Goal: Information Seeking & Learning: Learn about a topic

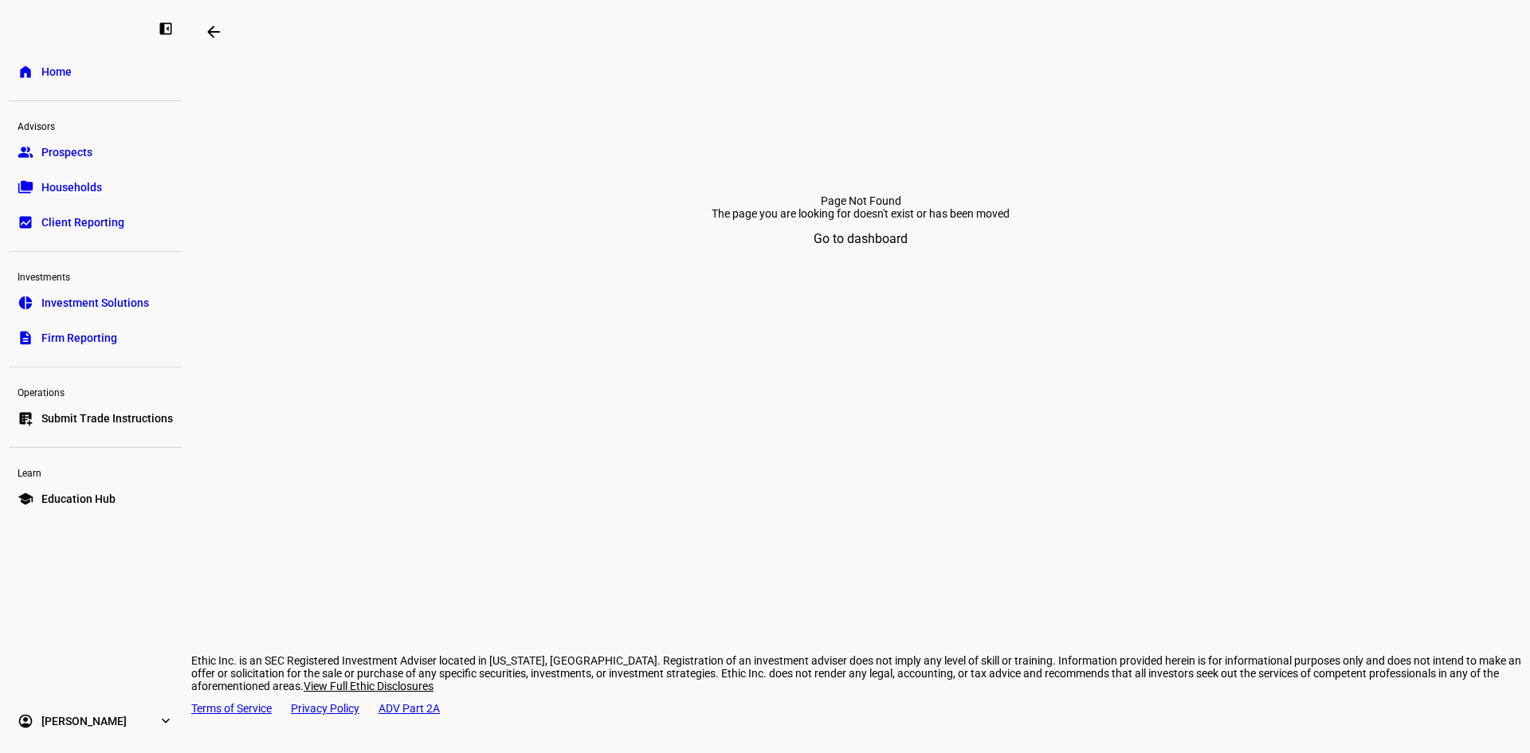
drag, startPoint x: 859, startPoint y: 328, endPoint x: 852, endPoint y: 333, distance: 8.6
click at [858, 258] on span "Go to dashboard" at bounding box center [860, 239] width 94 height 38
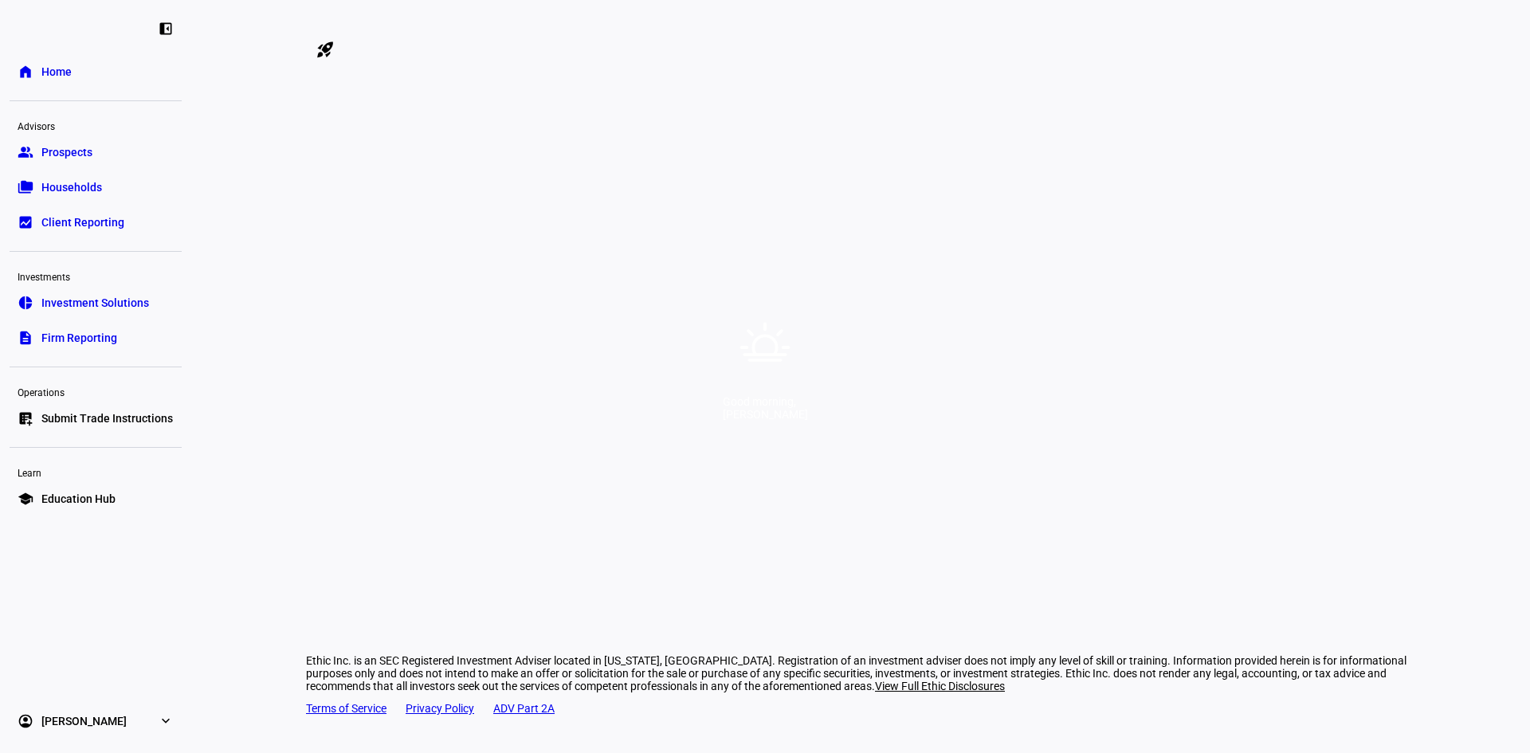
click at [943, 270] on div "Good morning, [PERSON_NAME]" at bounding box center [765, 376] width 1530 height 753
click at [782, 474] on div "Good morning, [PERSON_NAME]" at bounding box center [765, 376] width 1530 height 753
click at [770, 335] on icon at bounding box center [764, 347] width 57 height 57
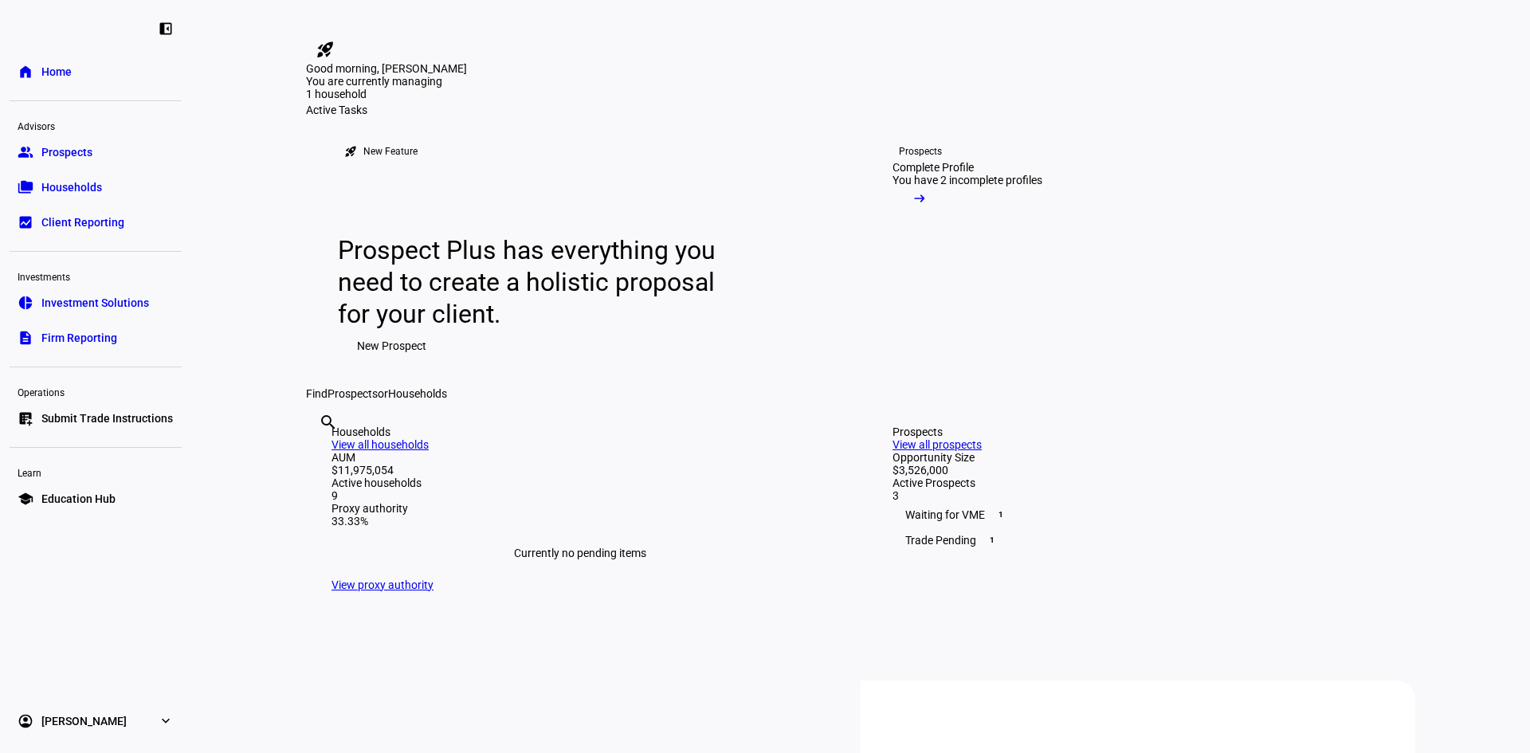
click at [540, 0] on div "Good morning, [PERSON_NAME]" at bounding box center [765, 0] width 1530 height 0
click at [63, 307] on span "Investment Solutions" at bounding box center [95, 303] width 108 height 16
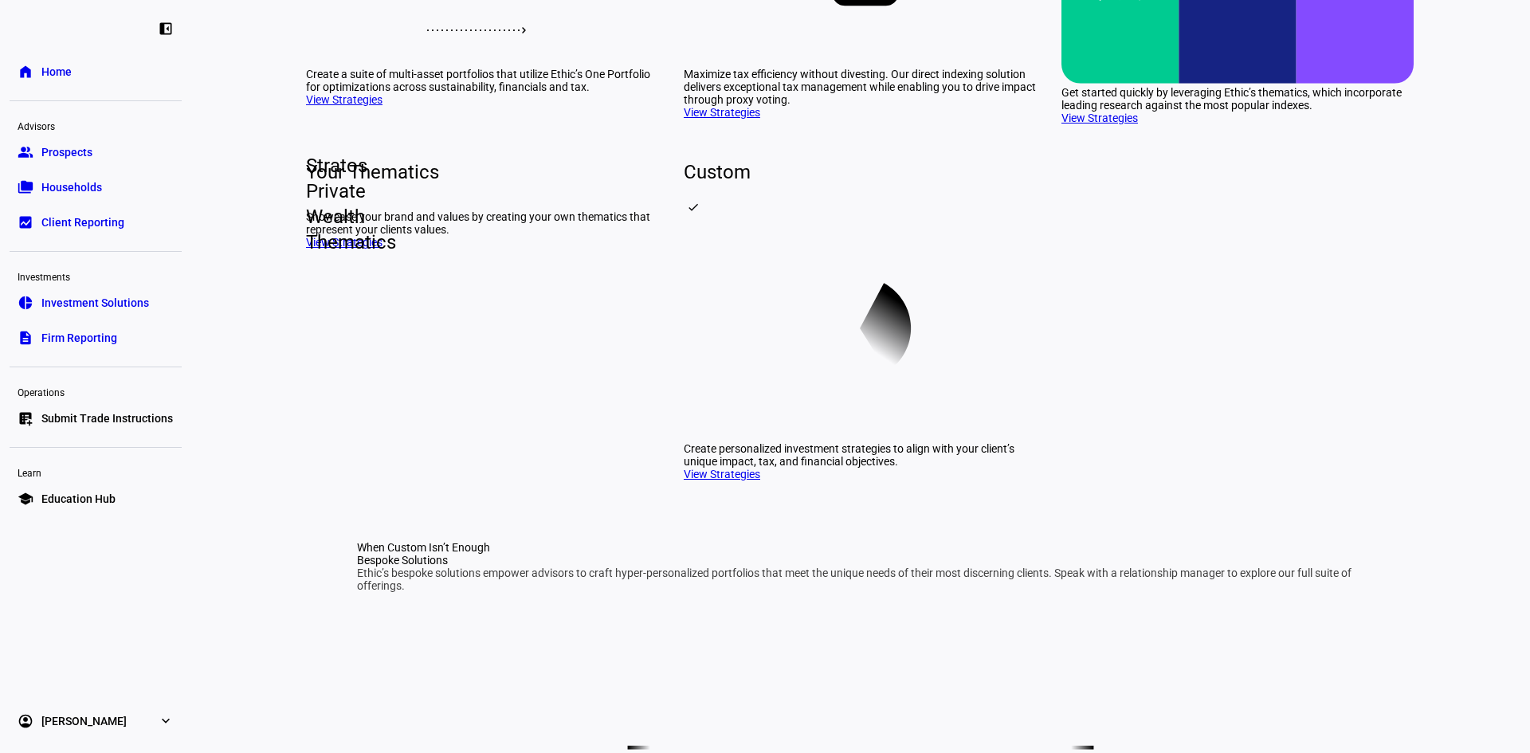
scroll to position [398, 0]
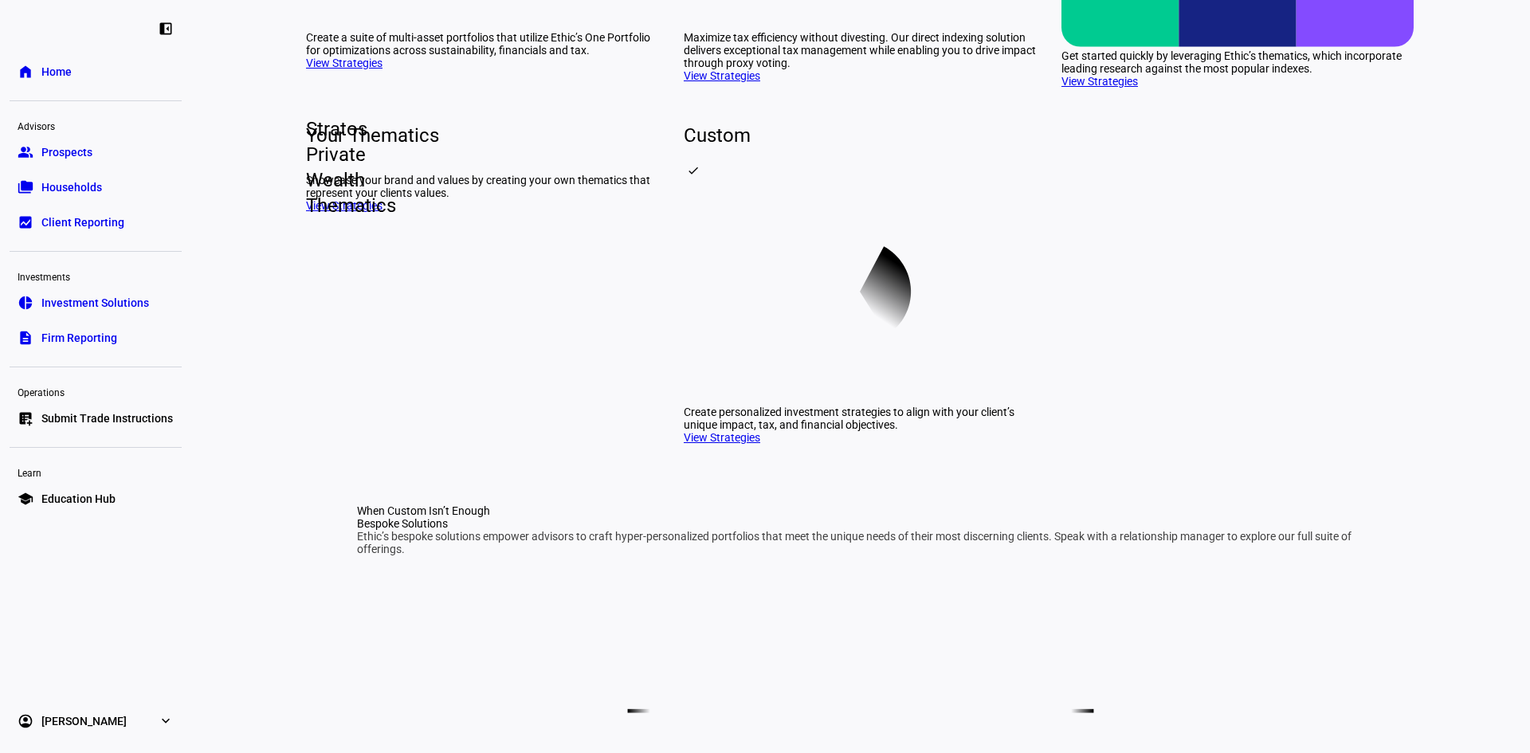
click at [1113, 88] on link "View Strategies" at bounding box center [1099, 81] width 76 height 13
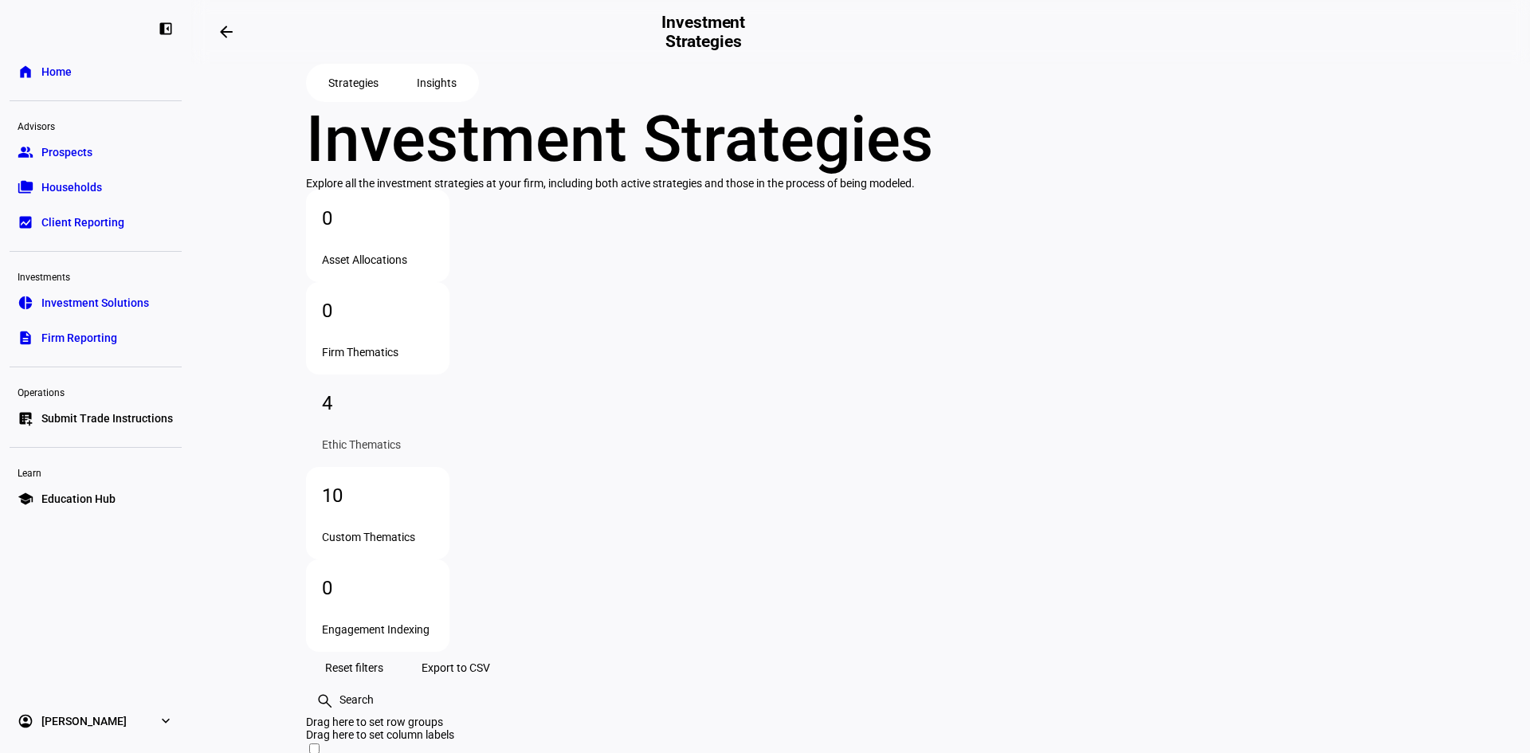
click at [445, 99] on span "Insights" at bounding box center [437, 83] width 40 height 32
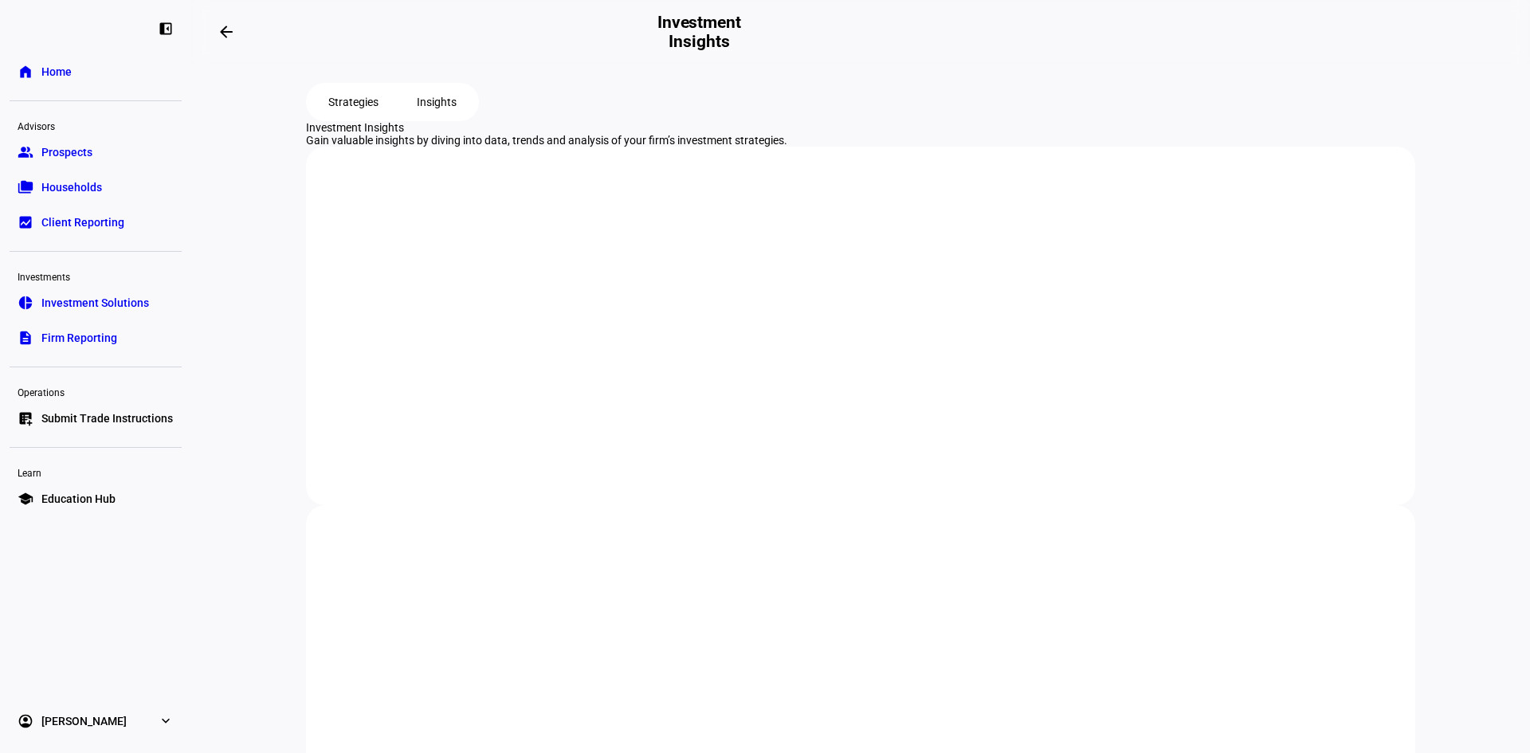
click at [1013, 121] on plt-navigation-buttons "Strategies Insights" at bounding box center [860, 102] width 1109 height 38
click at [367, 118] on span "Strategies" at bounding box center [353, 102] width 50 height 32
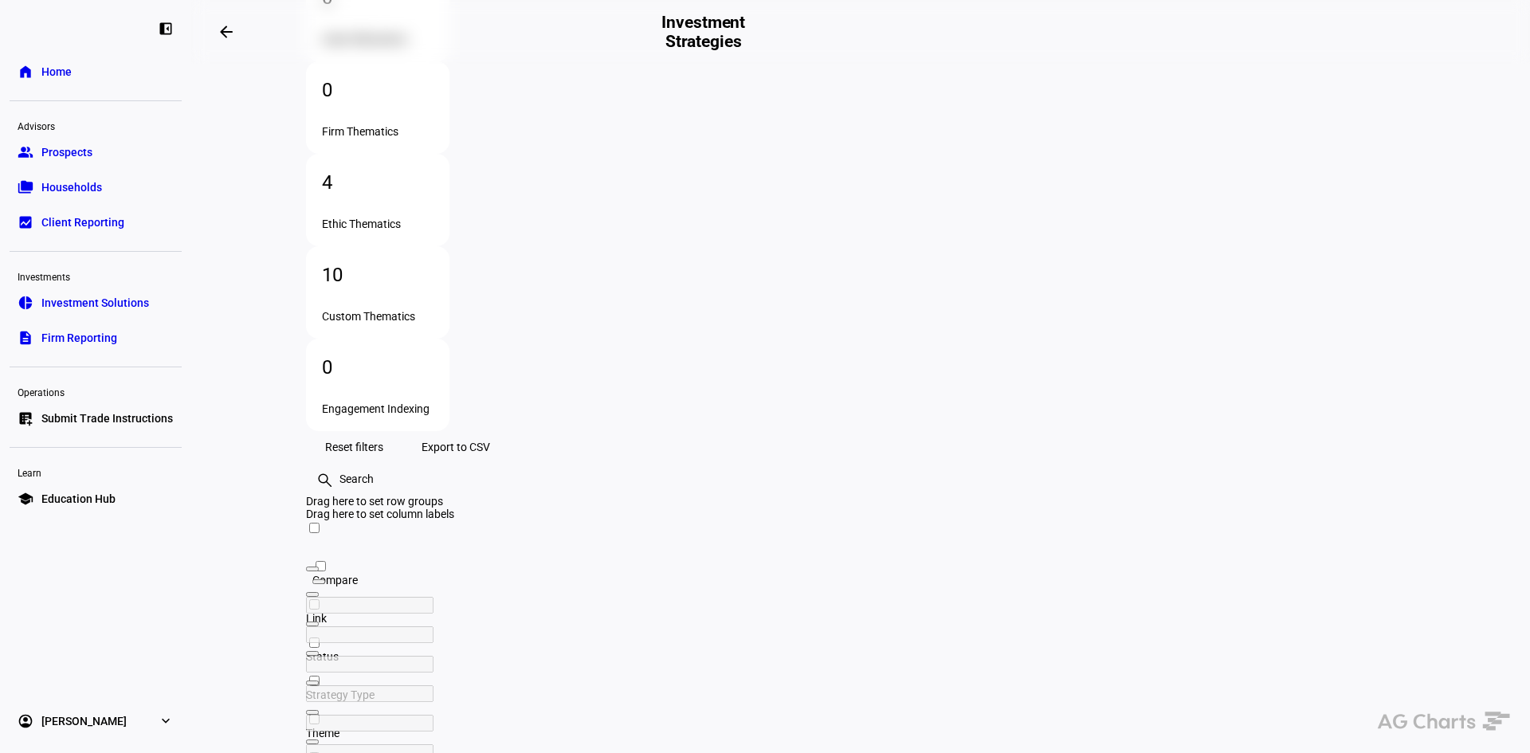
scroll to position [239, 0]
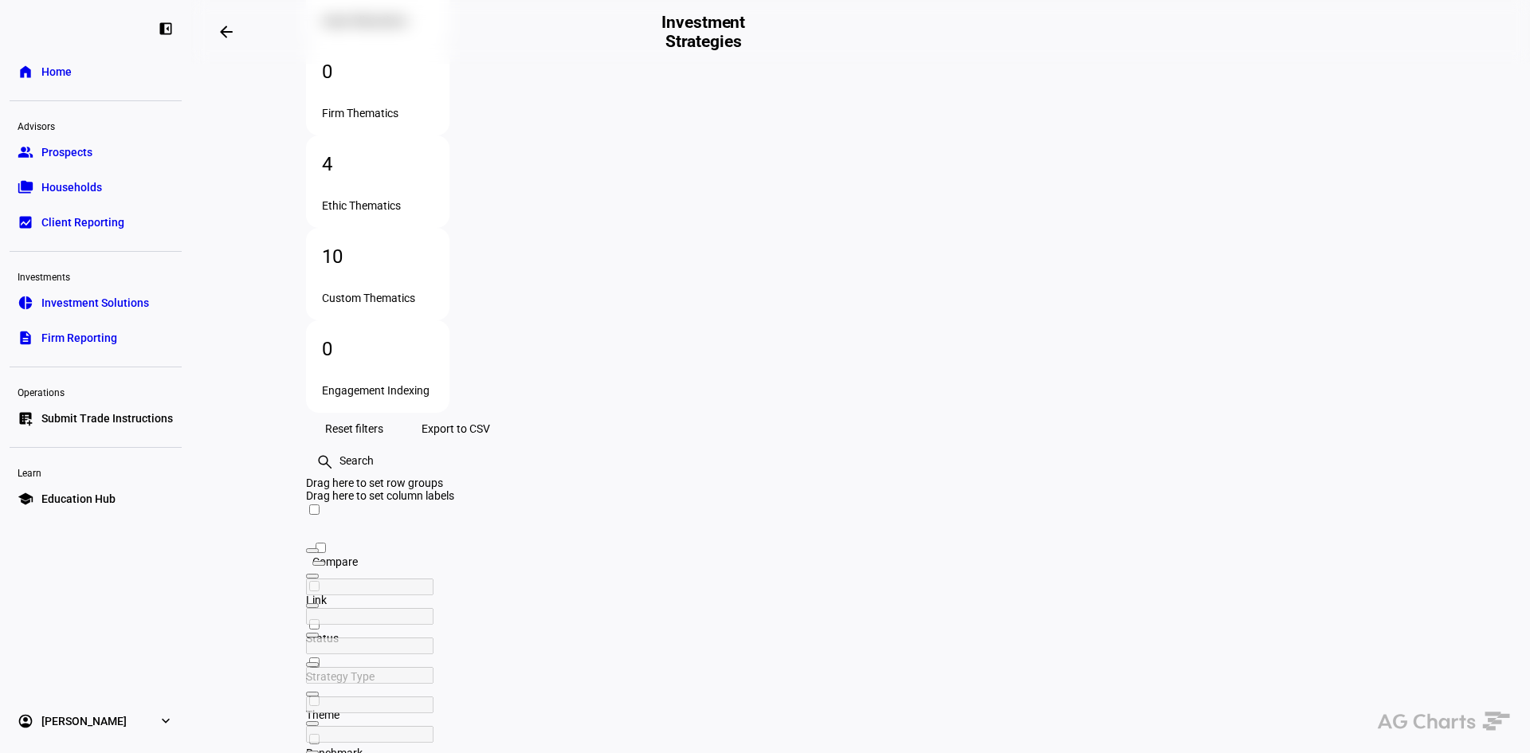
click at [570, 413] on div "Reset filters Export to CSV search clear" at bounding box center [860, 445] width 1109 height 64
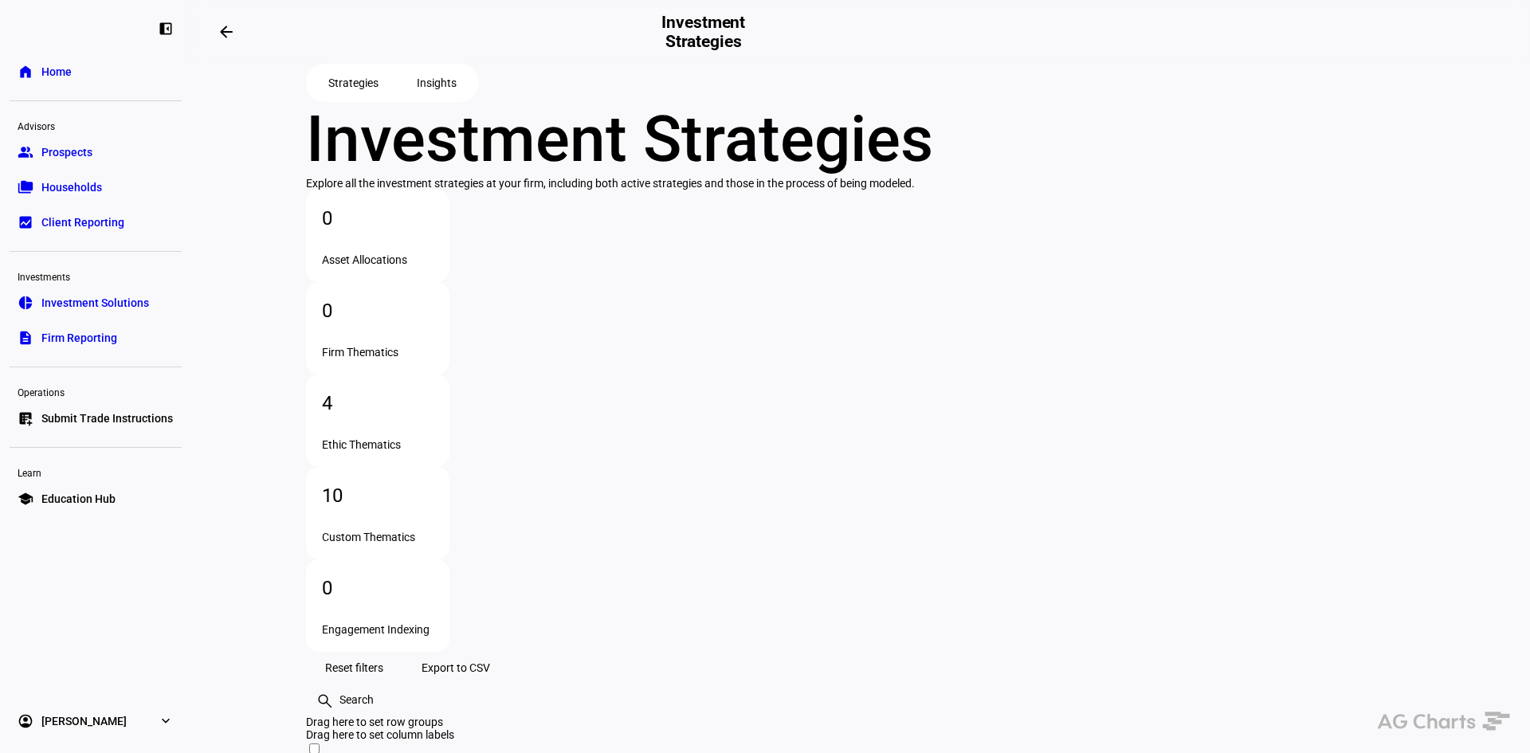
click at [454, 99] on span "Insights" at bounding box center [437, 83] width 40 height 32
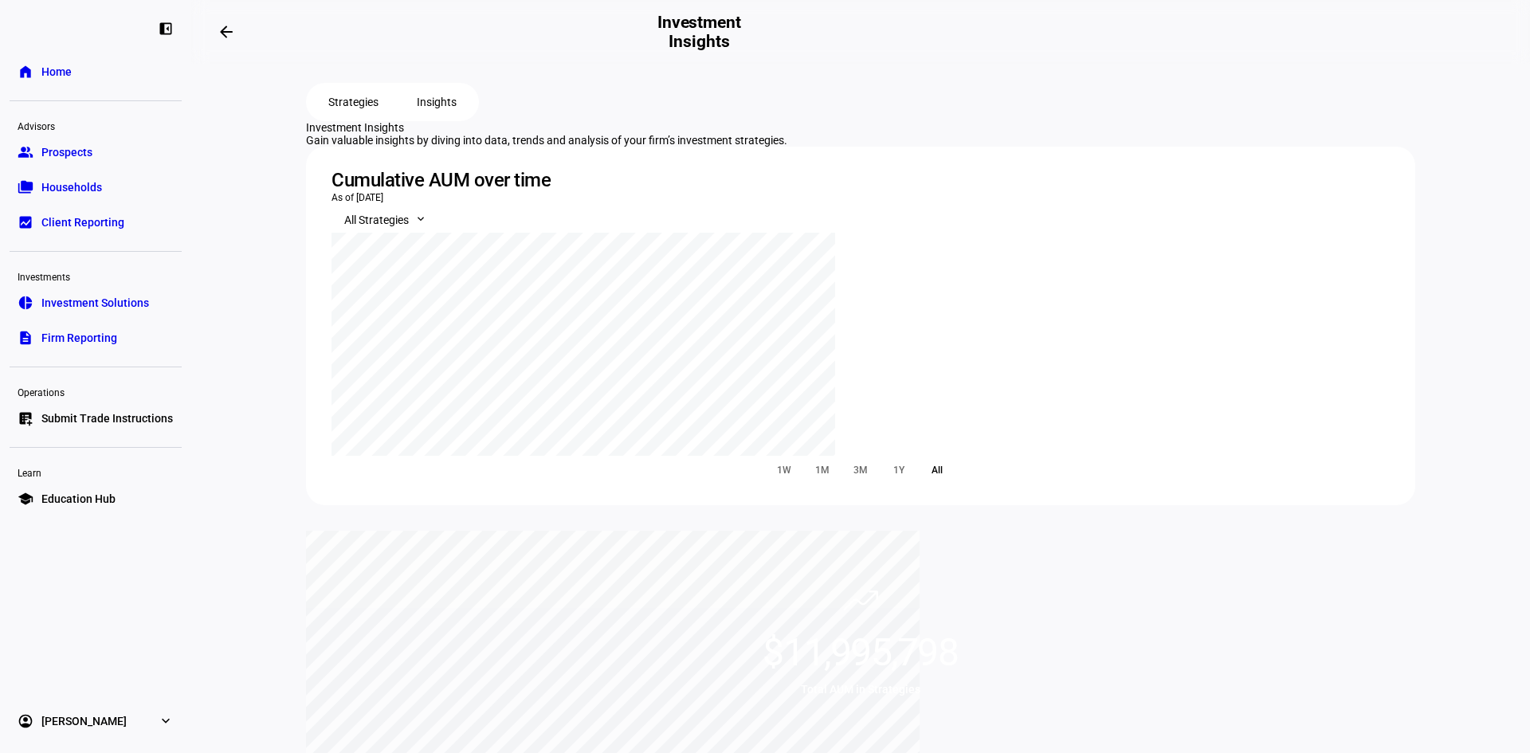
click at [351, 118] on span "Strategies" at bounding box center [353, 102] width 50 height 32
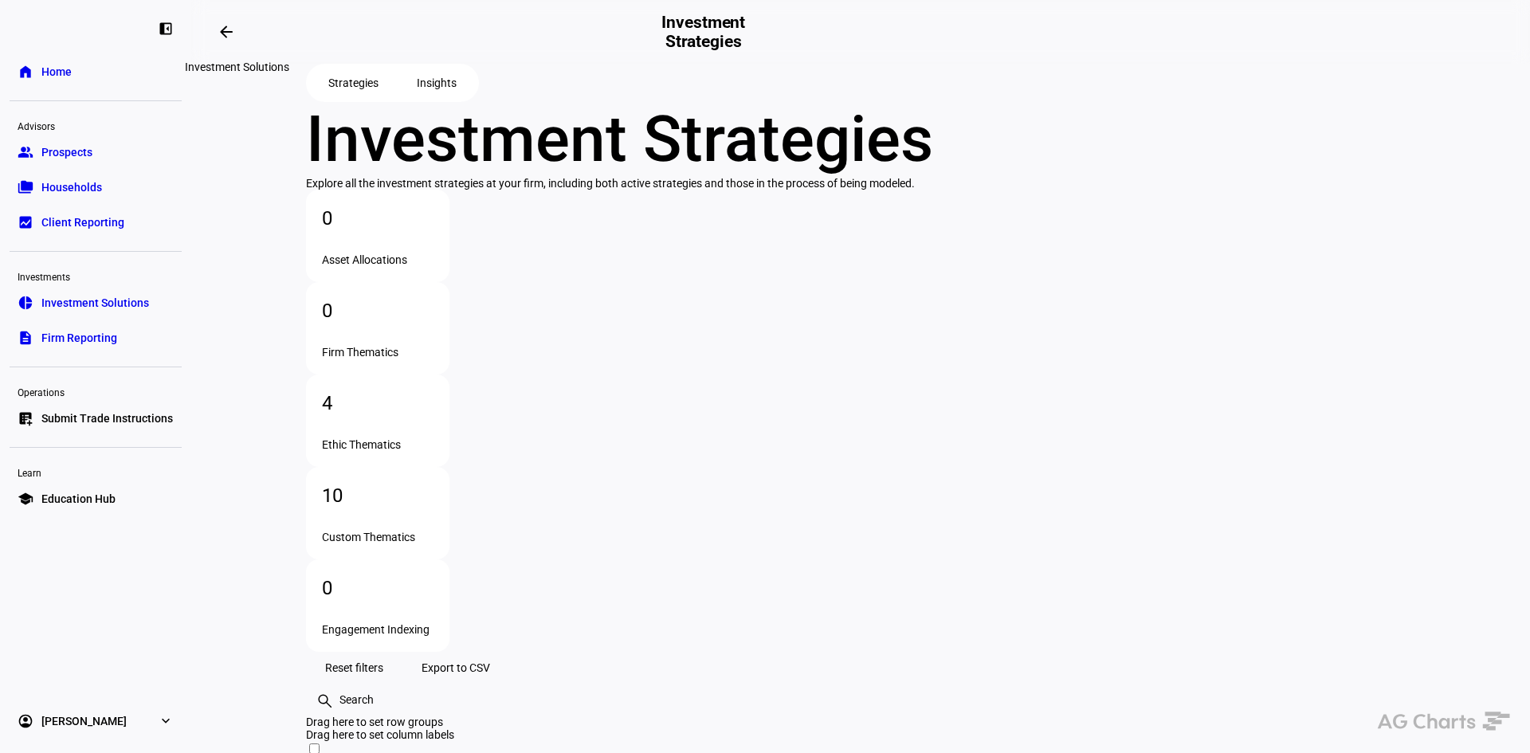
click at [231, 33] on mat-icon "arrow_backwards" at bounding box center [226, 31] width 19 height 19
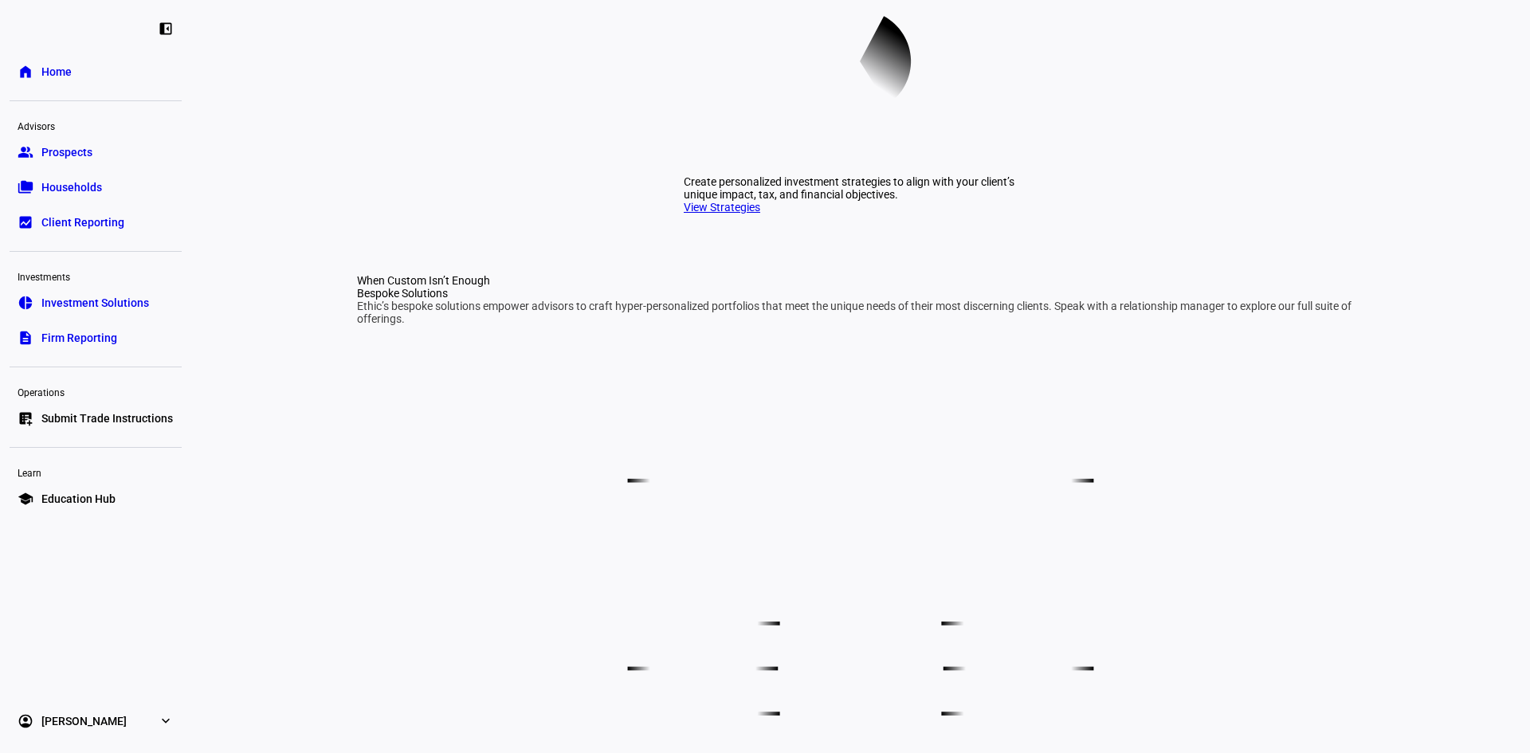
scroll to position [637, 0]
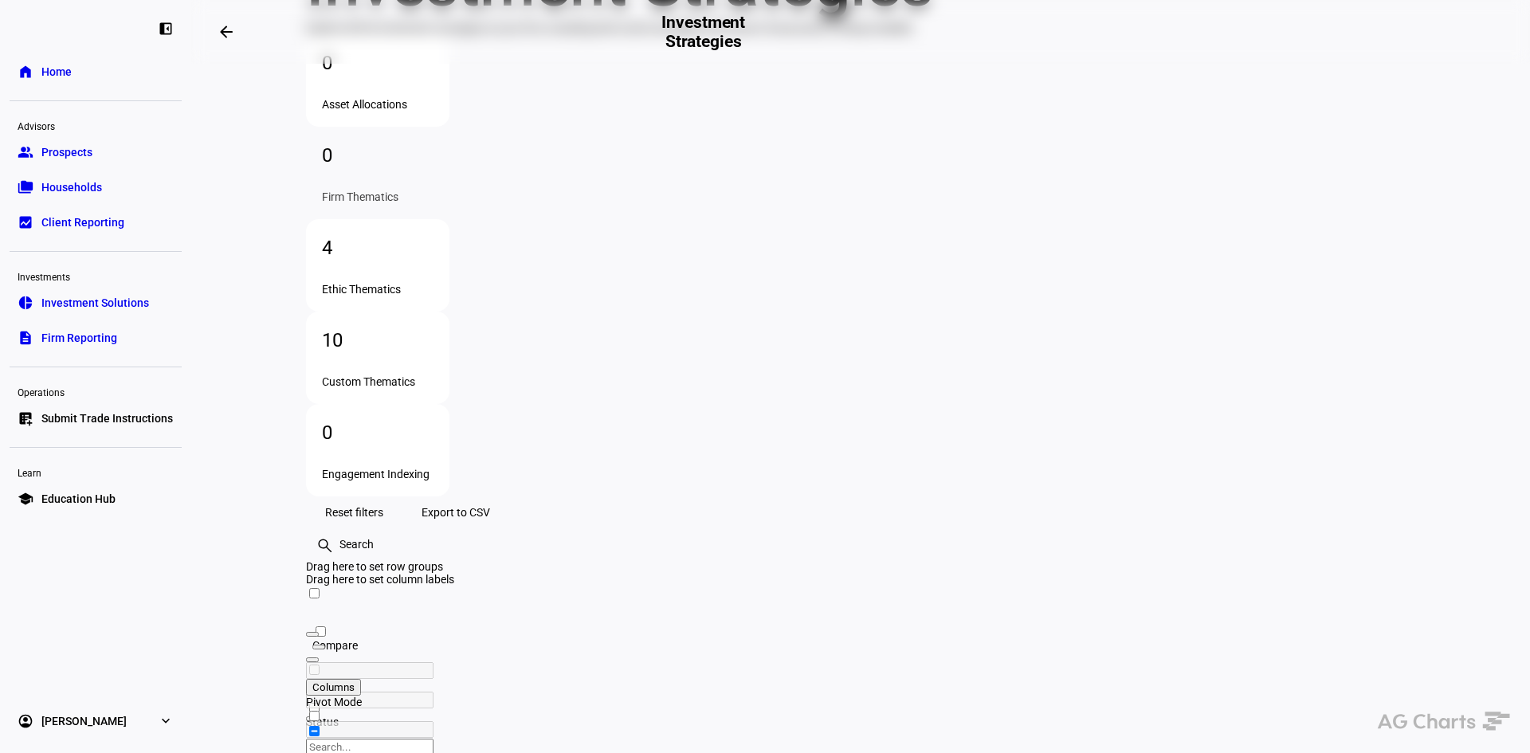
scroll to position [156, 0]
click at [433, 234] on div "4" at bounding box center [378, 246] width 112 height 25
click at [1318, 215] on div "0 Asset Allocations 0 Firm Thematics 4 Ethic Thematics 10 Custom Thematics 0 En…" at bounding box center [860, 264] width 1109 height 462
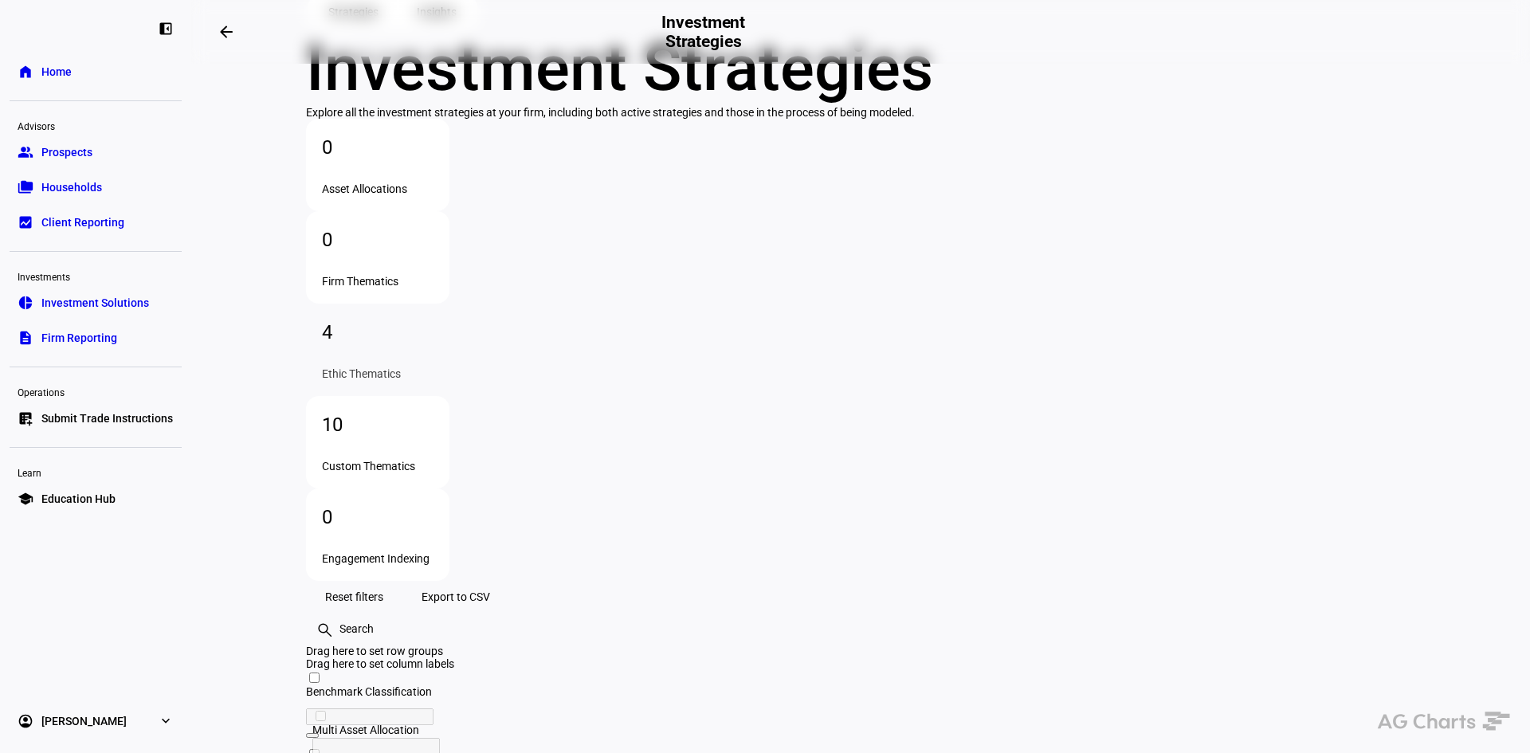
scroll to position [0, 0]
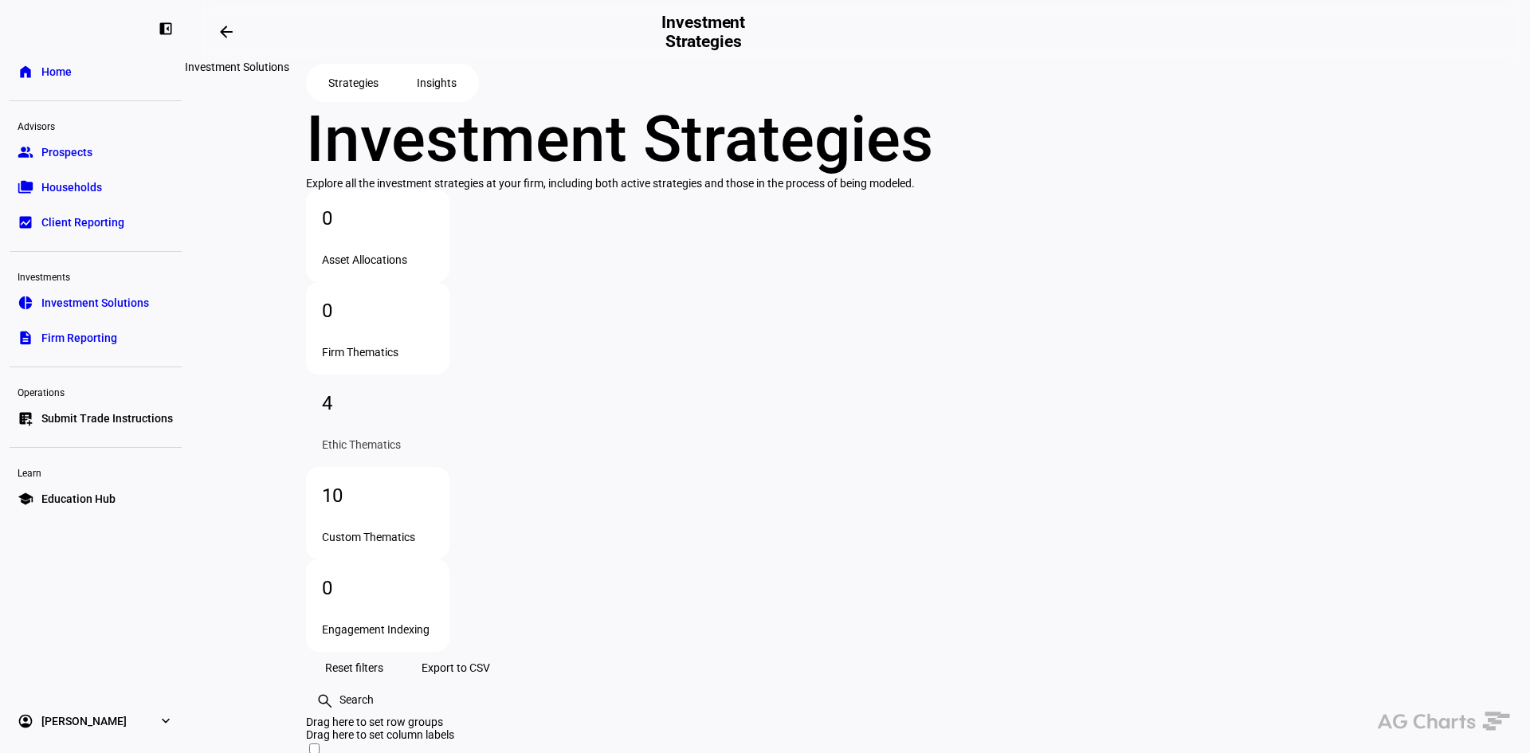
click at [237, 18] on span at bounding box center [226, 32] width 38 height 38
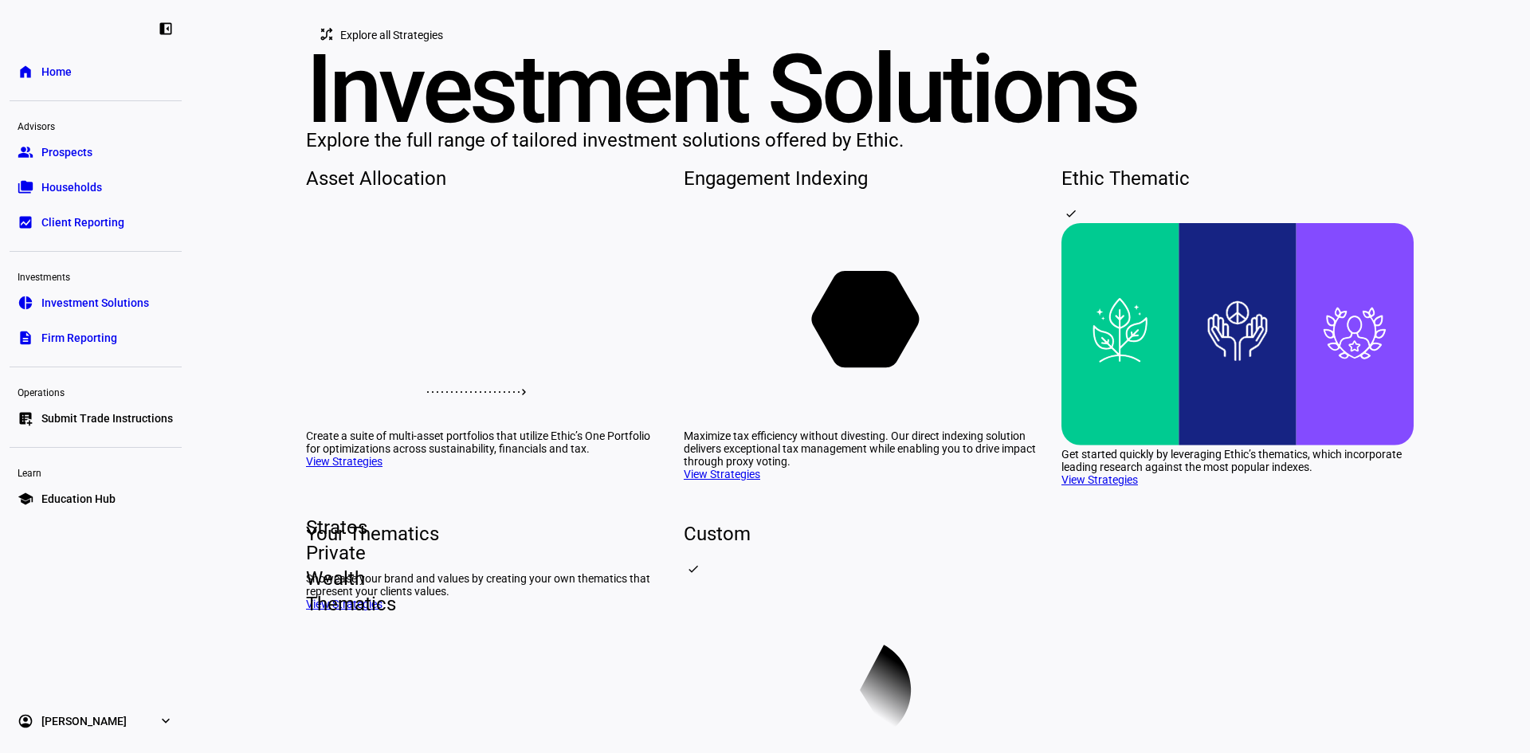
click at [1145, 445] on rect at bounding box center [1119, 334] width 117 height 222
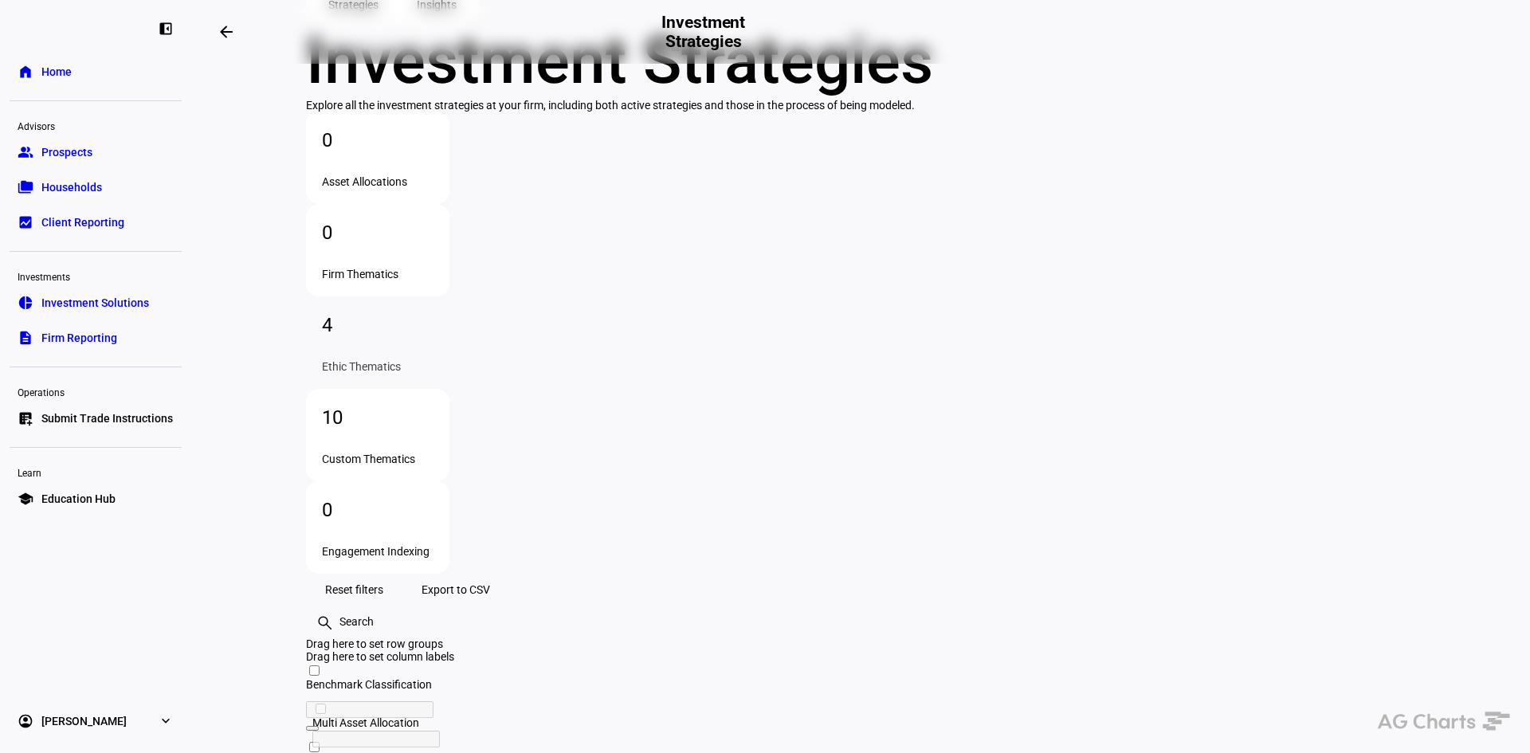
scroll to position [170, 0]
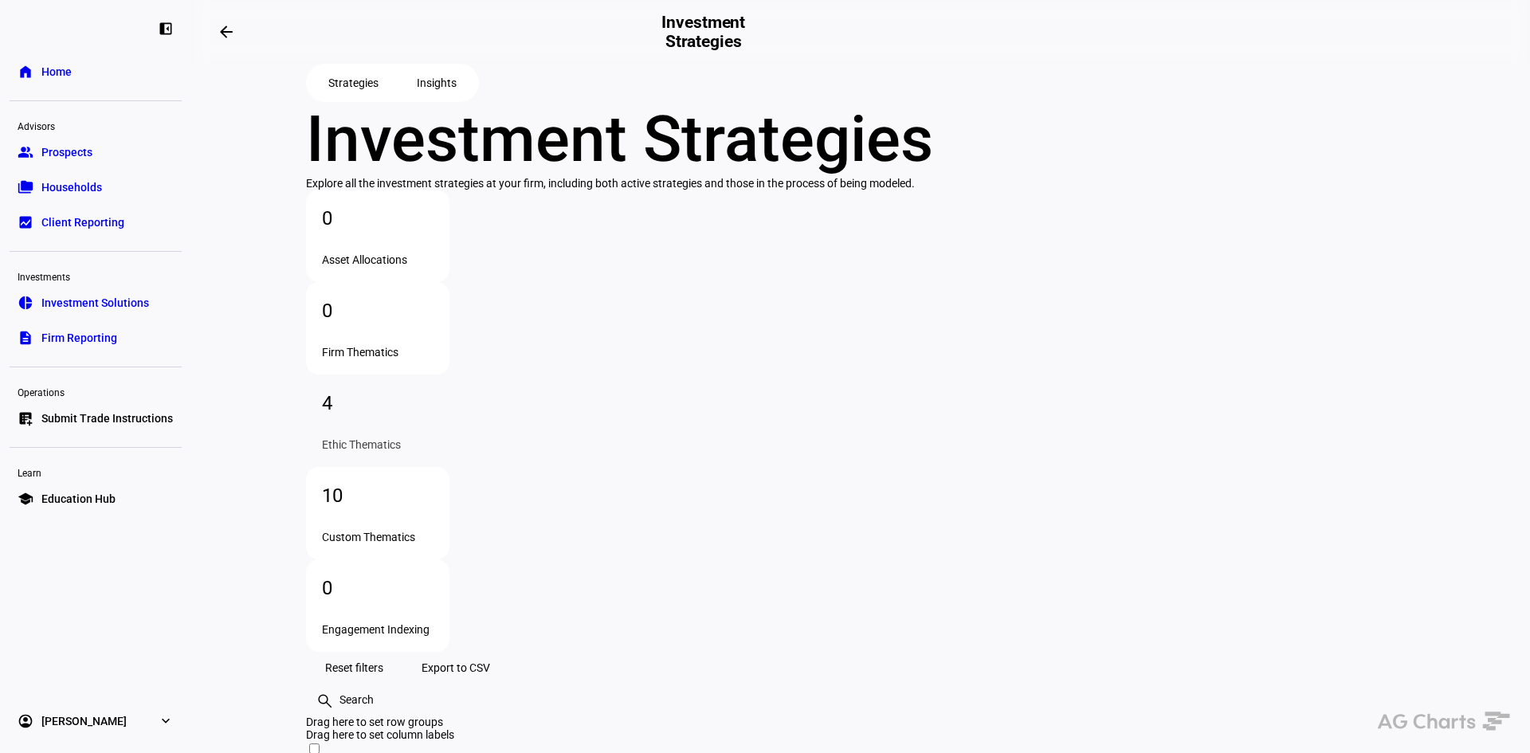
click at [1124, 177] on div "Investment Strategies" at bounding box center [860, 139] width 1109 height 75
click at [433, 99] on span "Insights" at bounding box center [437, 83] width 40 height 32
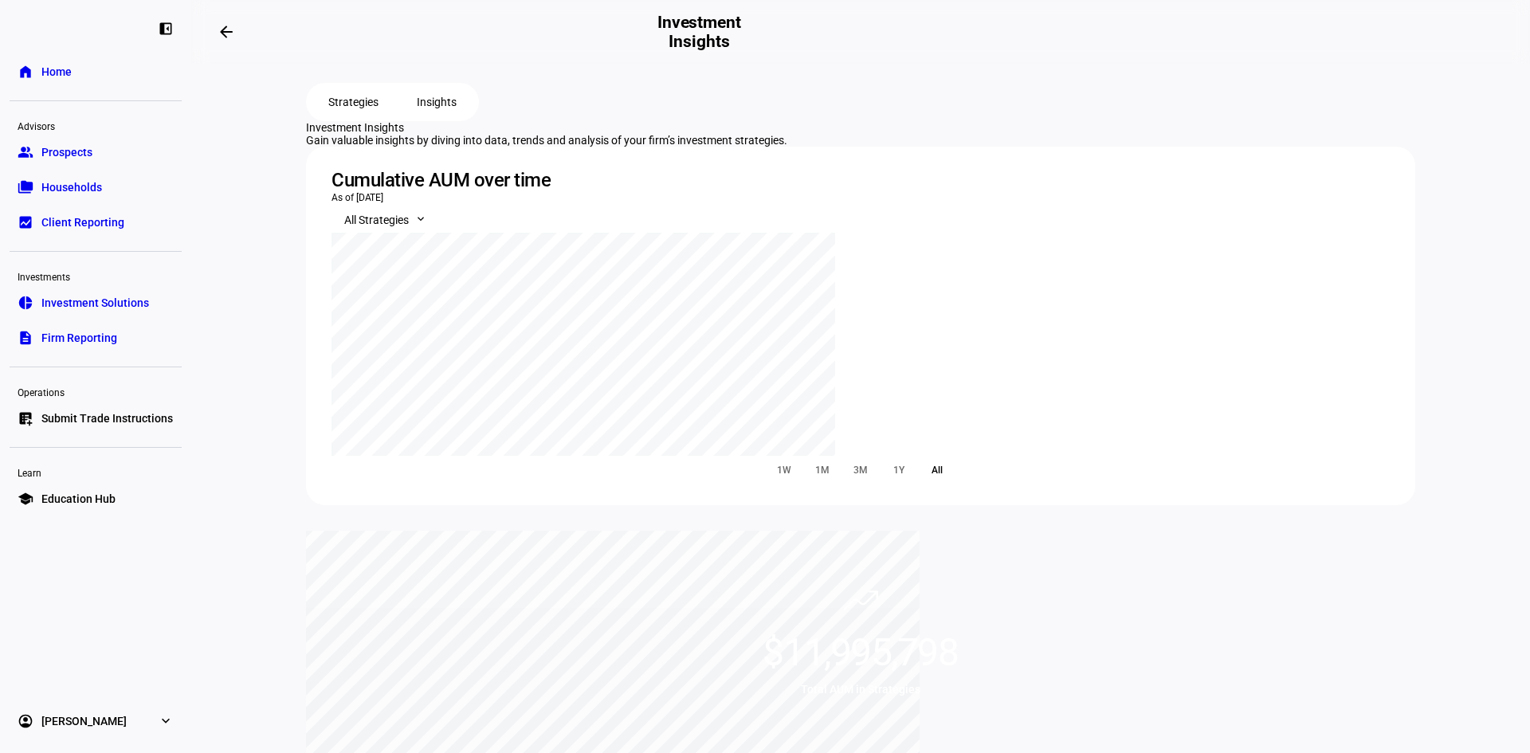
click at [360, 118] on span "Strategies" at bounding box center [353, 102] width 50 height 32
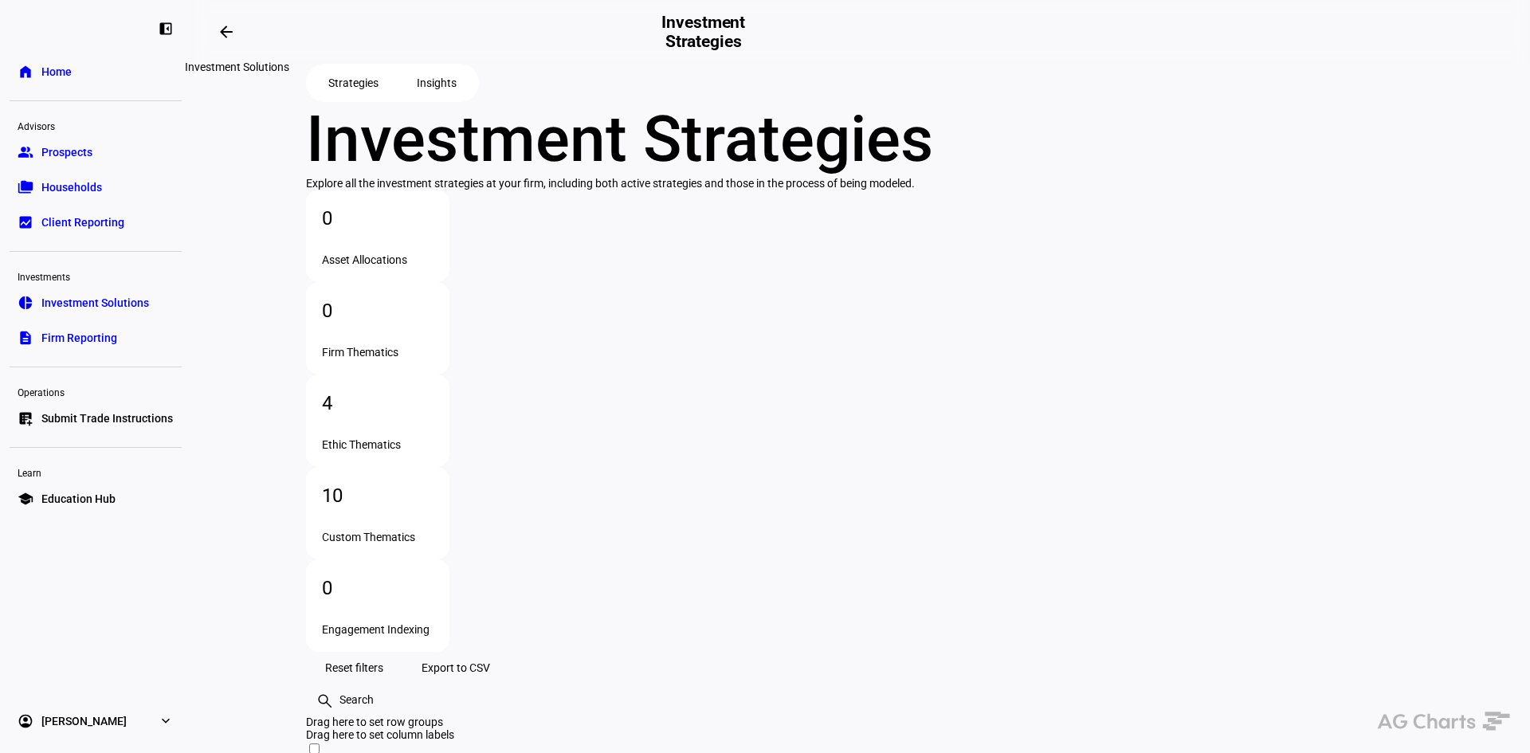
click at [236, 34] on mat-icon "arrow_backwards" at bounding box center [226, 31] width 19 height 19
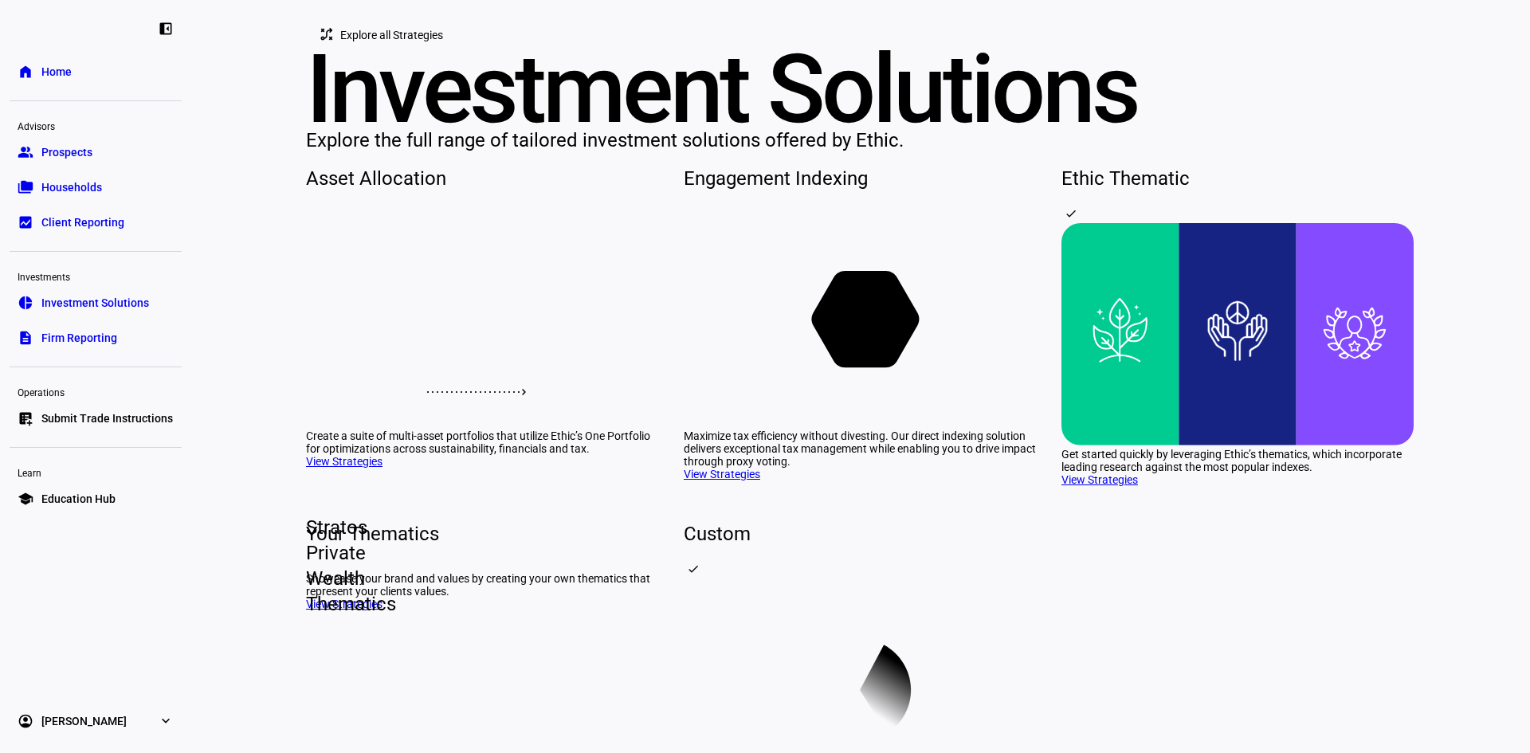
click at [1250, 445] on rect at bounding box center [1236, 334] width 117 height 222
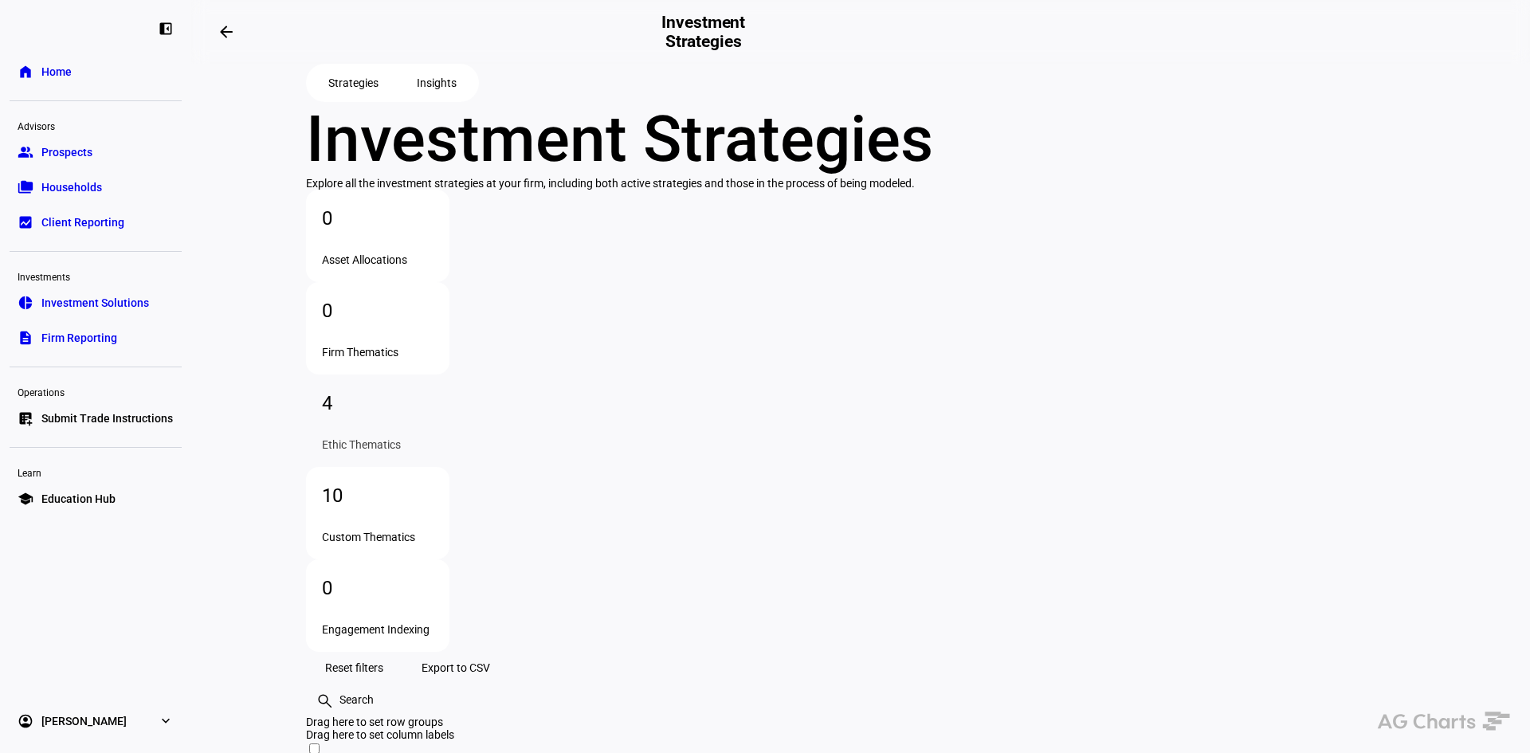
scroll to position [159, 0]
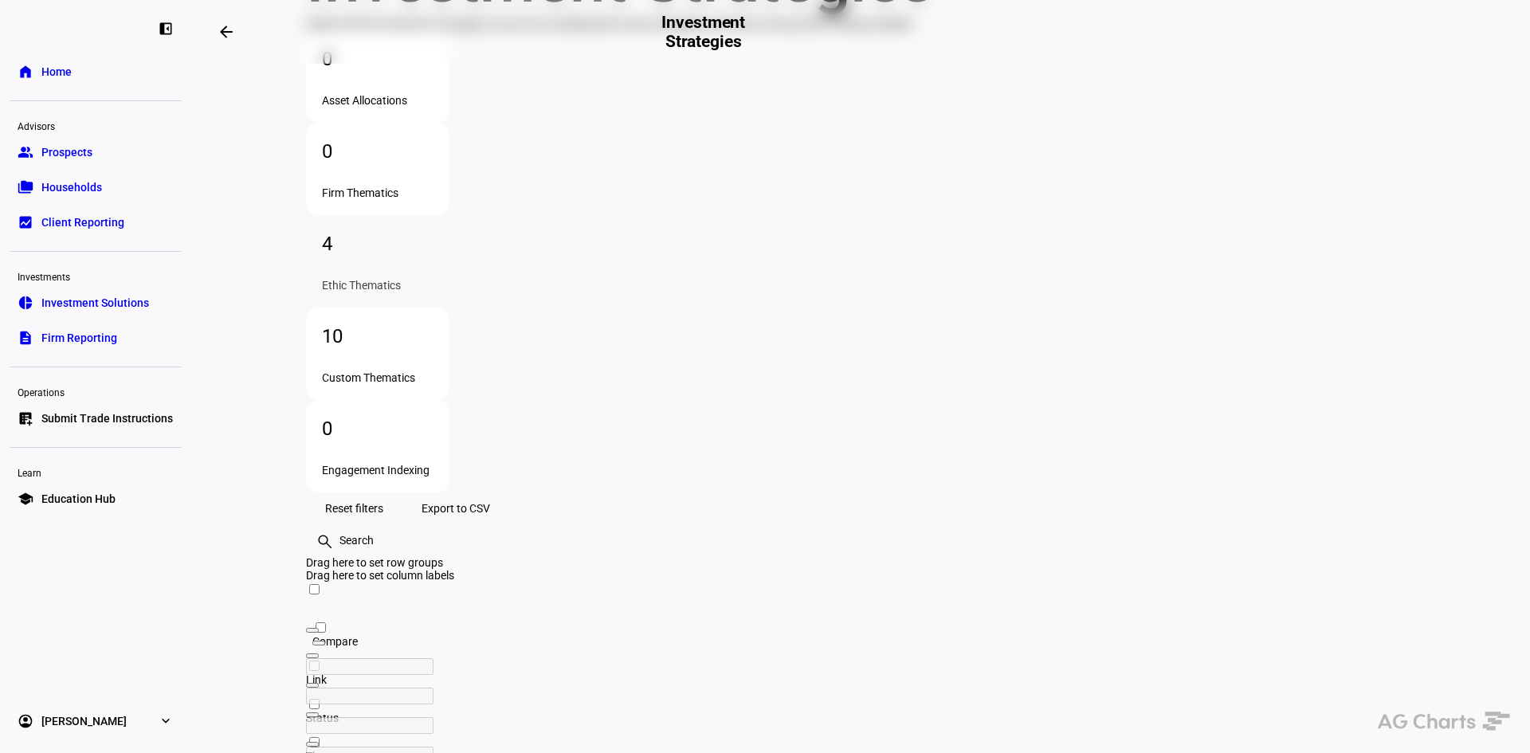
click at [490, 492] on span "Export to CSV" at bounding box center [455, 508] width 69 height 32
checkbox input "false"
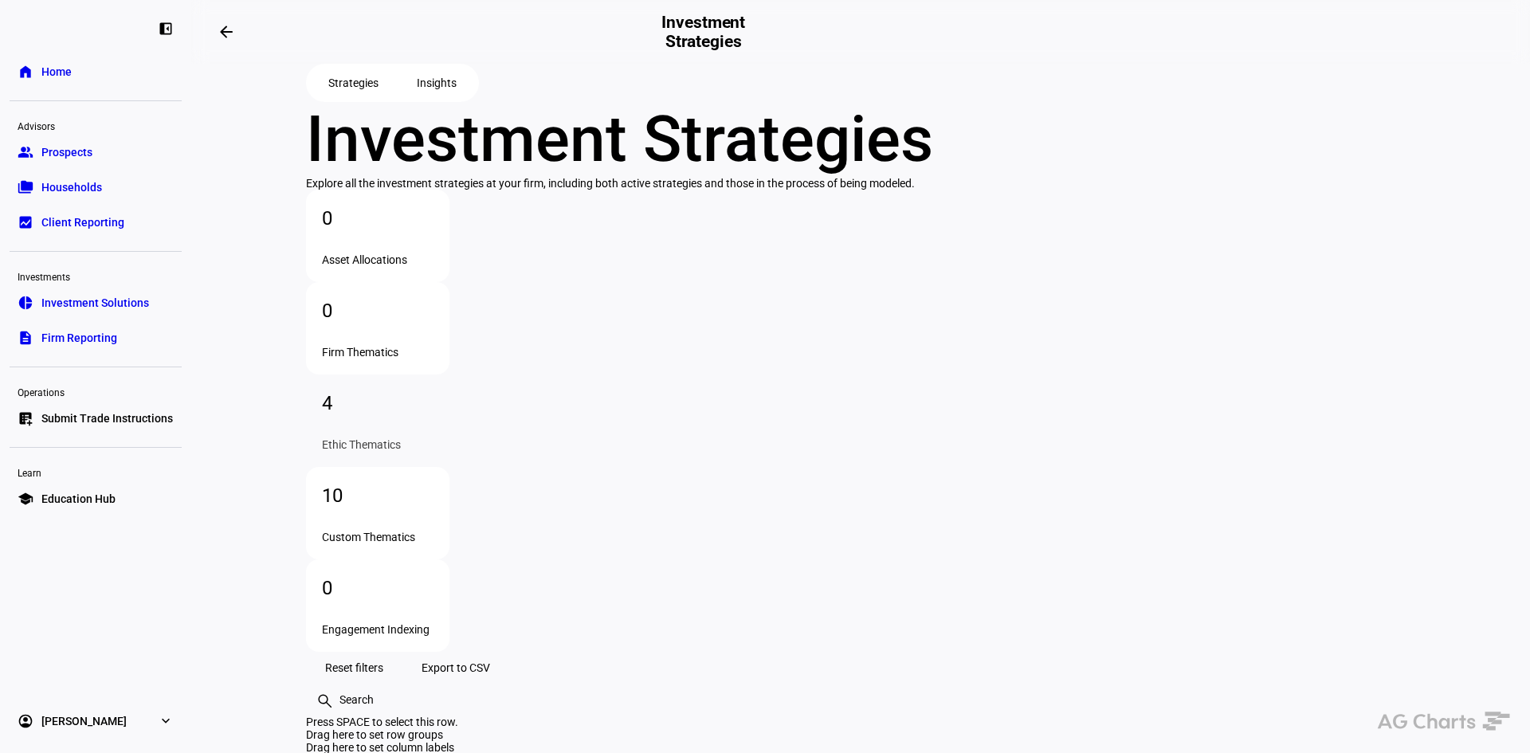
scroll to position [80, 0]
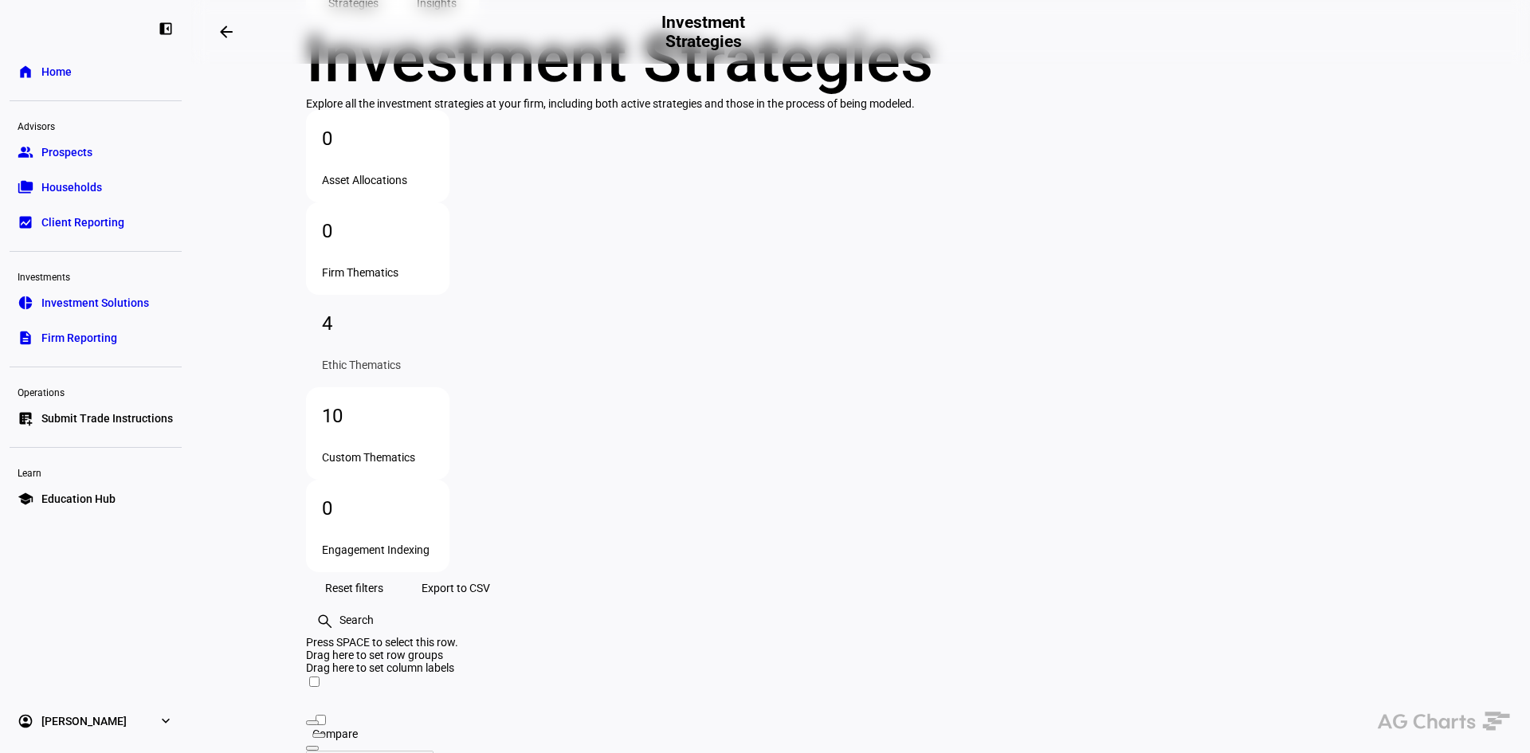
click at [315, 572] on div "Reset filters Export to CSV search clear" at bounding box center [860, 604] width 1109 height 64
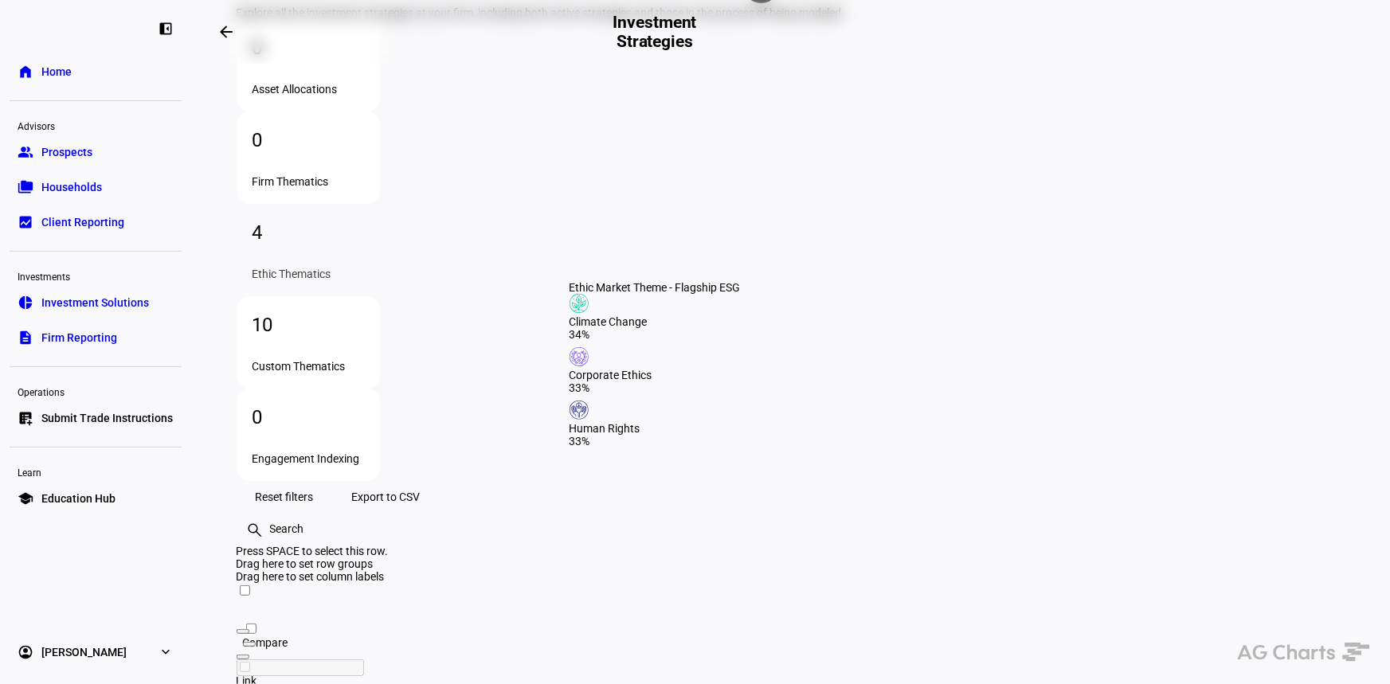
scroll to position [170, 0]
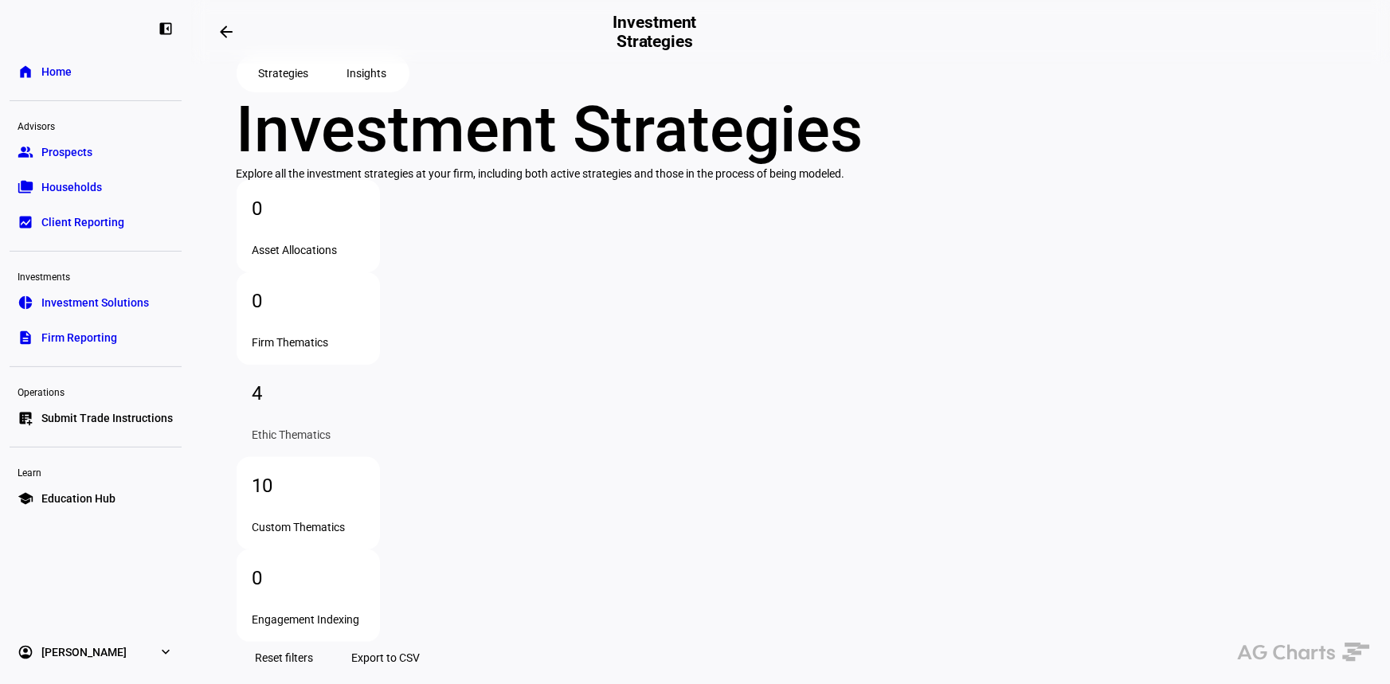
scroll to position [0, 0]
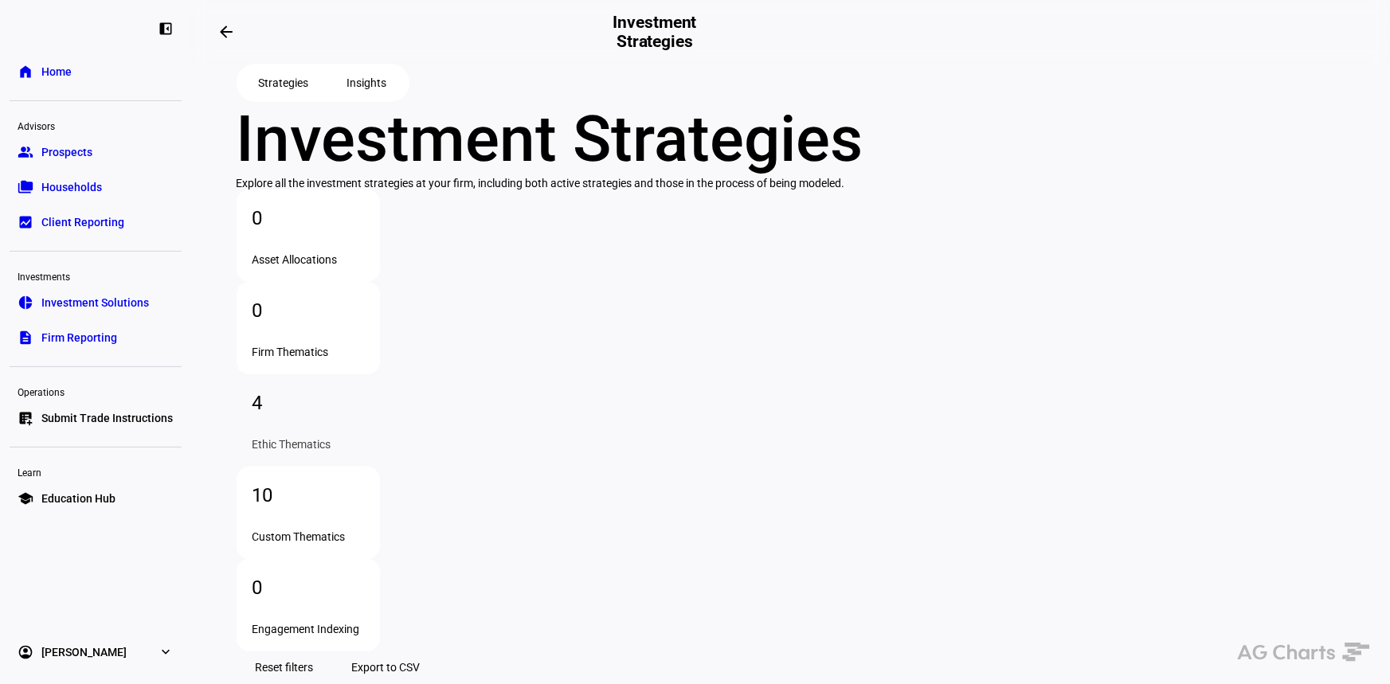
click at [1060, 102] on plt-navigation-buttons "Strategies Insights" at bounding box center [791, 83] width 1109 height 38
click at [109, 80] on link "home Home" at bounding box center [96, 72] width 172 height 32
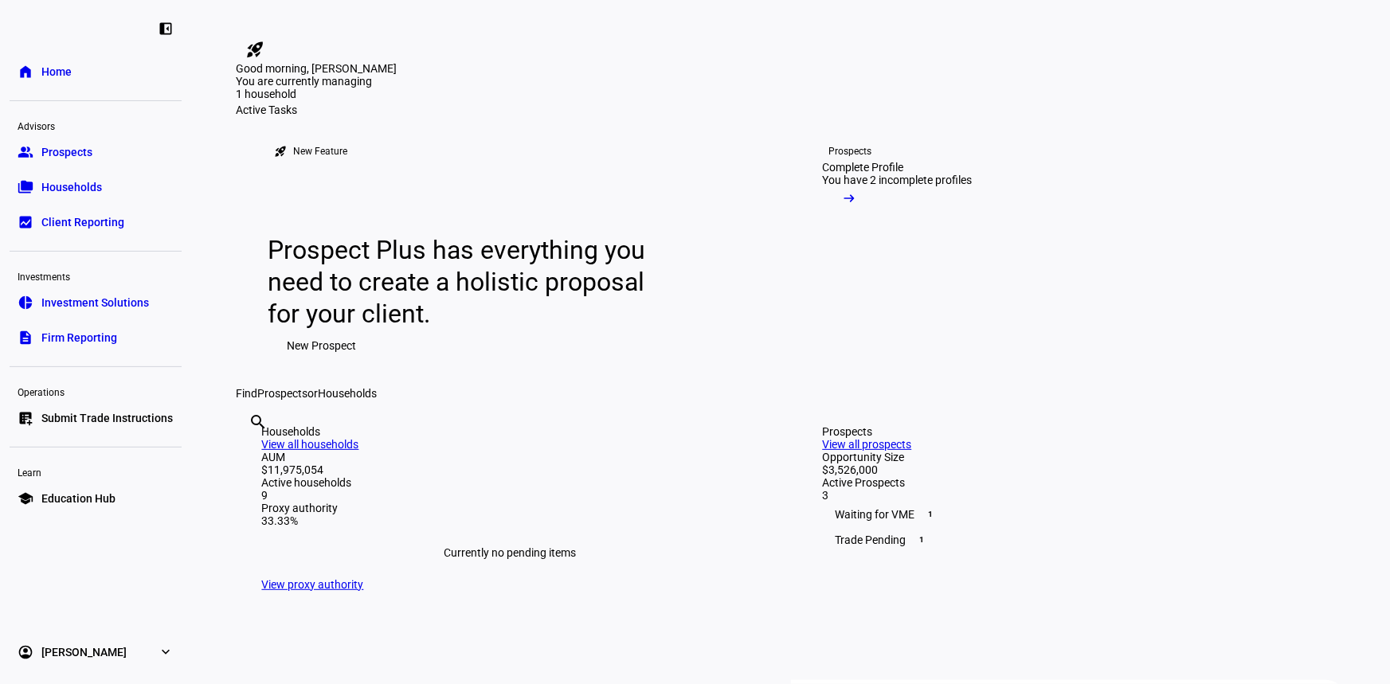
click at [83, 179] on span "Households" at bounding box center [71, 187] width 61 height 16
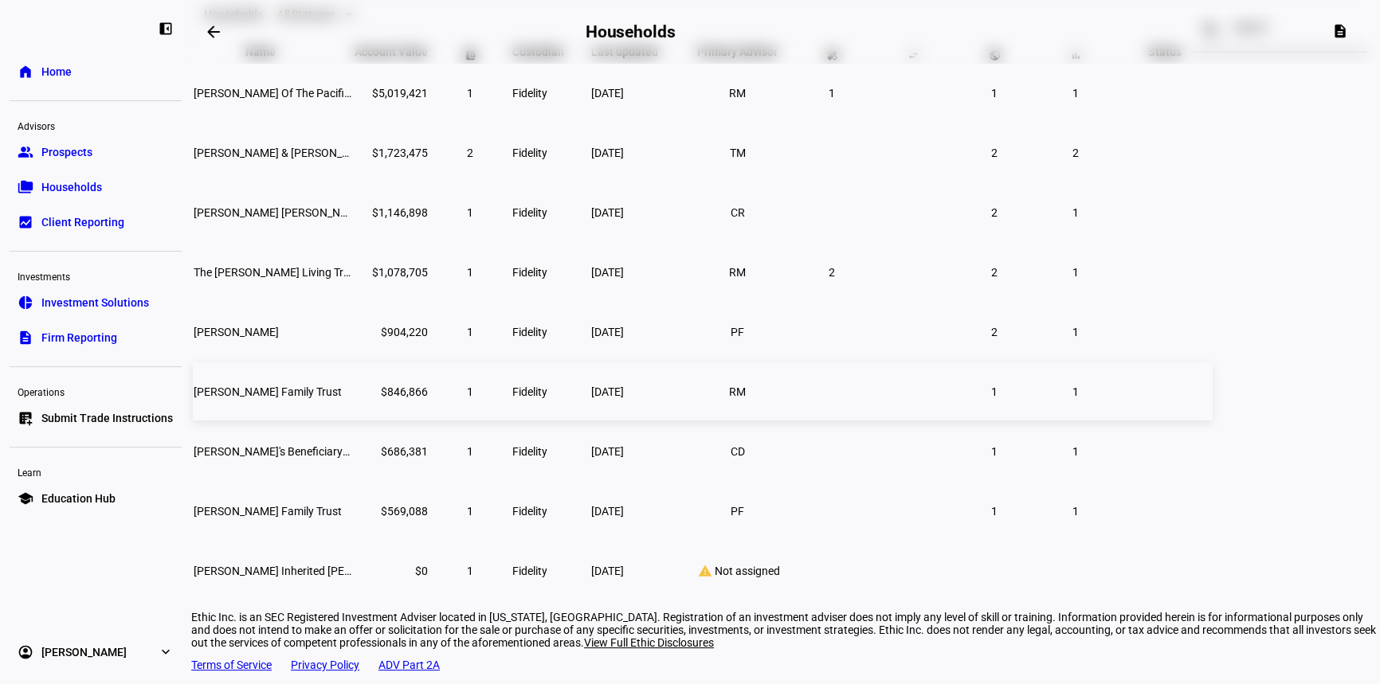
scroll to position [112, 0]
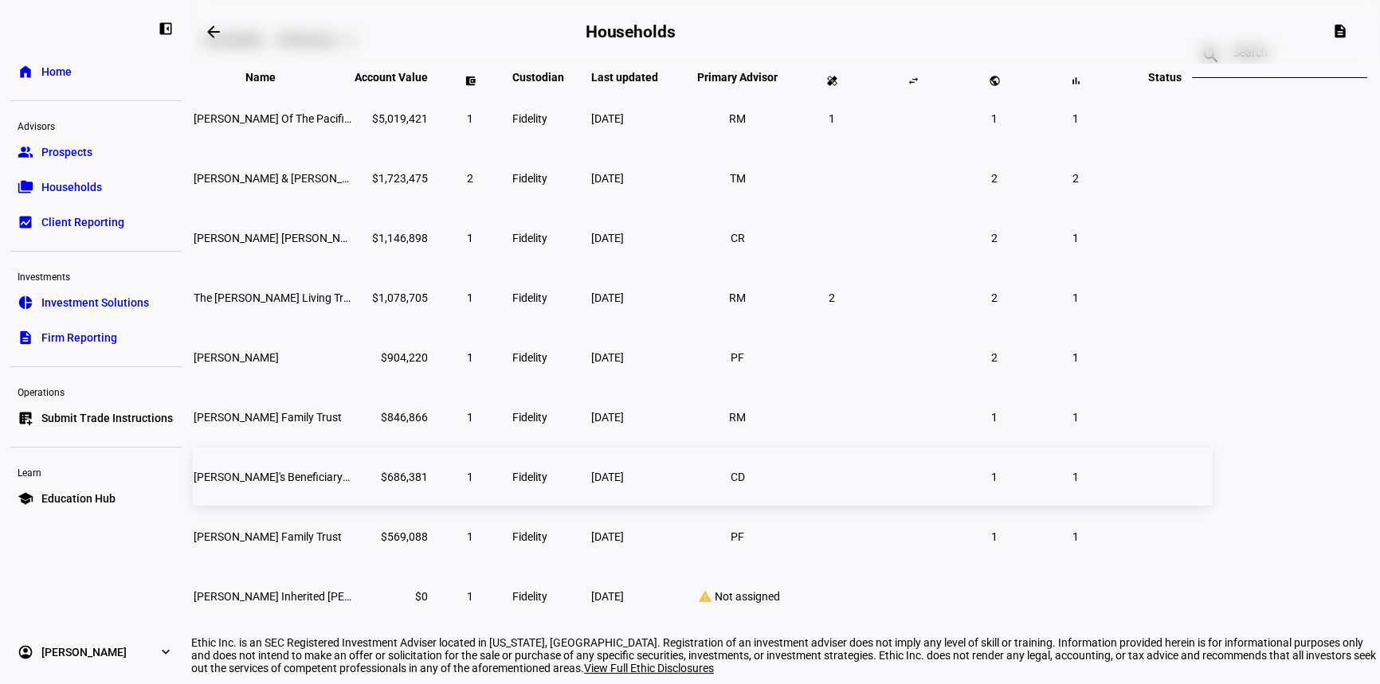
click at [362, 484] on span "[PERSON_NAME]'s Beneficiary IRA" at bounding box center [278, 477] width 169 height 13
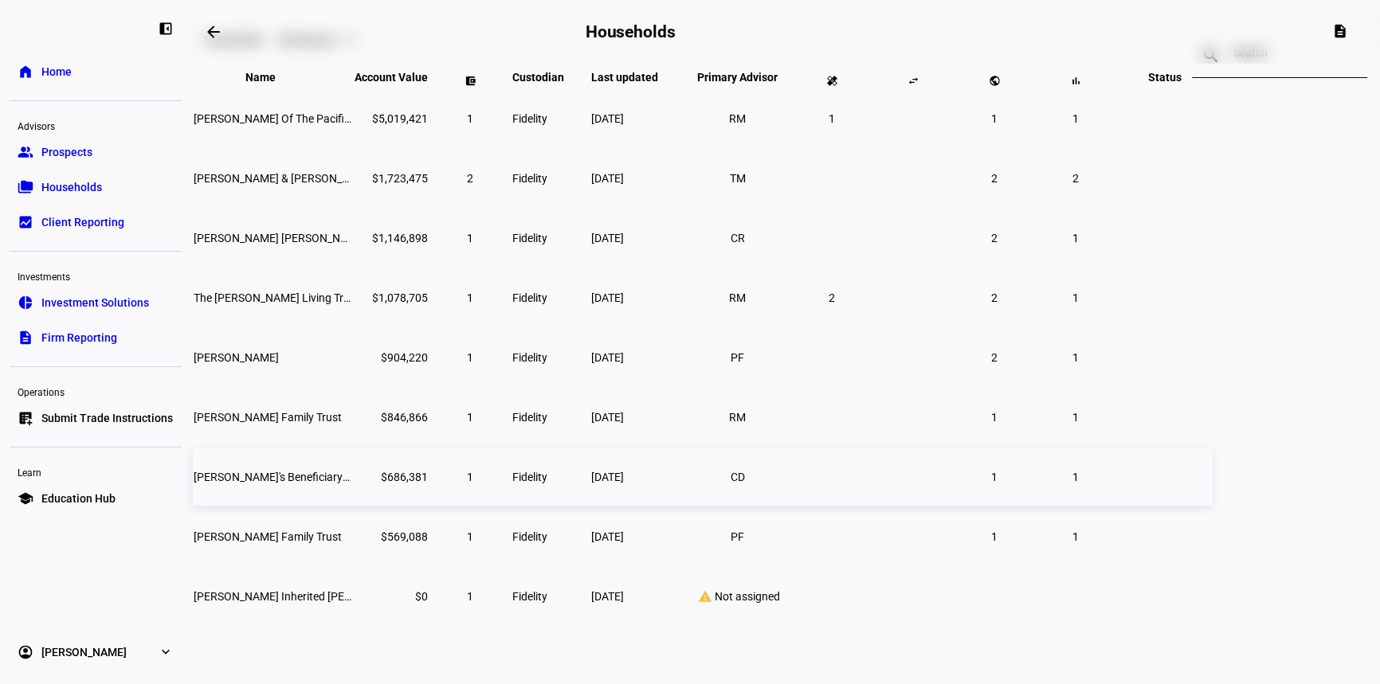
scroll to position [76, 0]
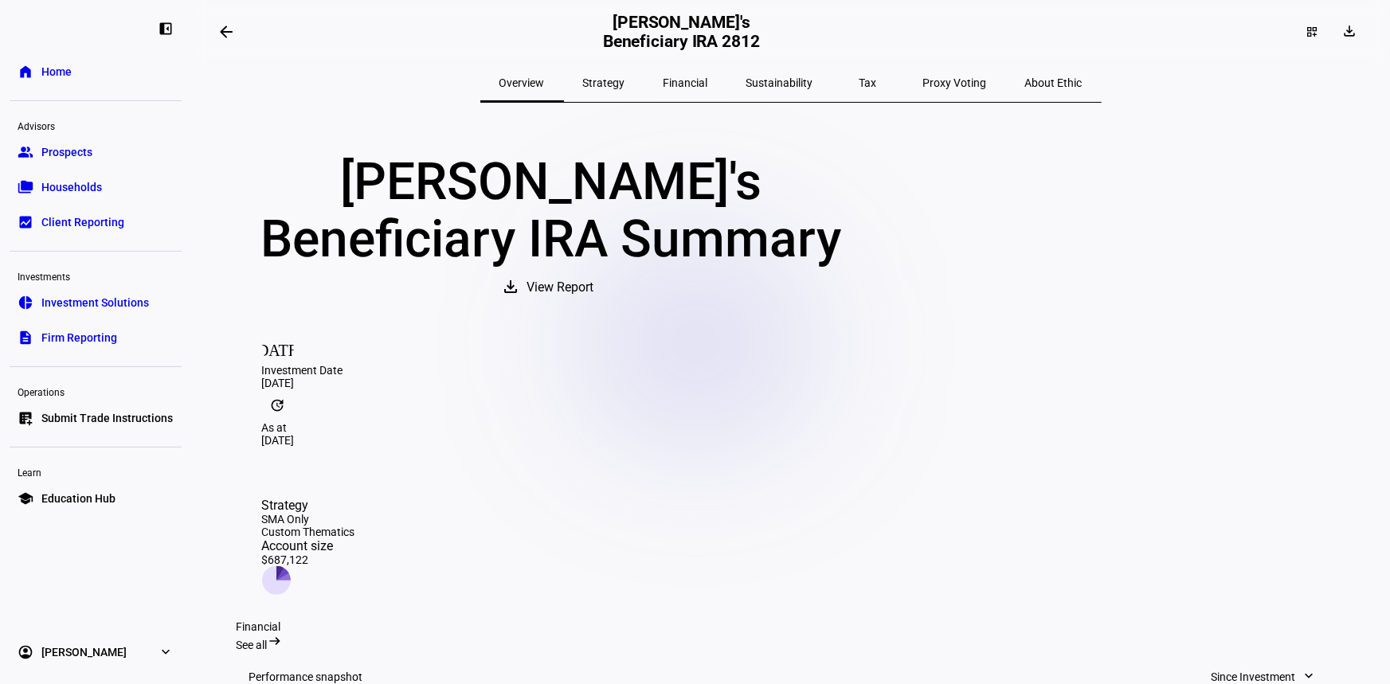
click at [65, 72] on span "Home" at bounding box center [56, 72] width 30 height 16
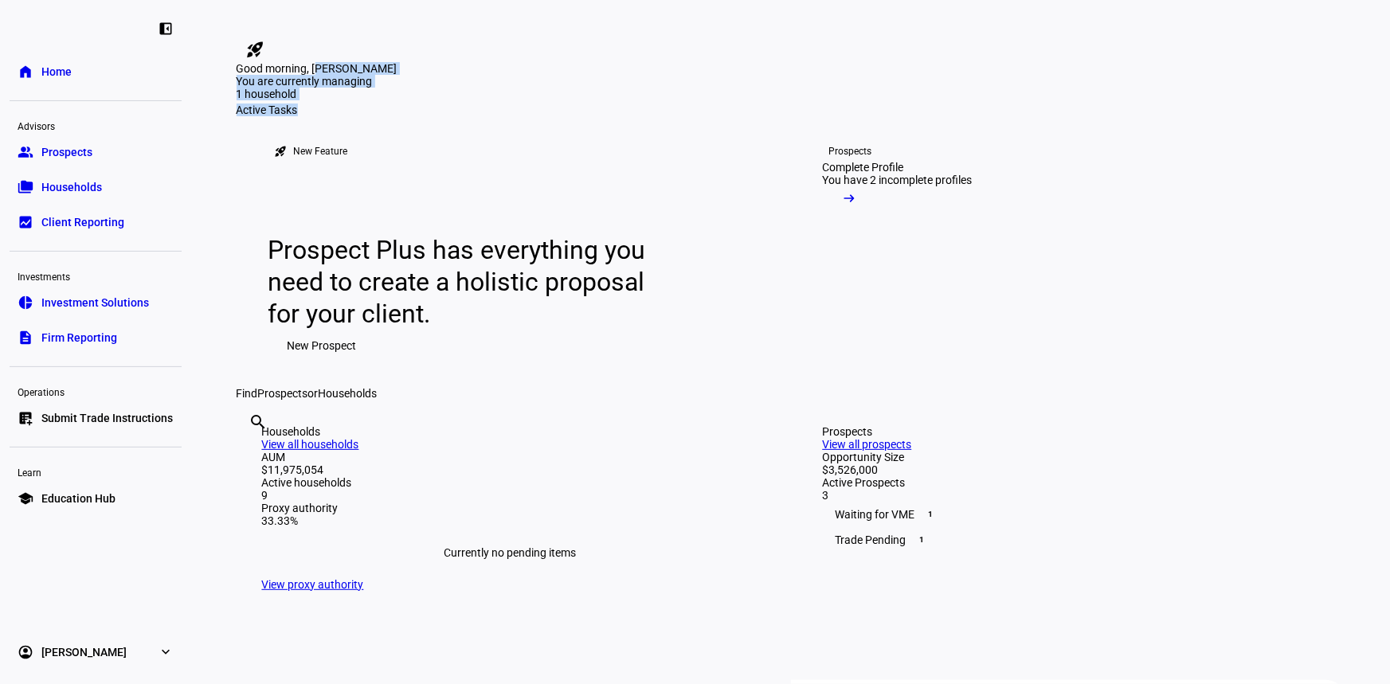
drag, startPoint x: 676, startPoint y: 178, endPoint x: 635, endPoint y: 112, distance: 78.3
click at [967, 104] on div "You are currently managing 1 household 1 prospect $686.4k 1 household" at bounding box center [791, 89] width 1109 height 29
click at [76, 304] on span "Investment Solutions" at bounding box center [95, 303] width 108 height 16
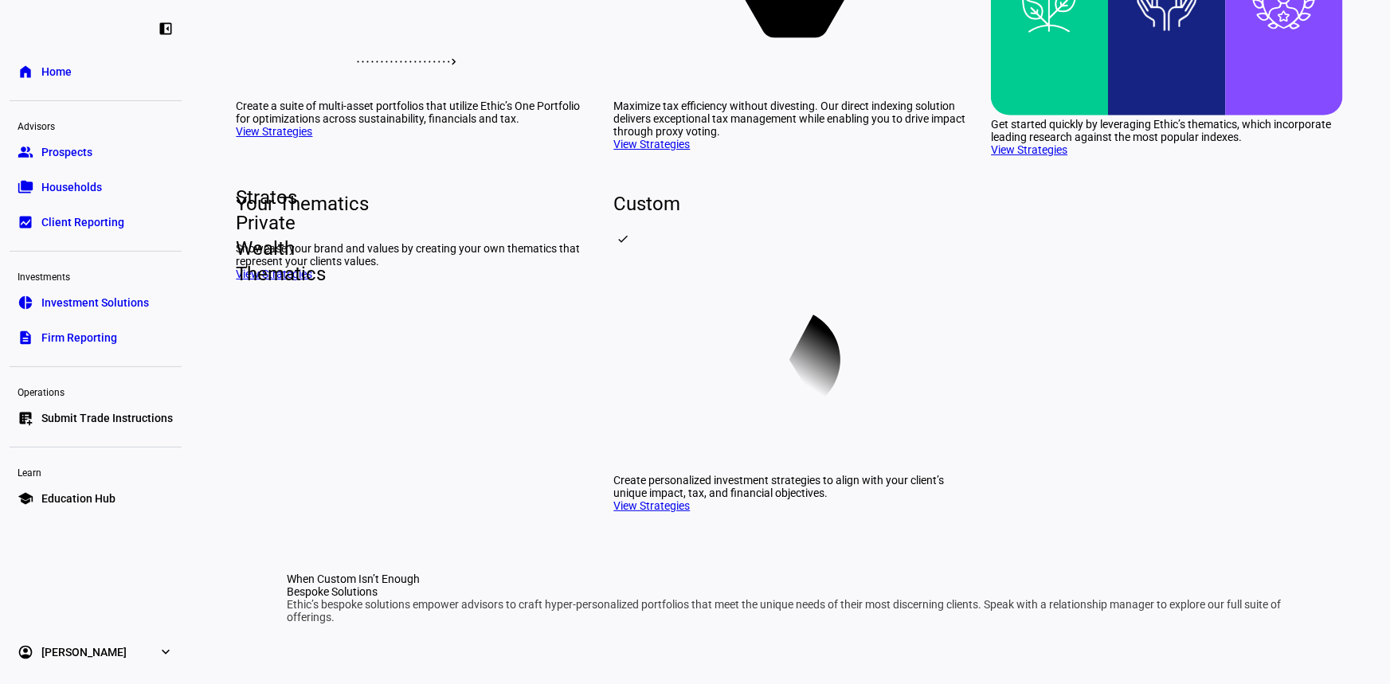
scroll to position [434, 0]
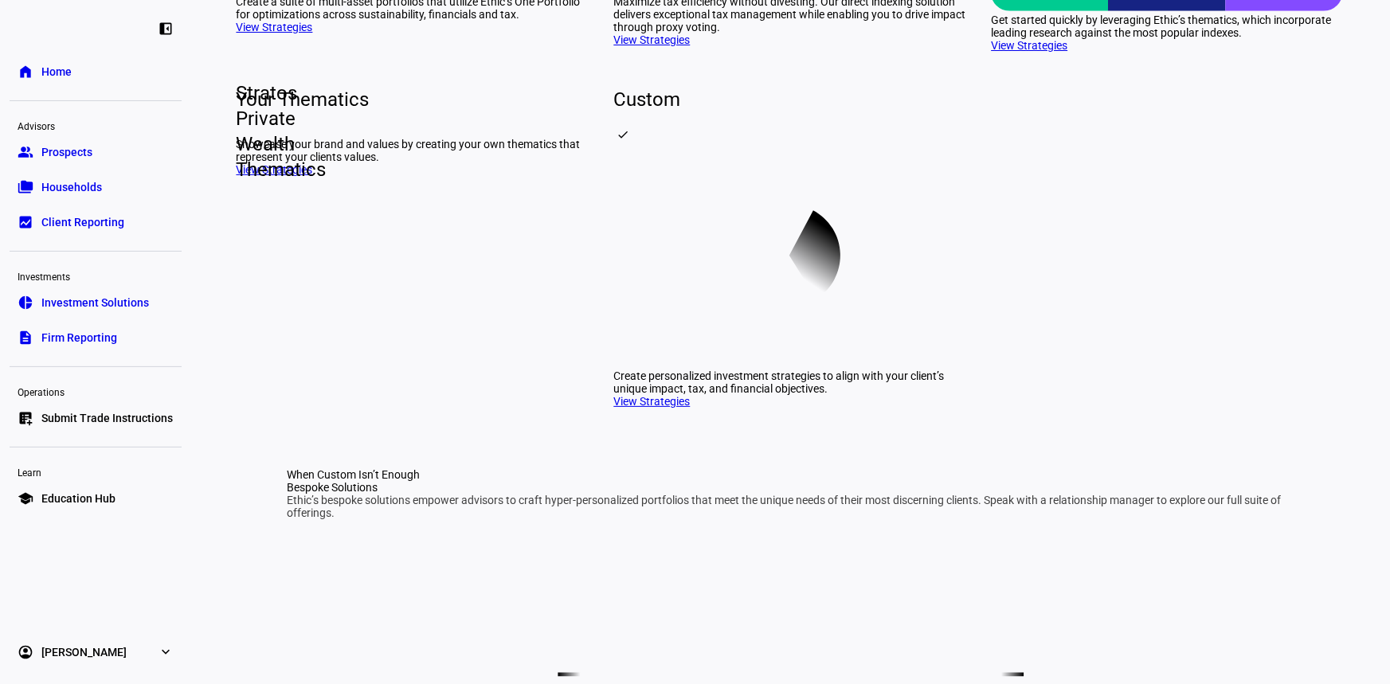
click at [1023, 52] on link "View Strategies" at bounding box center [1029, 45] width 76 height 13
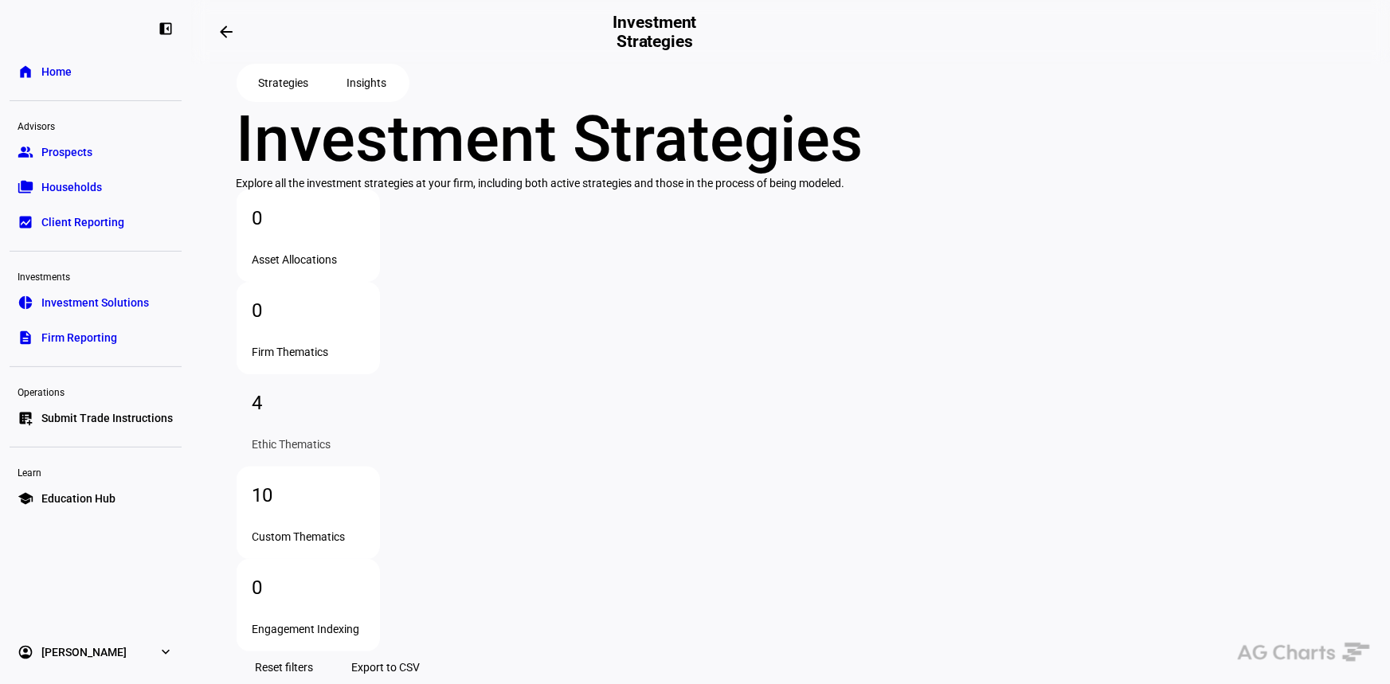
click at [391, 99] on span at bounding box center [367, 83] width 78 height 32
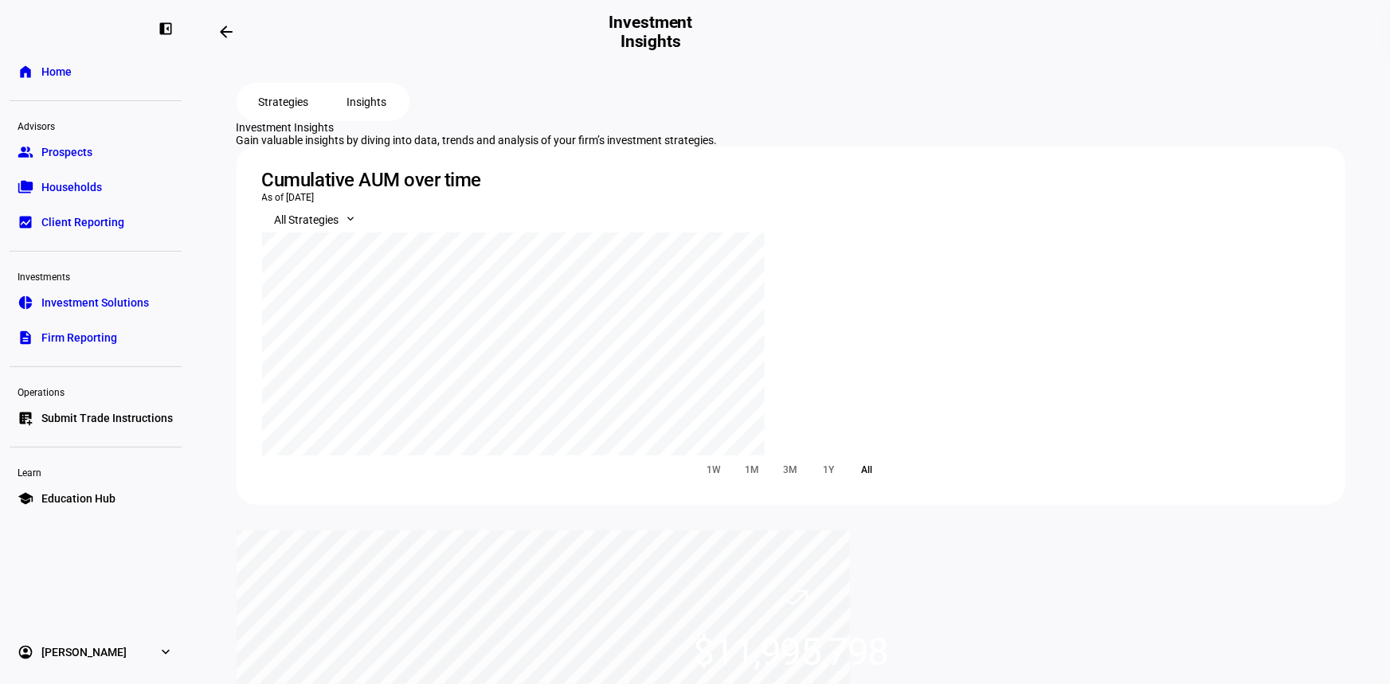
click at [221, 23] on span at bounding box center [226, 32] width 38 height 38
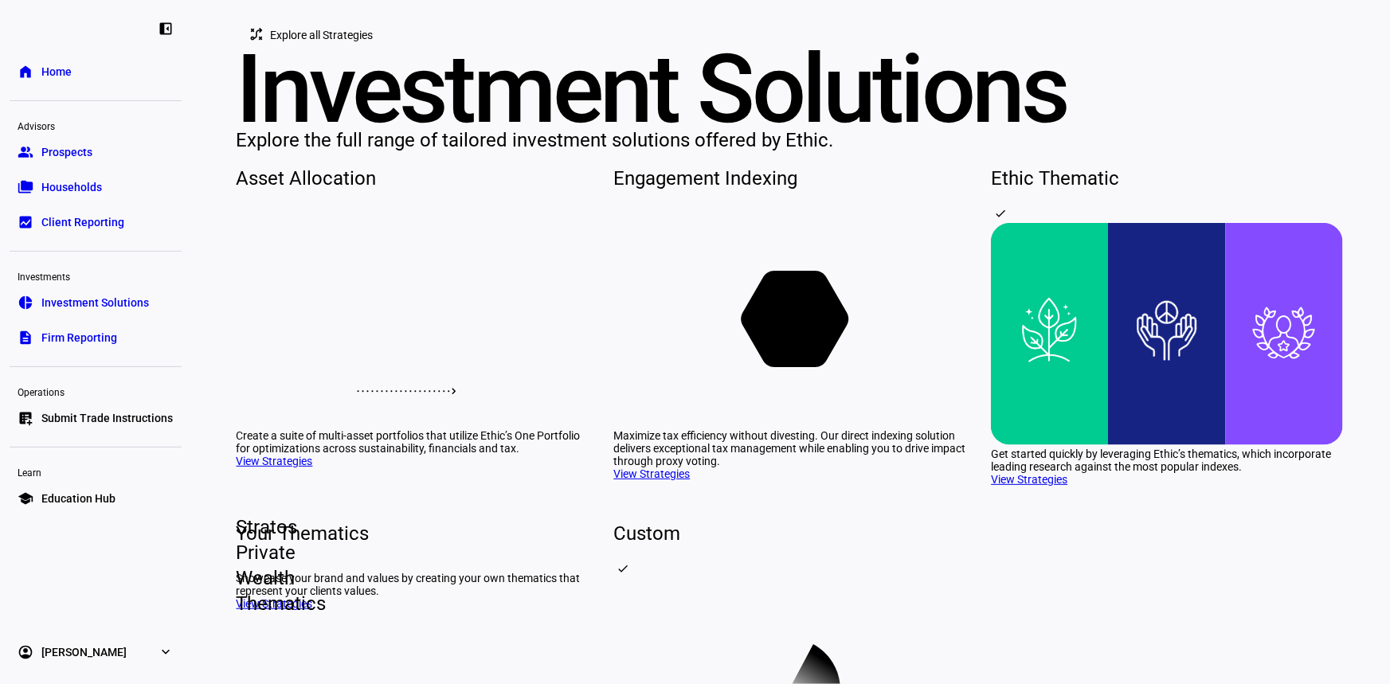
click at [325, 51] on span "Explore all Strategies" at bounding box center [322, 35] width 103 height 32
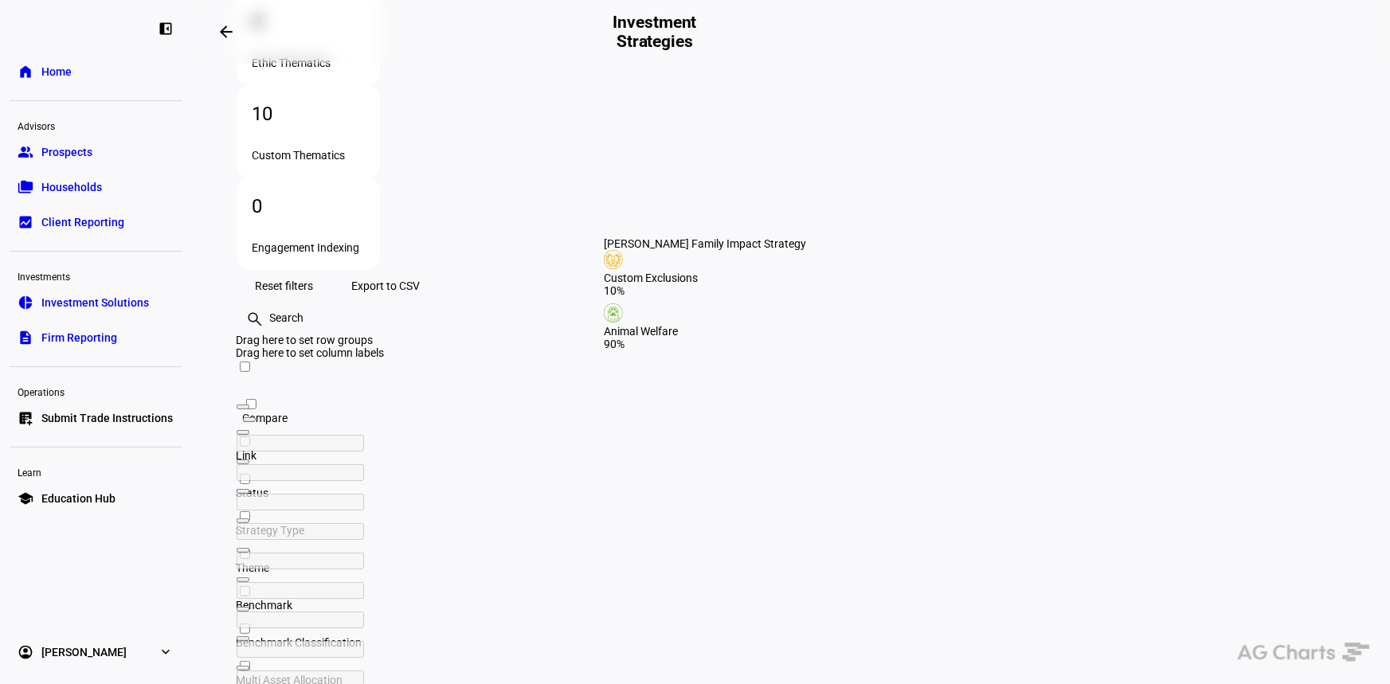
scroll to position [357, 0]
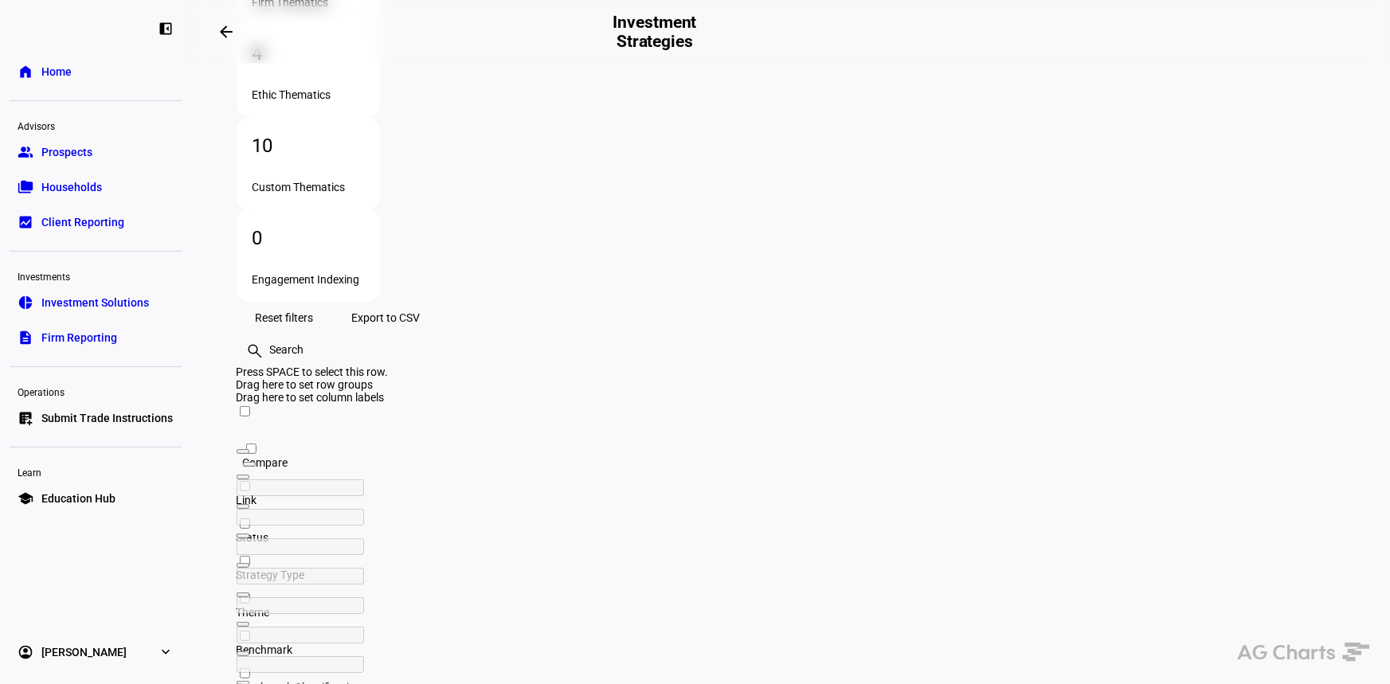
scroll to position [357, 0]
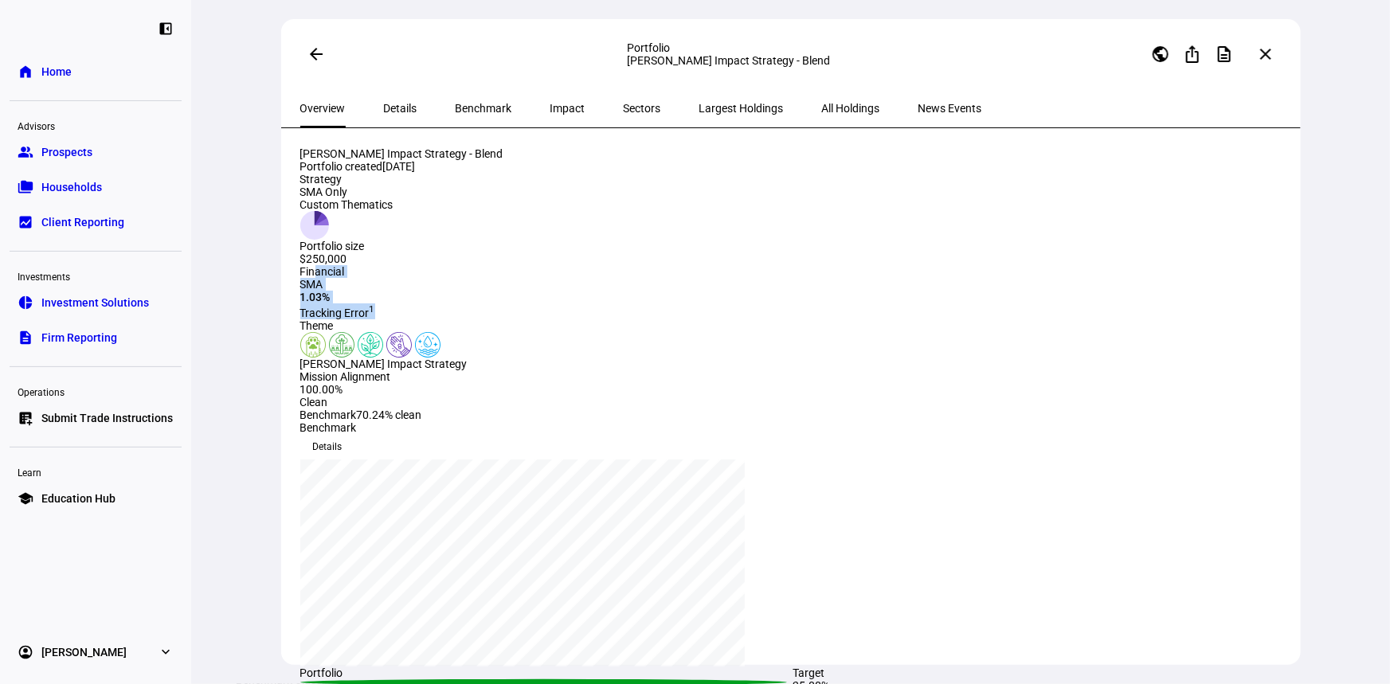
drag, startPoint x: 954, startPoint y: 338, endPoint x: 836, endPoint y: 249, distance: 146.7
click at [830, 265] on div "Financial SMA 1.03% Tracking Error 1" at bounding box center [793, 292] width 986 height 54
click at [1015, 317] on div "SMA 1.03% Tracking Error 1" at bounding box center [793, 298] width 986 height 41
click at [1007, 319] on div "Financial SMA 1.03% Tracking Error 1" at bounding box center [793, 292] width 986 height 54
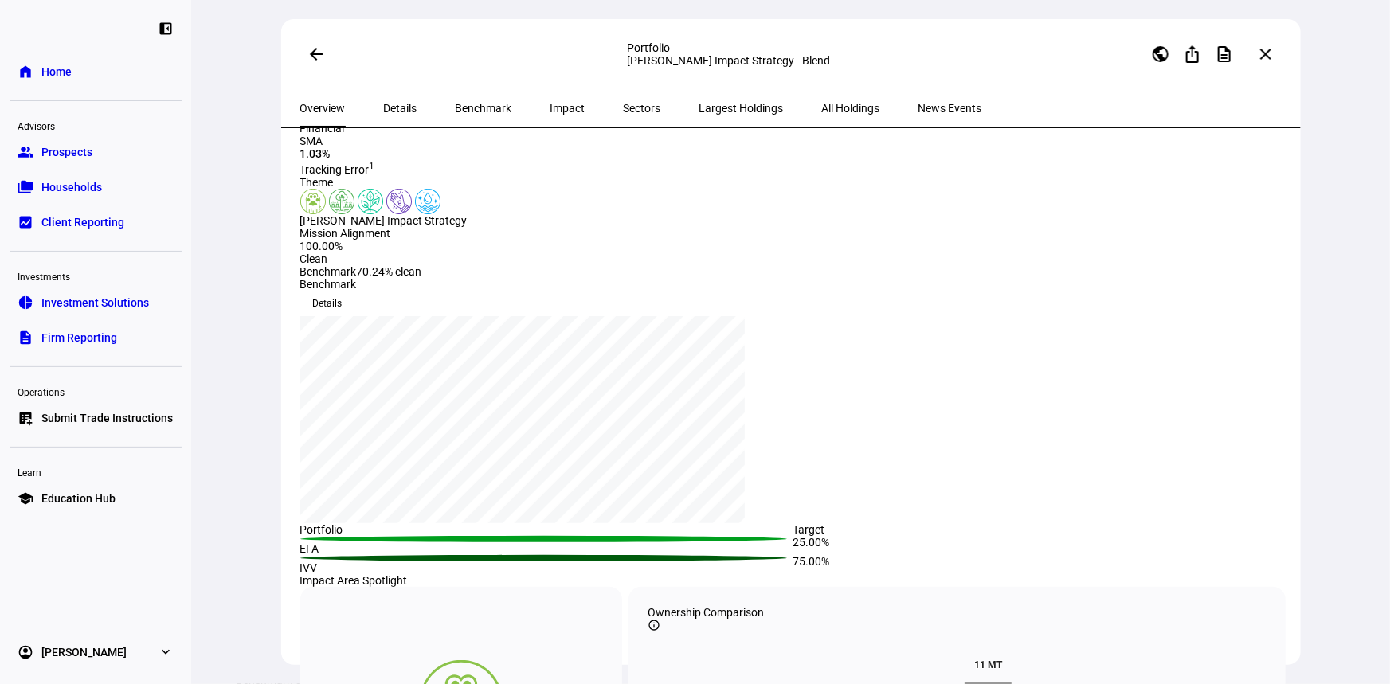
scroll to position [434, 0]
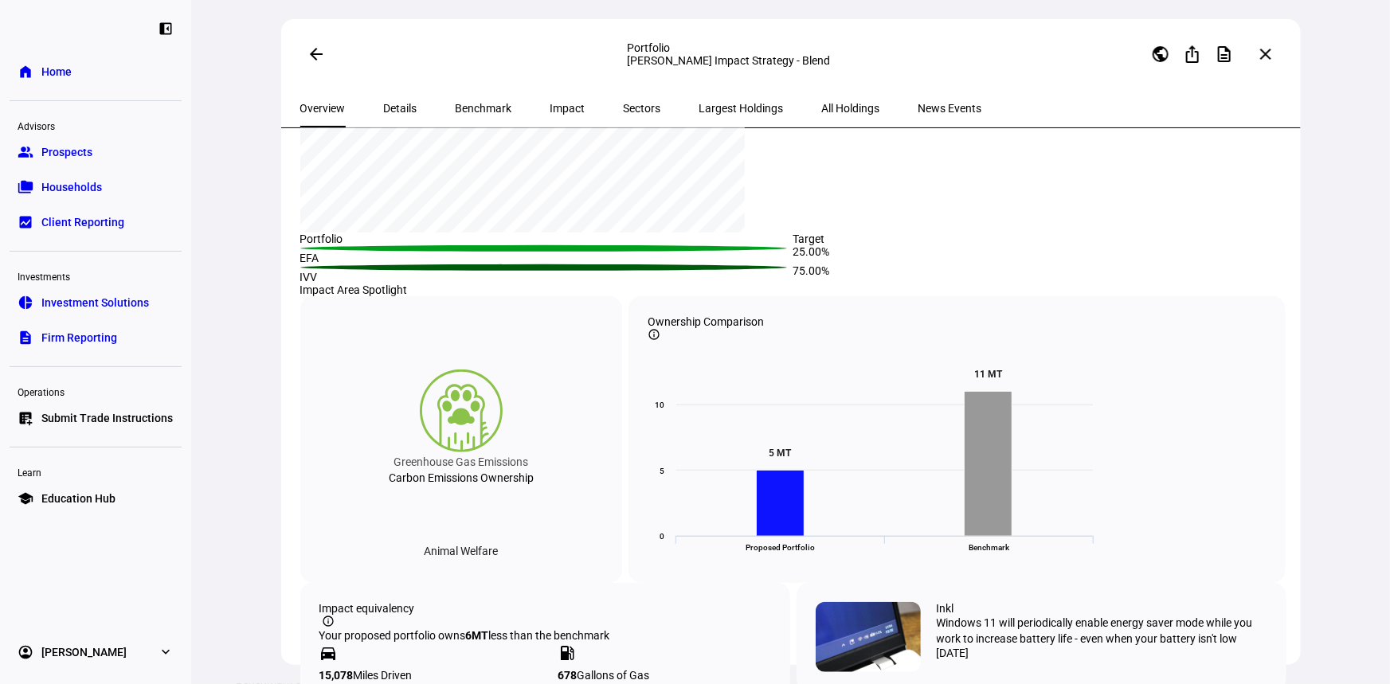
drag, startPoint x: 329, startPoint y: 210, endPoint x: 447, endPoint y: 280, distance: 137.6
drag, startPoint x: 468, startPoint y: 255, endPoint x: 439, endPoint y: 206, distance: 57.5
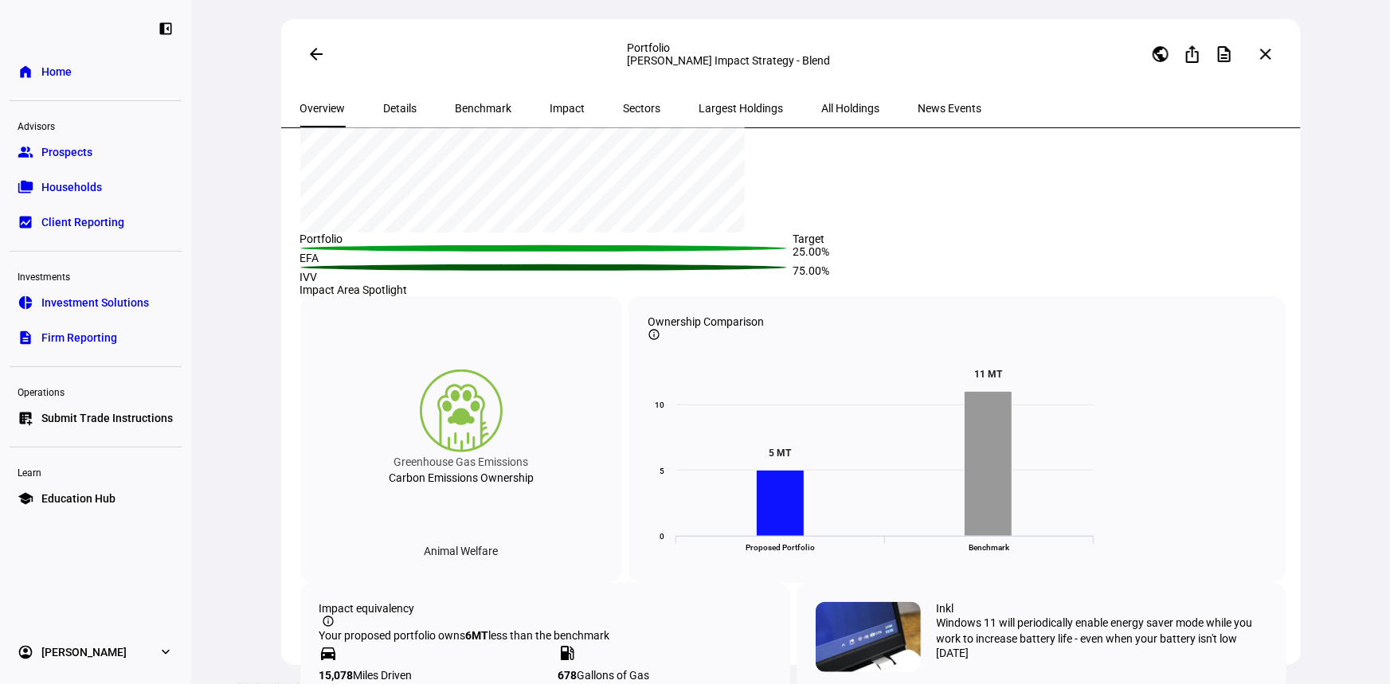
click at [796, 284] on div "Benchmark Details Press Space or Enter to toggle visibility ISHARES CORE S&P 50…" at bounding box center [793, 135] width 986 height 296
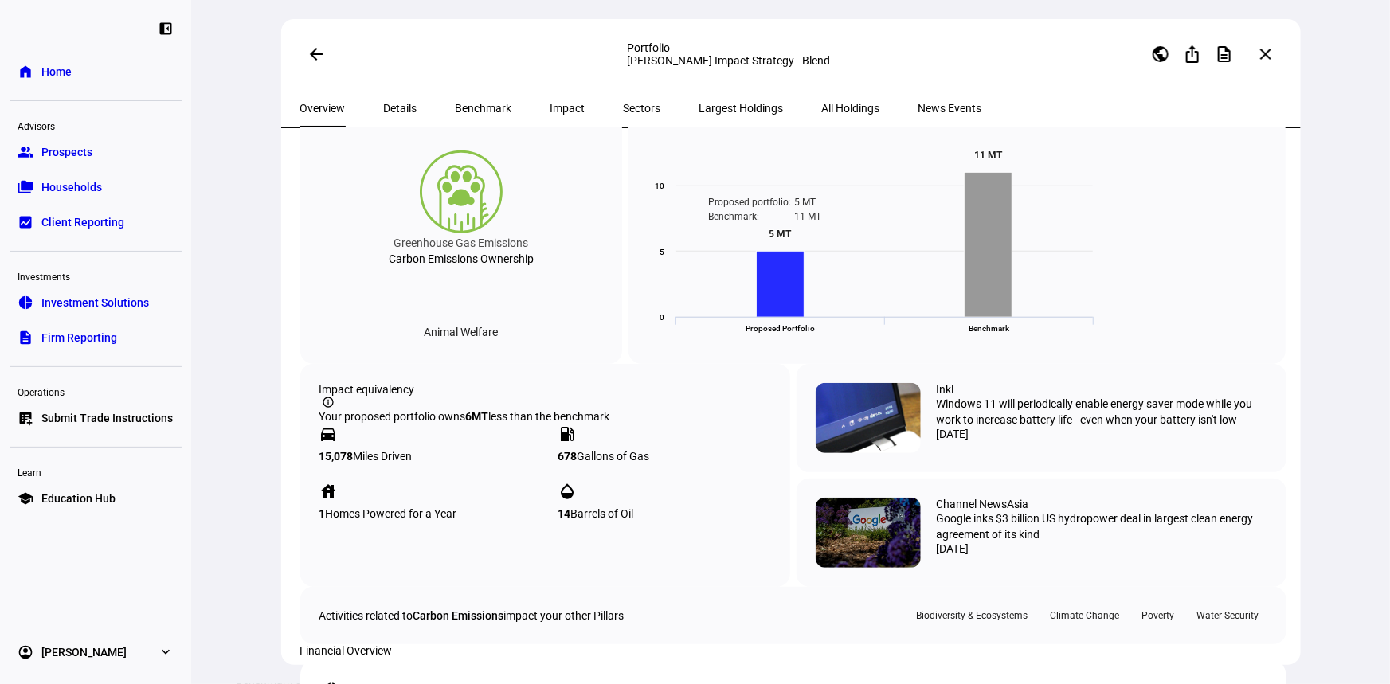
scroll to position [652, 0]
click at [785, 319] on rect at bounding box center [781, 286] width 48 height 66
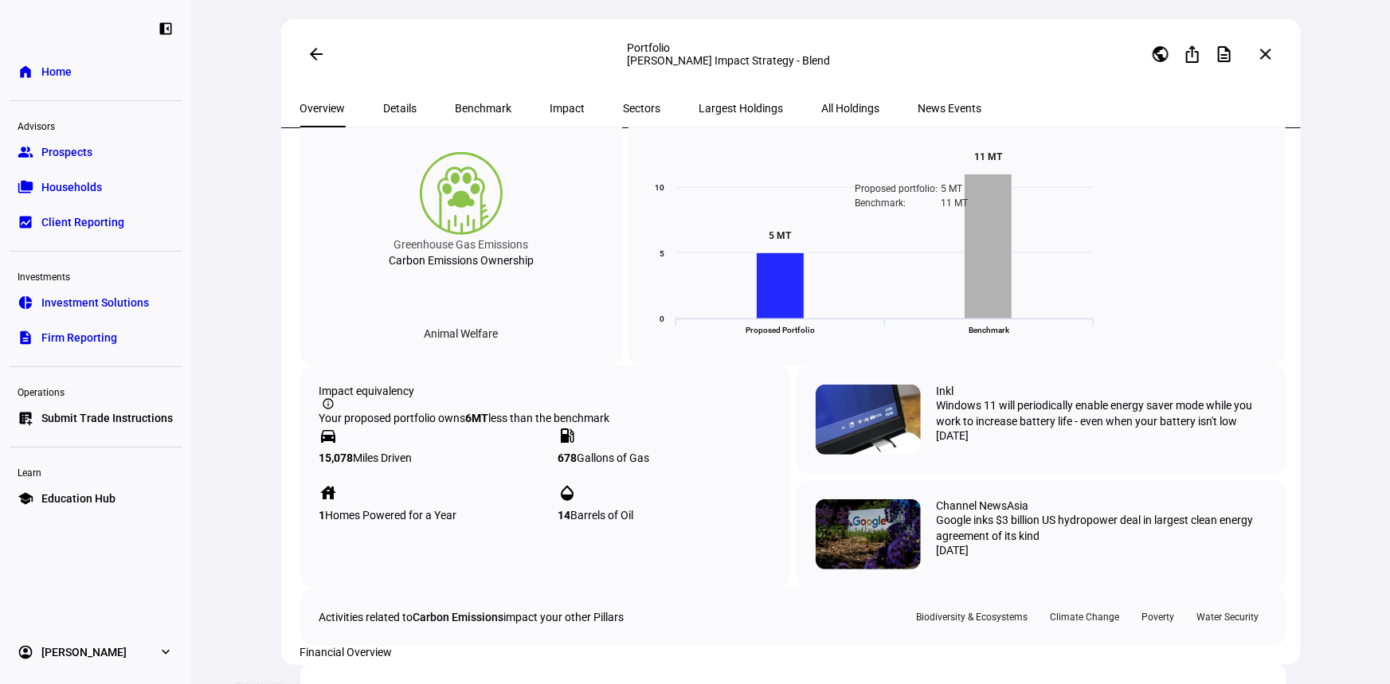
click at [980, 319] on rect at bounding box center [989, 246] width 48 height 145
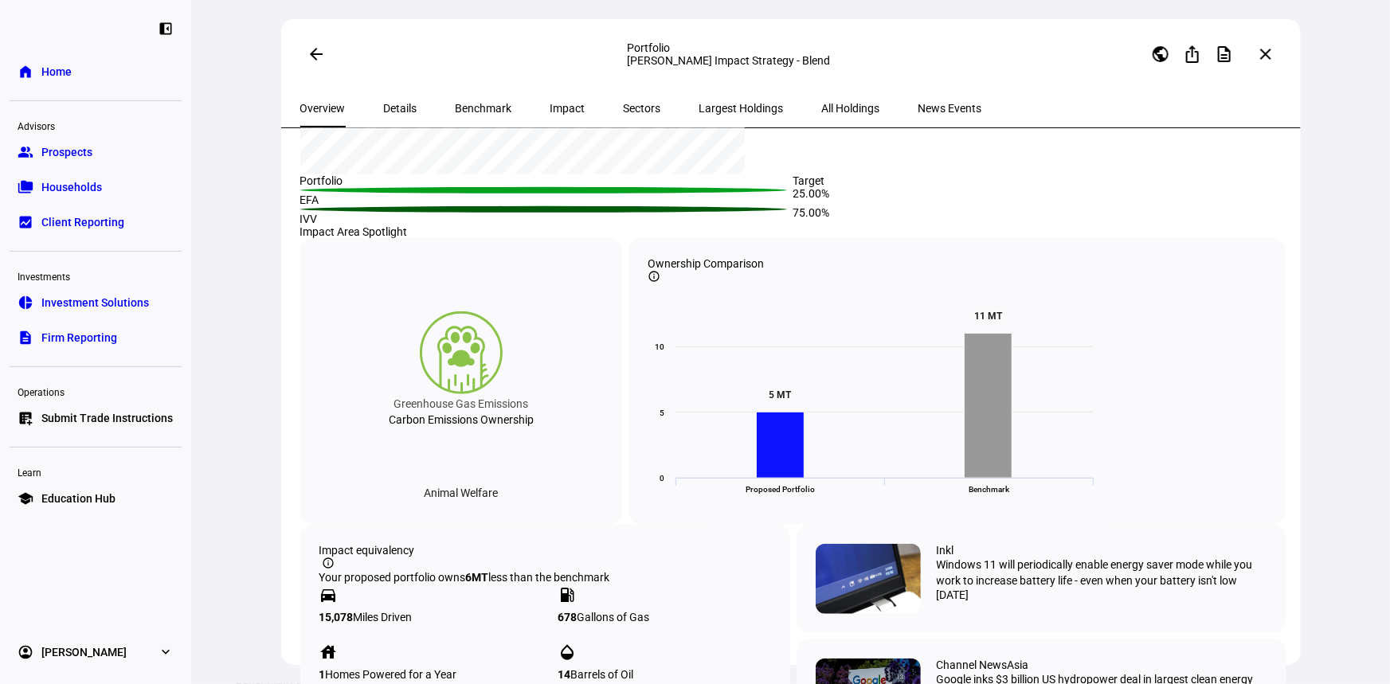
scroll to position [1326, 0]
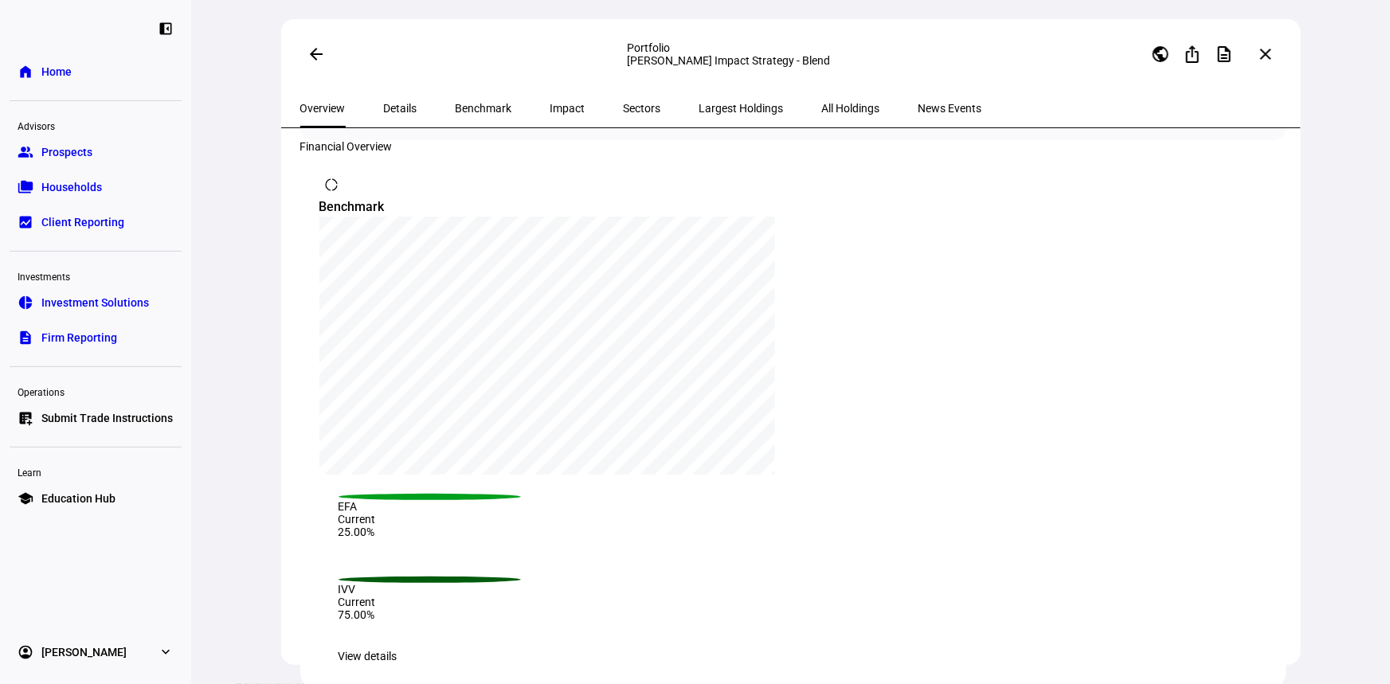
click at [398, 640] on span "View details" at bounding box center [368, 656] width 59 height 32
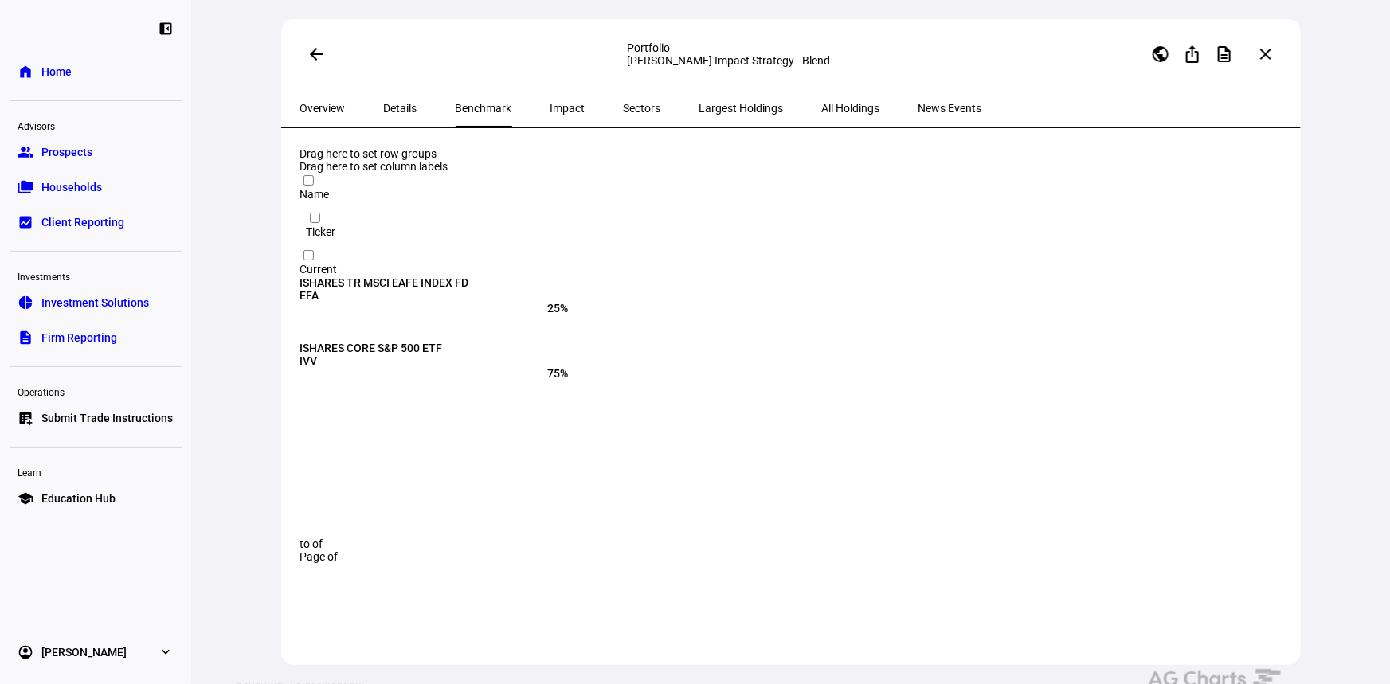
click at [550, 111] on span "Impact" at bounding box center [567, 108] width 35 height 11
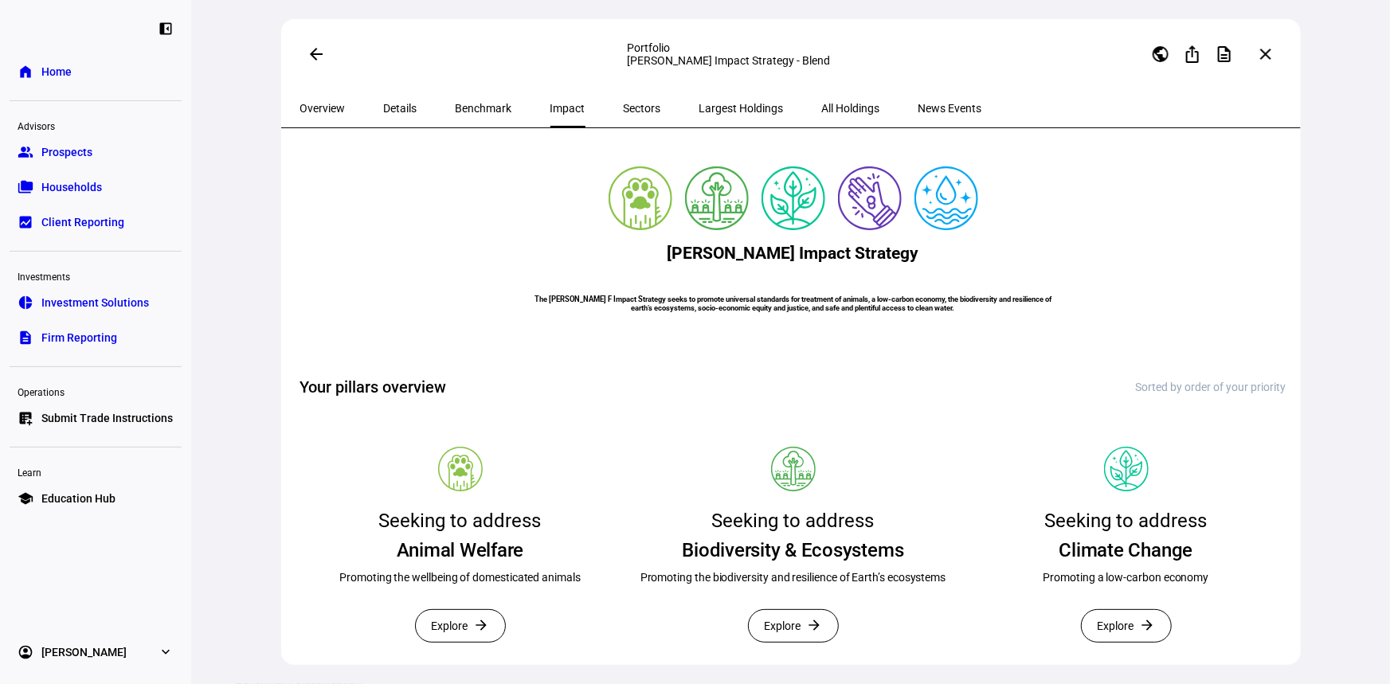
click at [624, 117] on span "Sectors" at bounding box center [642, 108] width 37 height 38
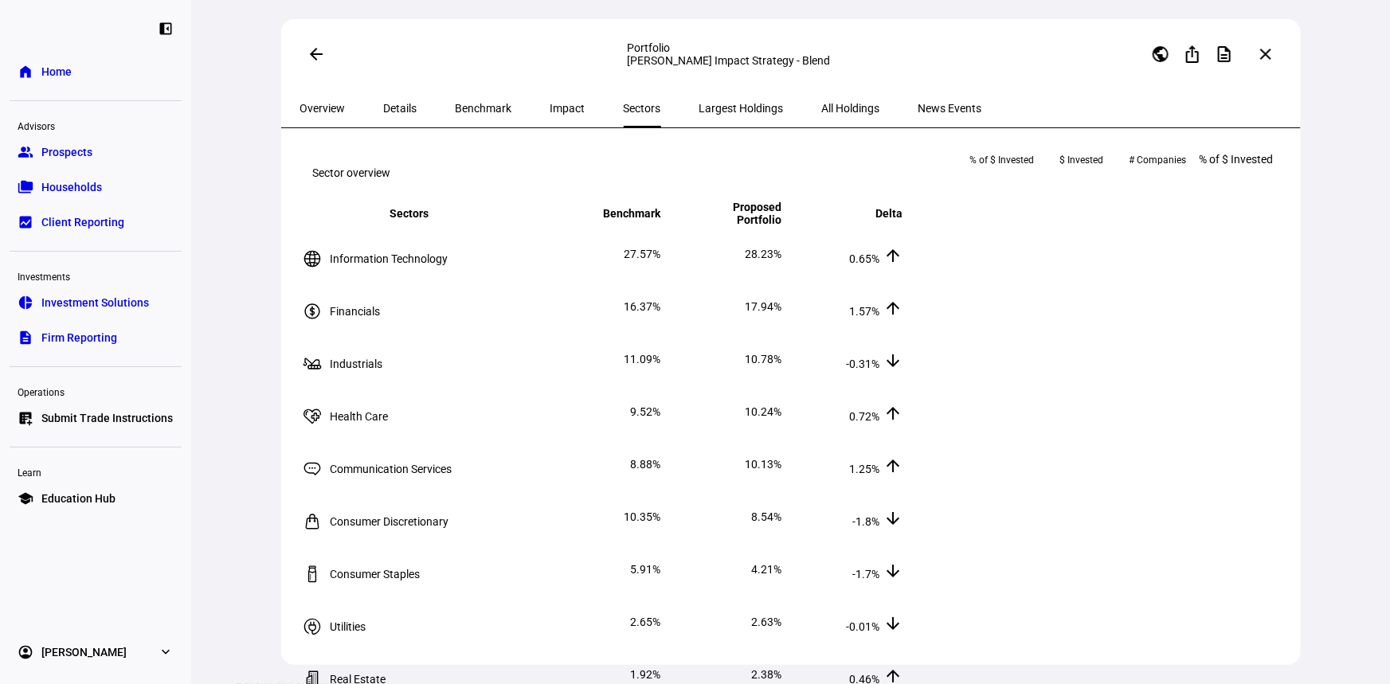
click at [699, 104] on span "Largest Holdings" at bounding box center [741, 108] width 84 height 11
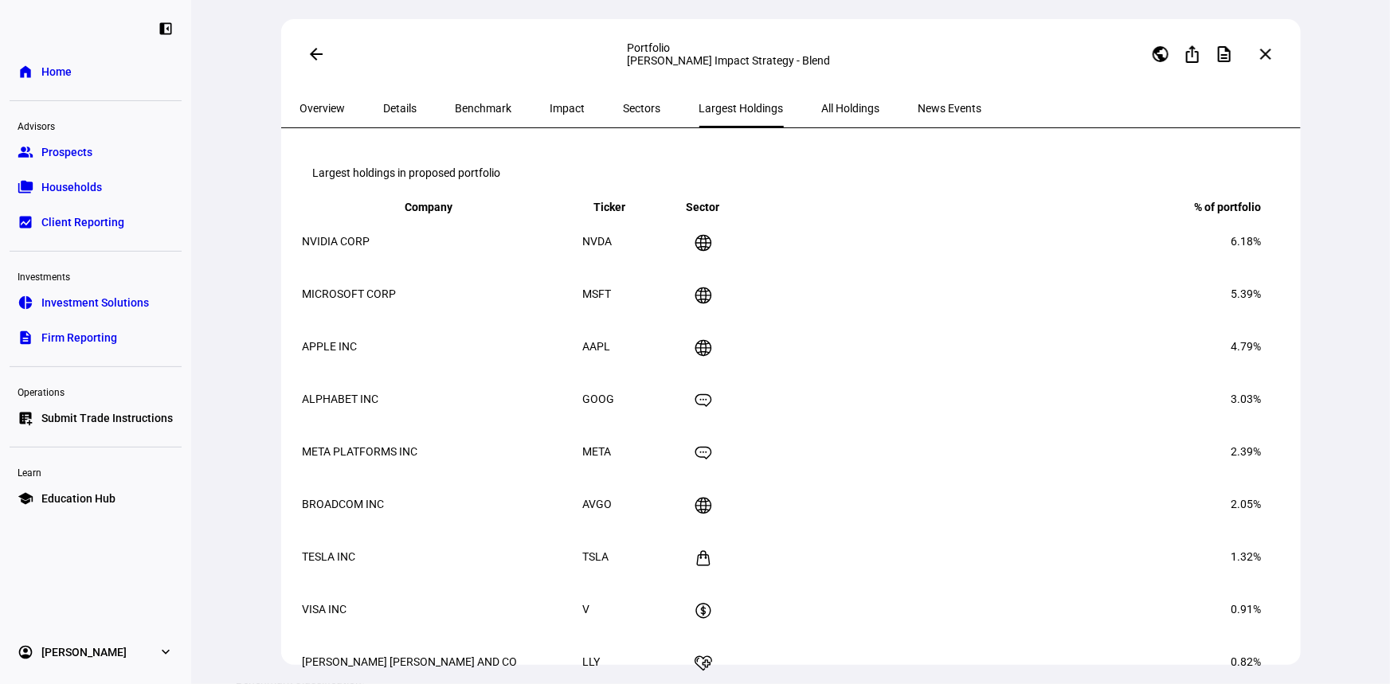
click at [822, 108] on span "All Holdings" at bounding box center [851, 108] width 58 height 11
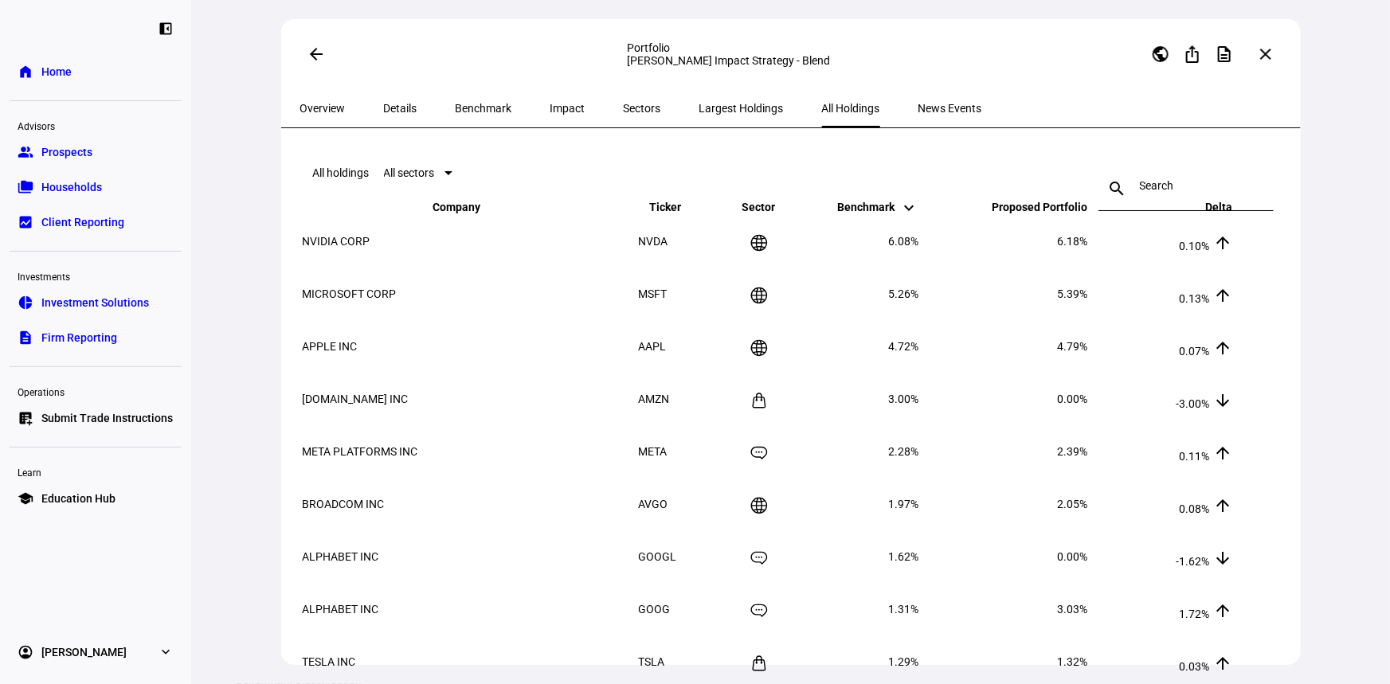
click at [919, 108] on span "News Events" at bounding box center [951, 108] width 64 height 11
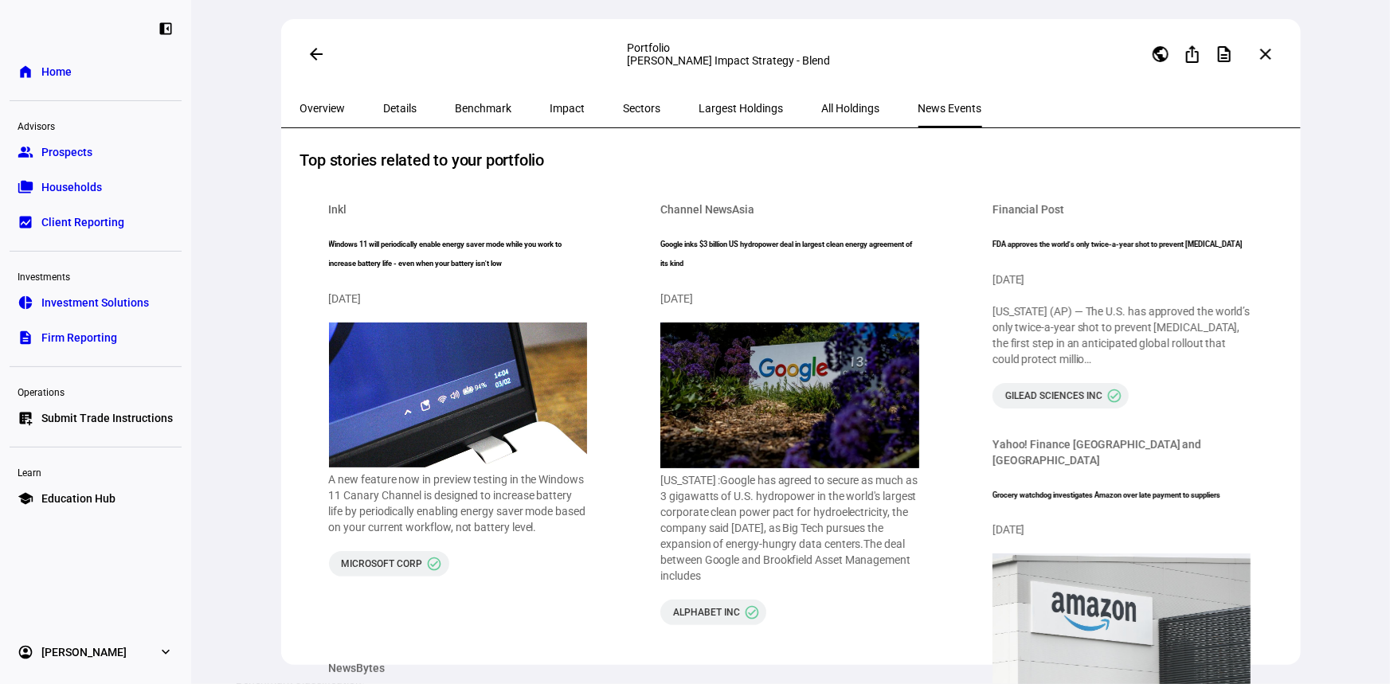
click at [550, 110] on span "Impact" at bounding box center [567, 108] width 35 height 11
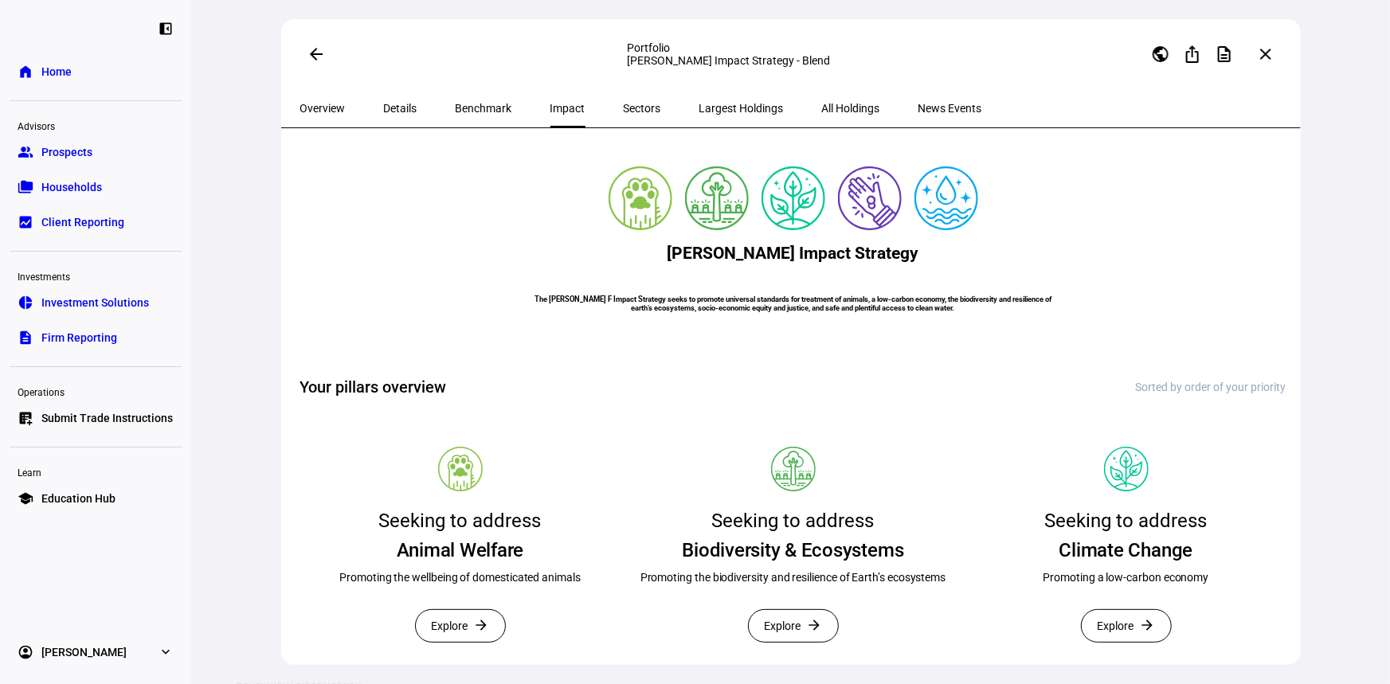
scroll to position [362, 0]
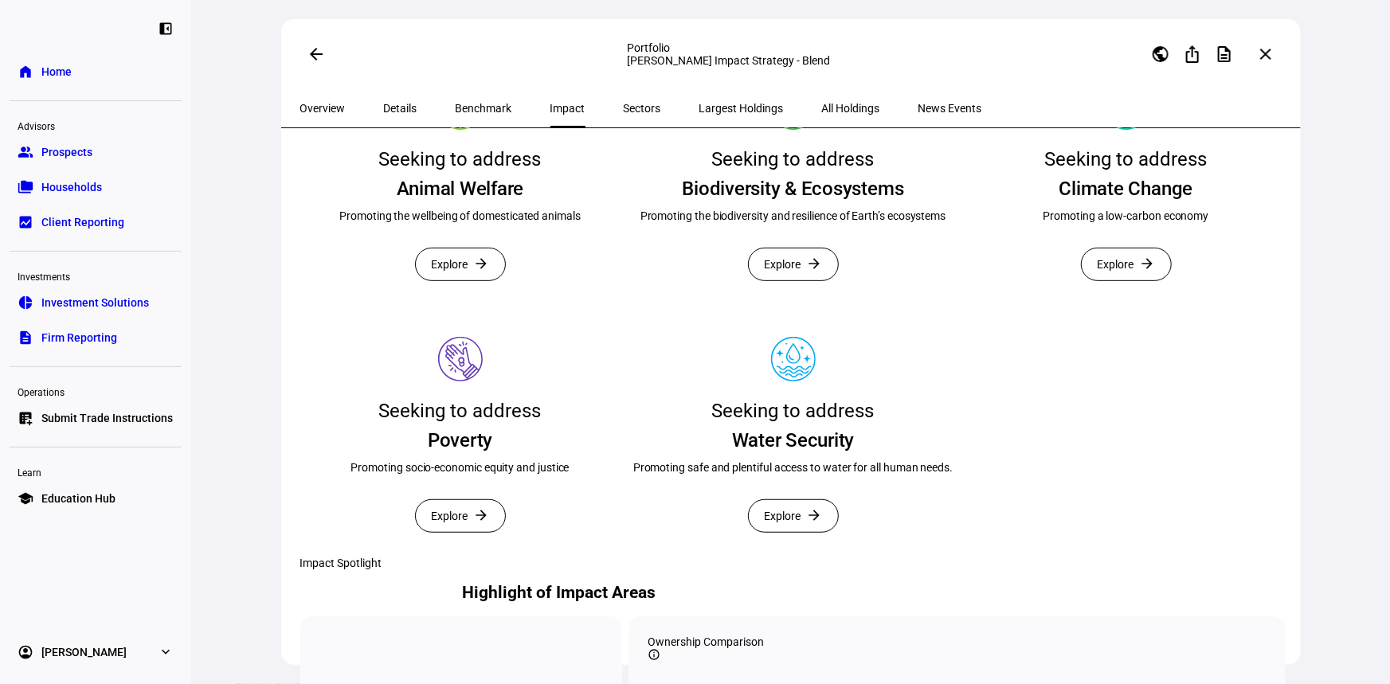
click at [437, 280] on span "Explore" at bounding box center [450, 265] width 37 height 32
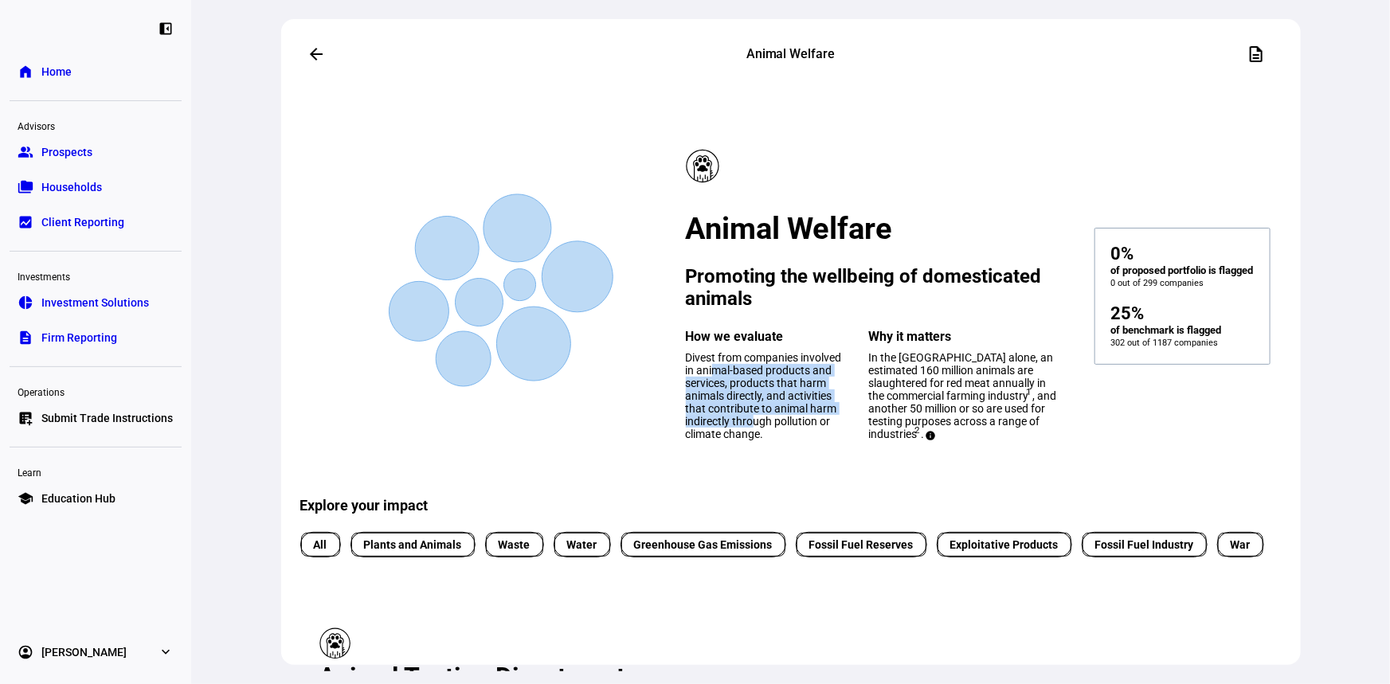
drag, startPoint x: 747, startPoint y: 420, endPoint x: 709, endPoint y: 361, distance: 70.3
click at [709, 361] on span "Divest from companies involved in animal-based products and services, products …" at bounding box center [764, 395] width 156 height 89
click at [754, 422] on span "Divest from companies involved in animal-based products and services, products …" at bounding box center [764, 395] width 156 height 89
drag, startPoint x: 764, startPoint y: 435, endPoint x: 709, endPoint y: 354, distance: 97.4
click at [709, 354] on div "How we evaluate Divest from companies involved in animal-based products and ser…" at bounding box center [768, 385] width 164 height 112
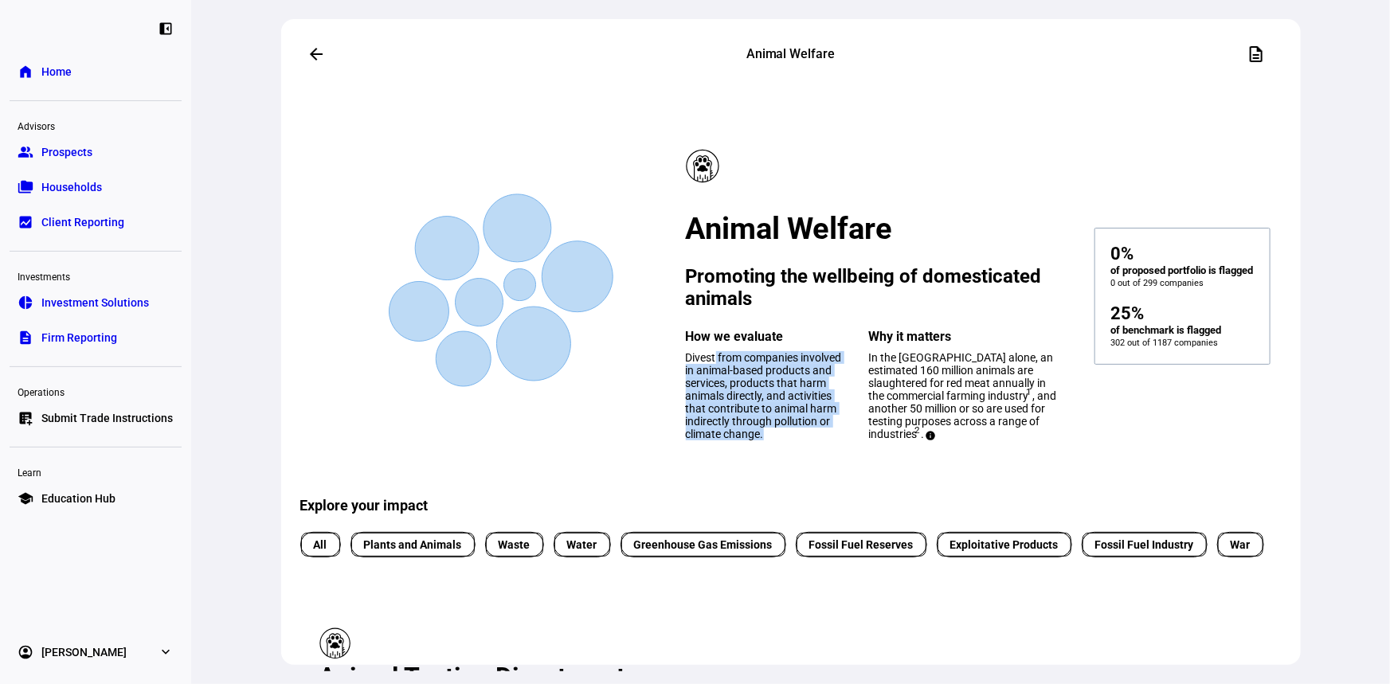
click at [770, 406] on span "Divest from companies involved in animal-based products and services, products …" at bounding box center [764, 395] width 156 height 89
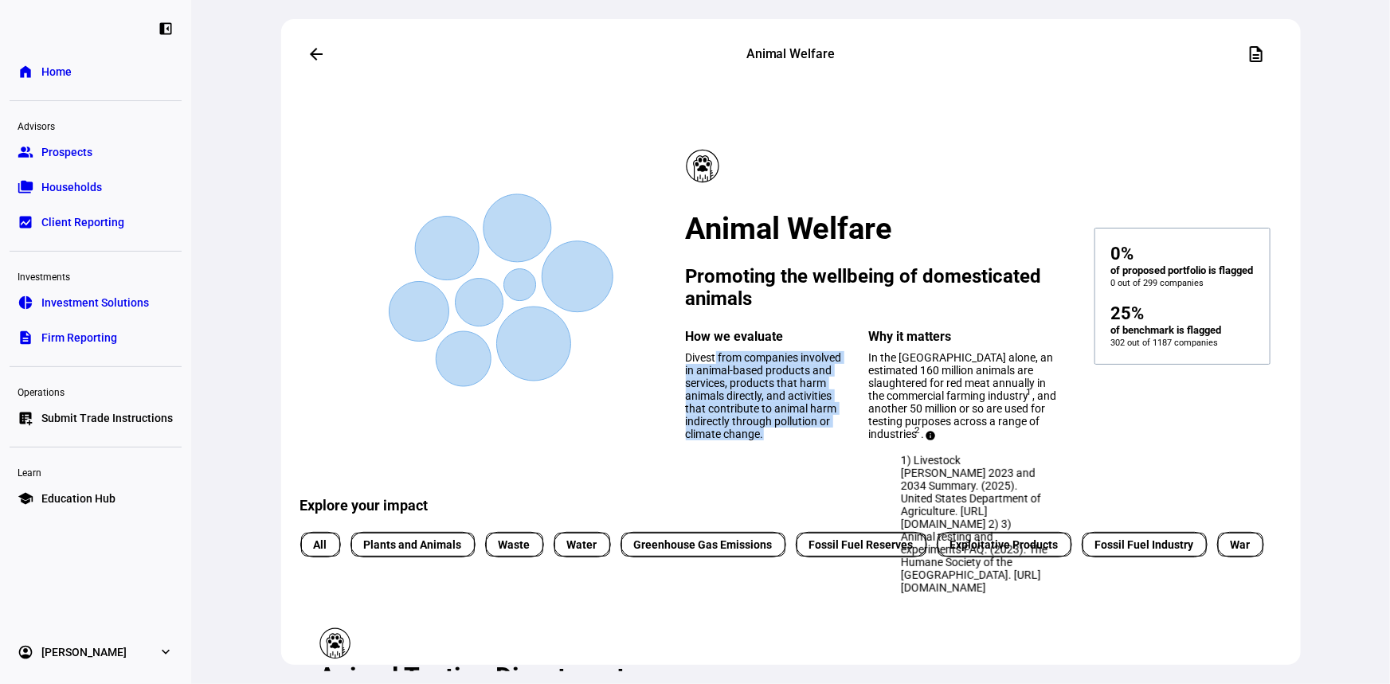
click at [945, 434] on mat-icon "info" at bounding box center [935, 437] width 19 height 19
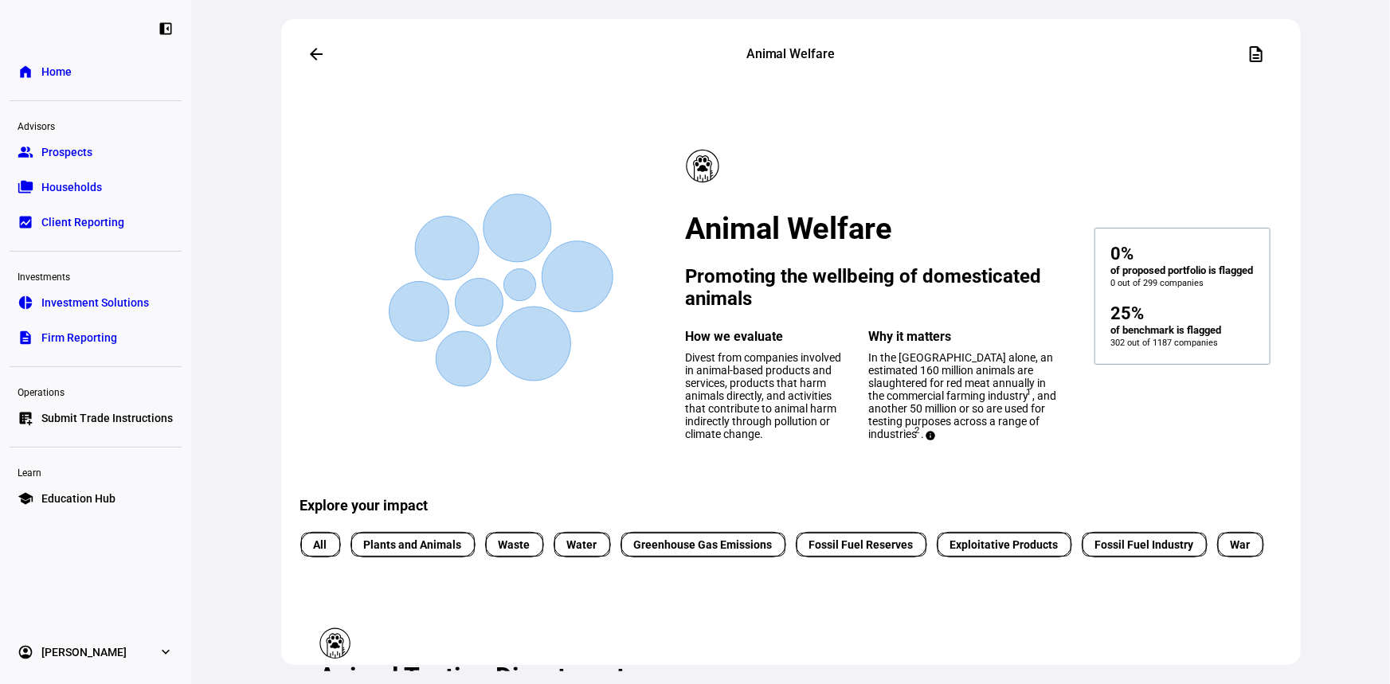
click at [934, 401] on span "In the [GEOGRAPHIC_DATA] alone, an estimated 160 million animals are slaughtere…" at bounding box center [963, 395] width 188 height 89
click at [740, 404] on span "Divest from companies involved in animal-based products and services, products …" at bounding box center [764, 395] width 156 height 89
click at [56, 75] on span "Home" at bounding box center [56, 72] width 30 height 16
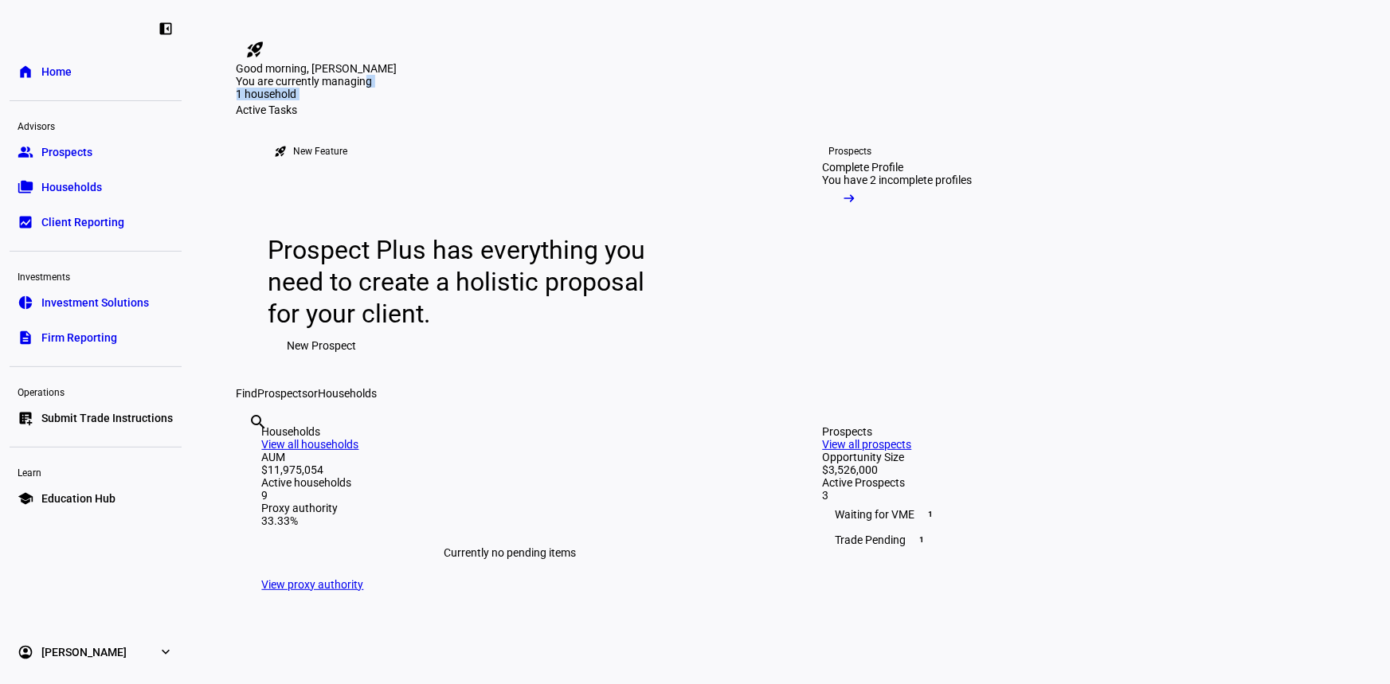
drag, startPoint x: 471, startPoint y: 155, endPoint x: 533, endPoint y: 155, distance: 62.1
click at [533, 104] on div "You are currently managing 1 household 1 prospect $686.4k 1 household" at bounding box center [791, 89] width 1109 height 29
drag, startPoint x: 376, startPoint y: 176, endPoint x: 333, endPoint y: 156, distance: 47.4
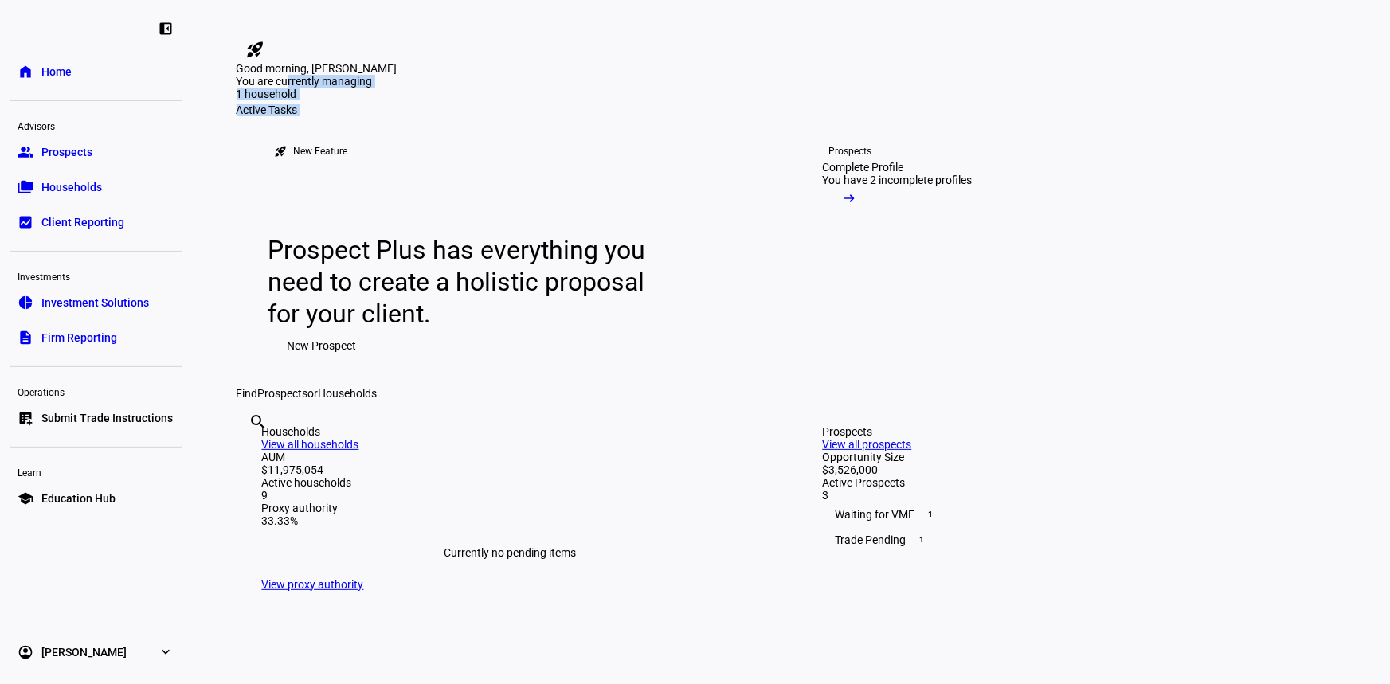
click at [405, 116] on div "Active Tasks" at bounding box center [791, 110] width 1109 height 13
click at [36, 21] on div at bounding box center [59, 27] width 80 height 18
click at [38, 60] on link "home Home" at bounding box center [96, 72] width 172 height 32
click at [45, 186] on span "Households" at bounding box center [71, 187] width 61 height 16
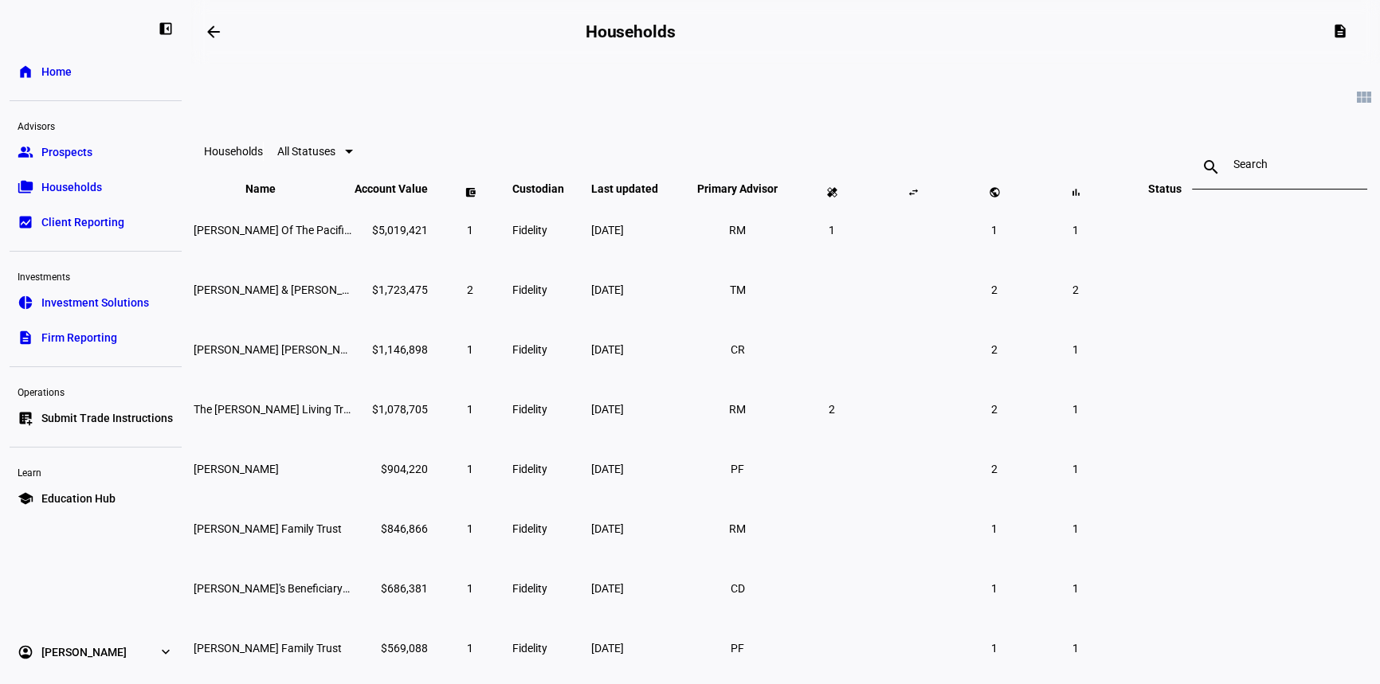
click at [335, 158] on span "All Statuses" at bounding box center [306, 151] width 58 height 13
click at [770, 114] on div at bounding box center [690, 342] width 1380 height 684
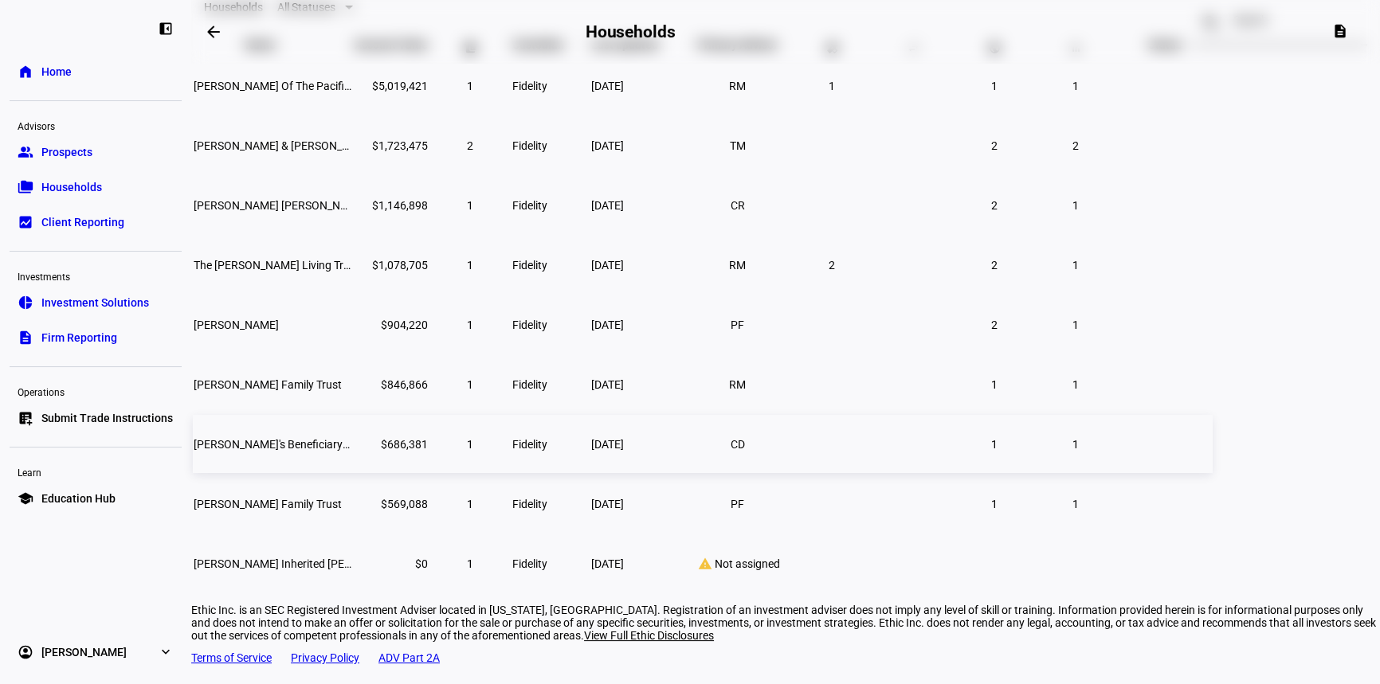
click at [362, 451] on span "[PERSON_NAME]'s Beneficiary IRA" at bounding box center [278, 444] width 169 height 13
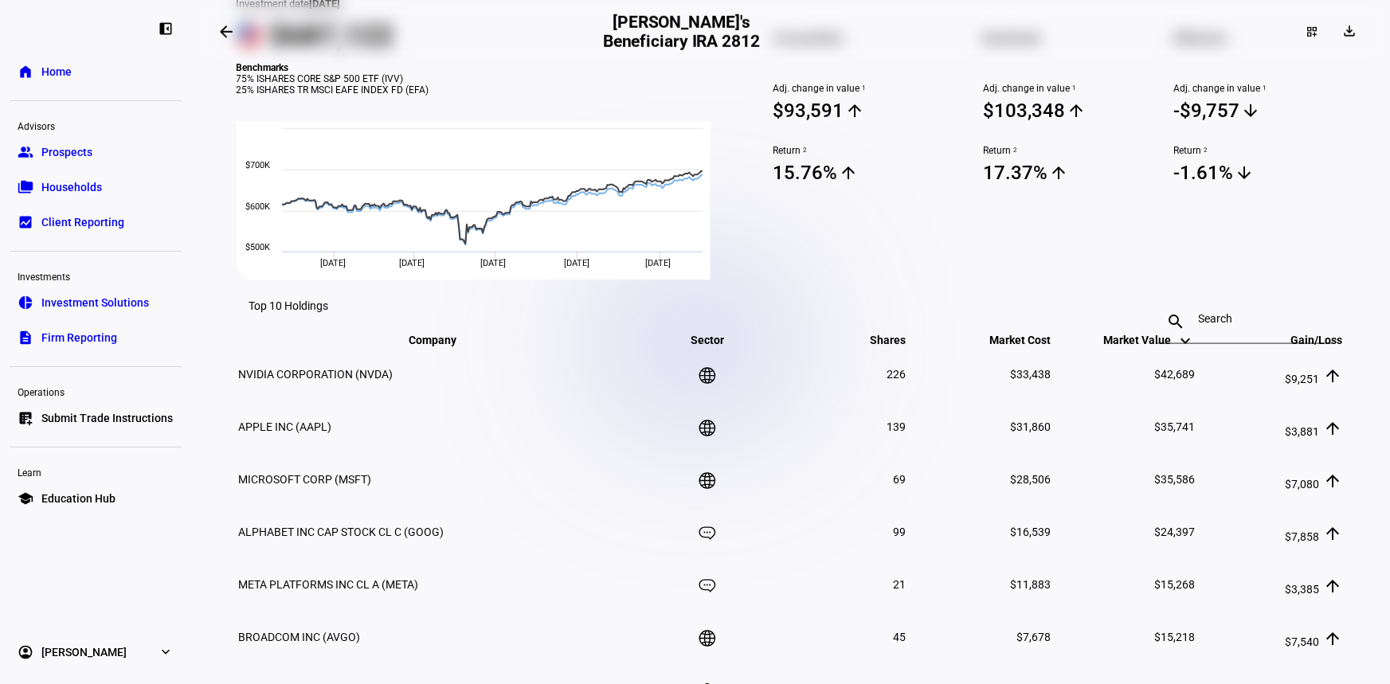
scroll to position [217, 0]
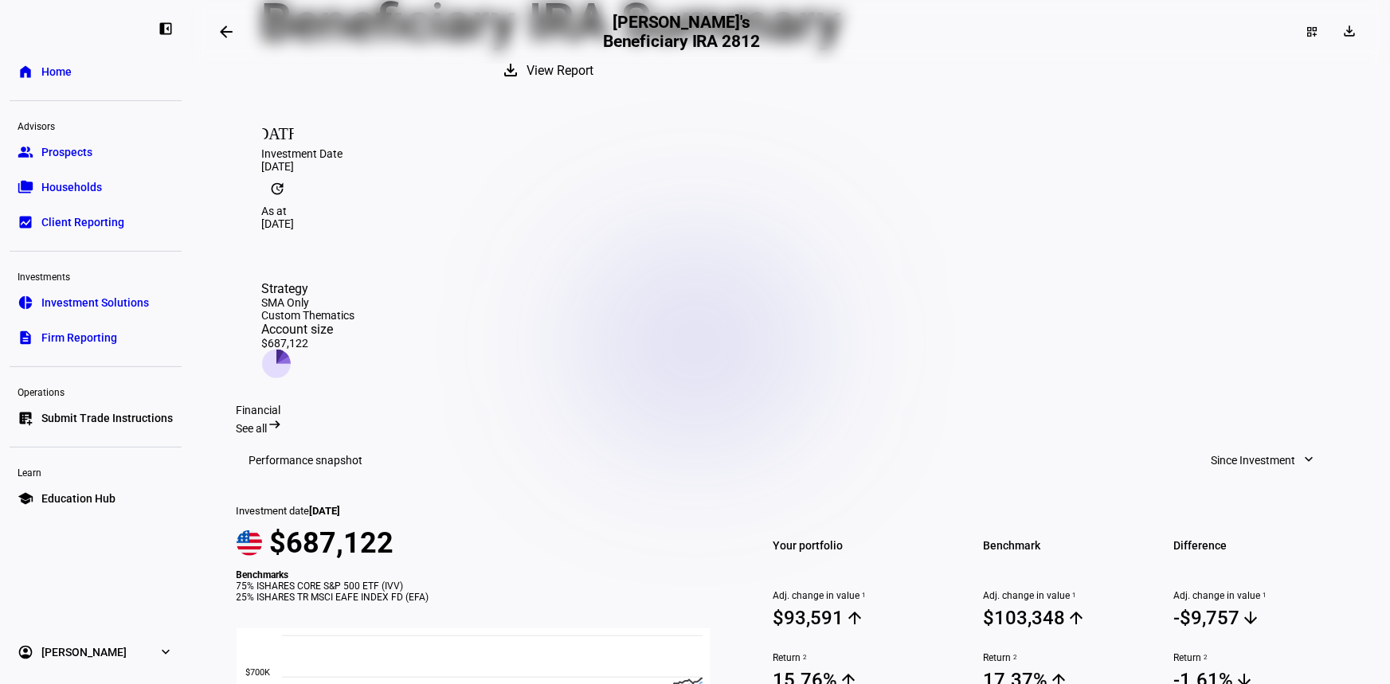
click at [1252, 445] on span "Since Investment" at bounding box center [1254, 461] width 84 height 32
click at [1244, 493] on button "Year to Date" at bounding box center [1257, 512] width 151 height 38
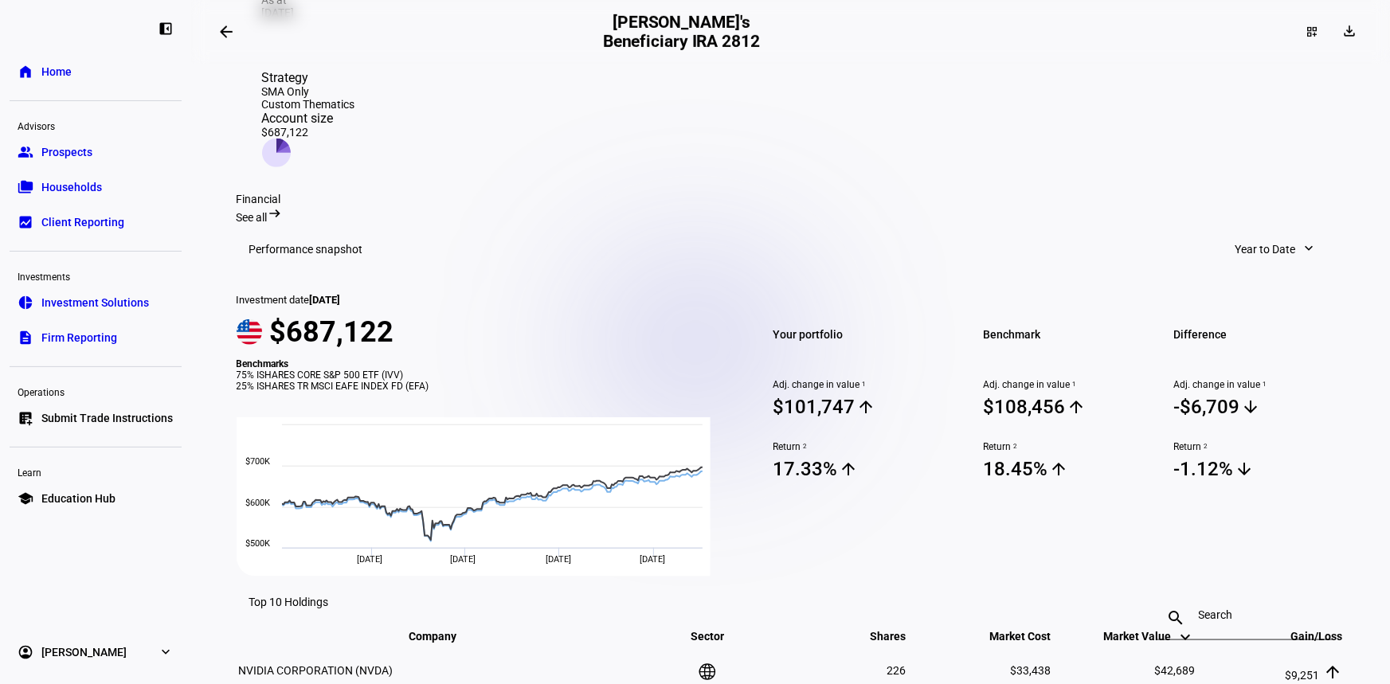
scroll to position [434, 0]
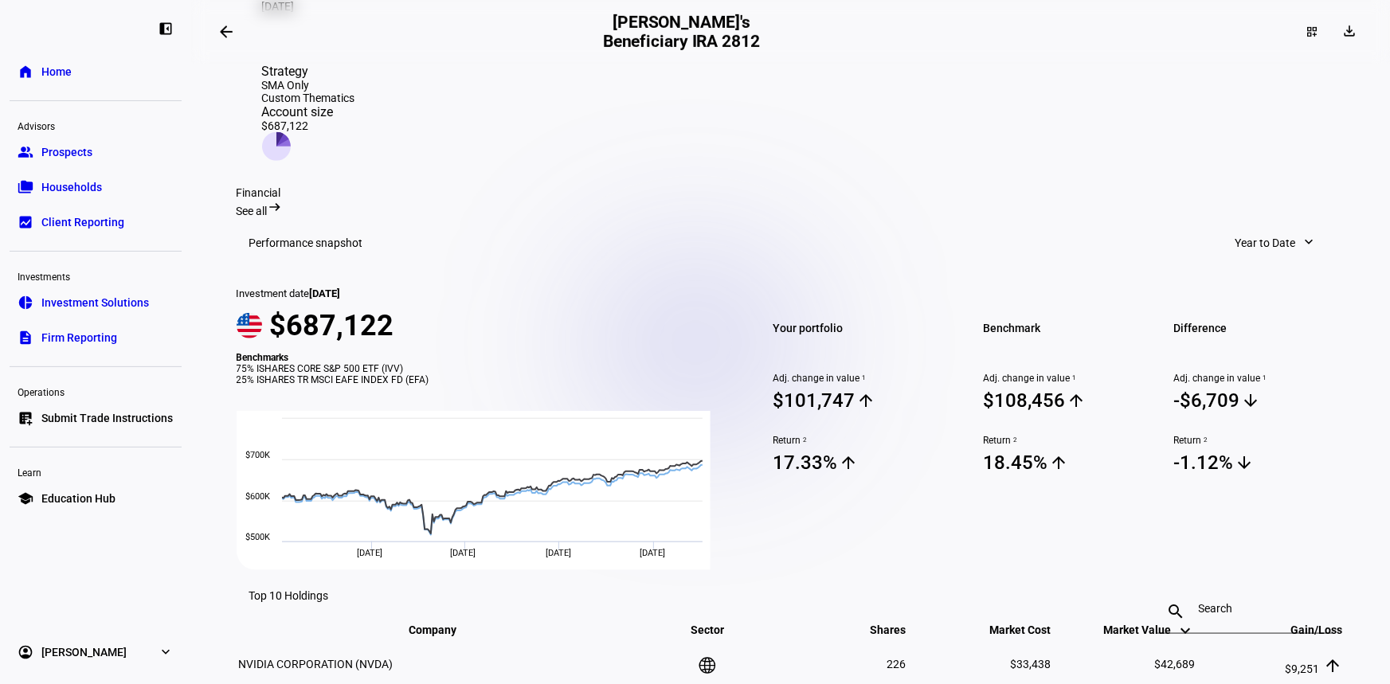
click at [983, 217] on mat-toolbar "Performance snapshot Year to Date expand_more" at bounding box center [791, 242] width 1109 height 51
drag, startPoint x: 779, startPoint y: 484, endPoint x: 991, endPoint y: 486, distance: 211.9
click at [986, 484] on div "Your portfolio Adj. change in value 1 $101,747 arrow_upward Return 2 17.33% arr…" at bounding box center [1049, 429] width 591 height 283
click at [1007, 534] on section "Financial See all arrow_right_alt Performance snapshot Year to Date expand_more…" at bounding box center [791, 675] width 1109 height 978
drag, startPoint x: 1107, startPoint y: 534, endPoint x: 1049, endPoint y: 502, distance: 66.3
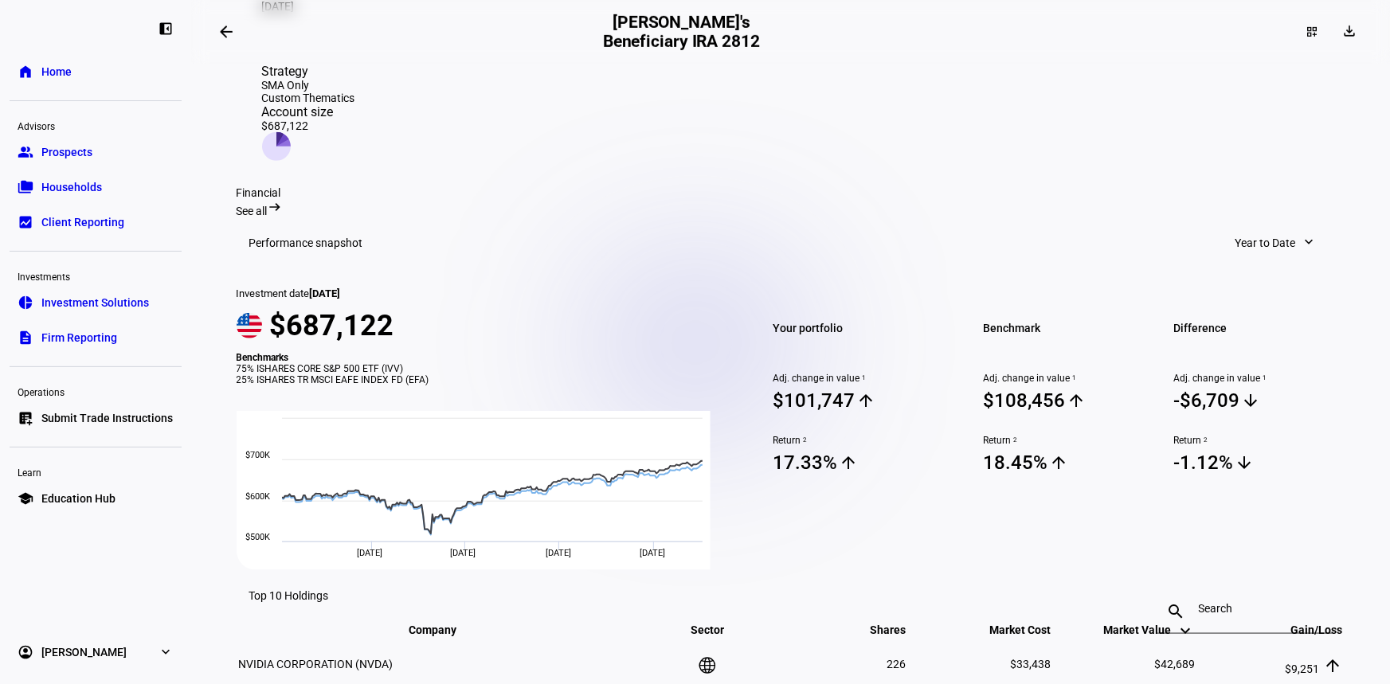
click at [1049, 502] on section "Financial See all arrow_right_alt Performance snapshot Year to Date expand_more…" at bounding box center [791, 675] width 1109 height 978
click at [1064, 528] on mat-card "Performance snapshot Year to Date expand_more Investment date [DATE] $687,122 B…" at bounding box center [791, 393] width 1109 height 353
click at [1265, 217] on mat-toolbar "Performance snapshot Year to Date expand_more" at bounding box center [791, 242] width 1109 height 51
click at [1266, 227] on span "Year to Date" at bounding box center [1266, 243] width 61 height 32
click at [1244, 365] on div "5 Years" at bounding box center [1283, 371] width 132 height 13
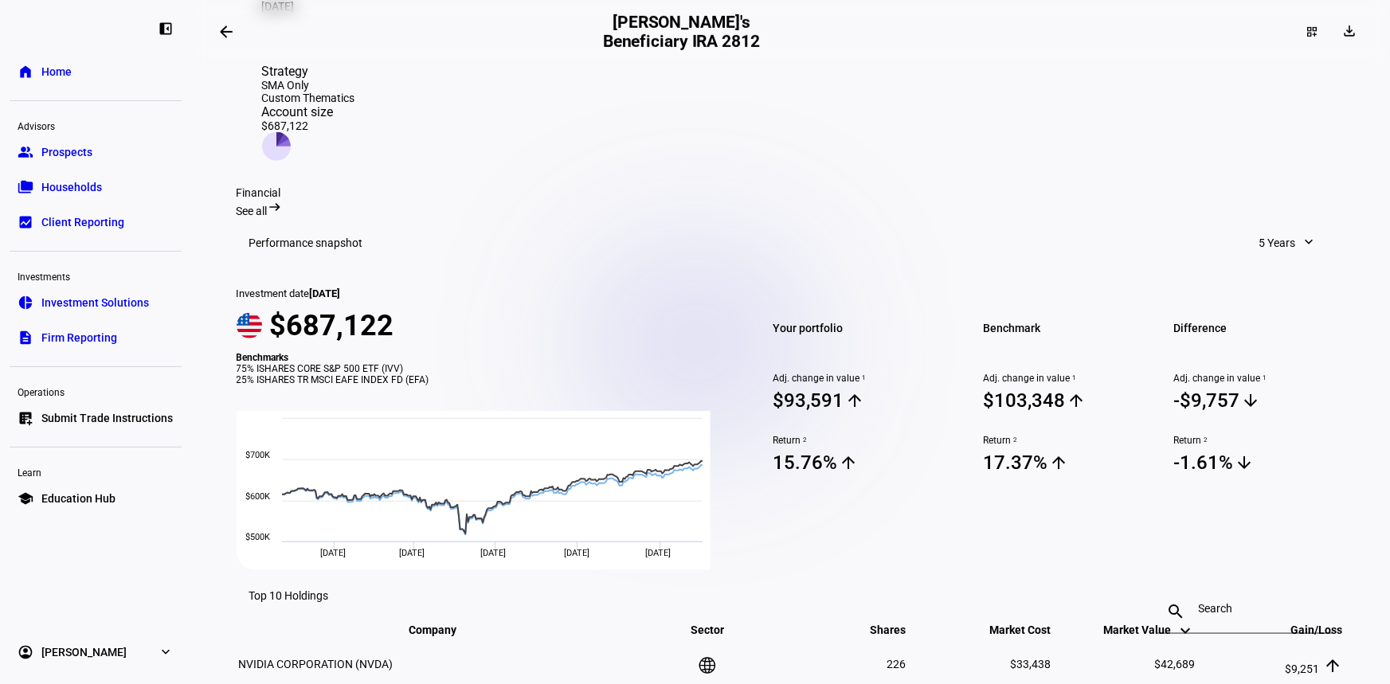
scroll to position [460, 0]
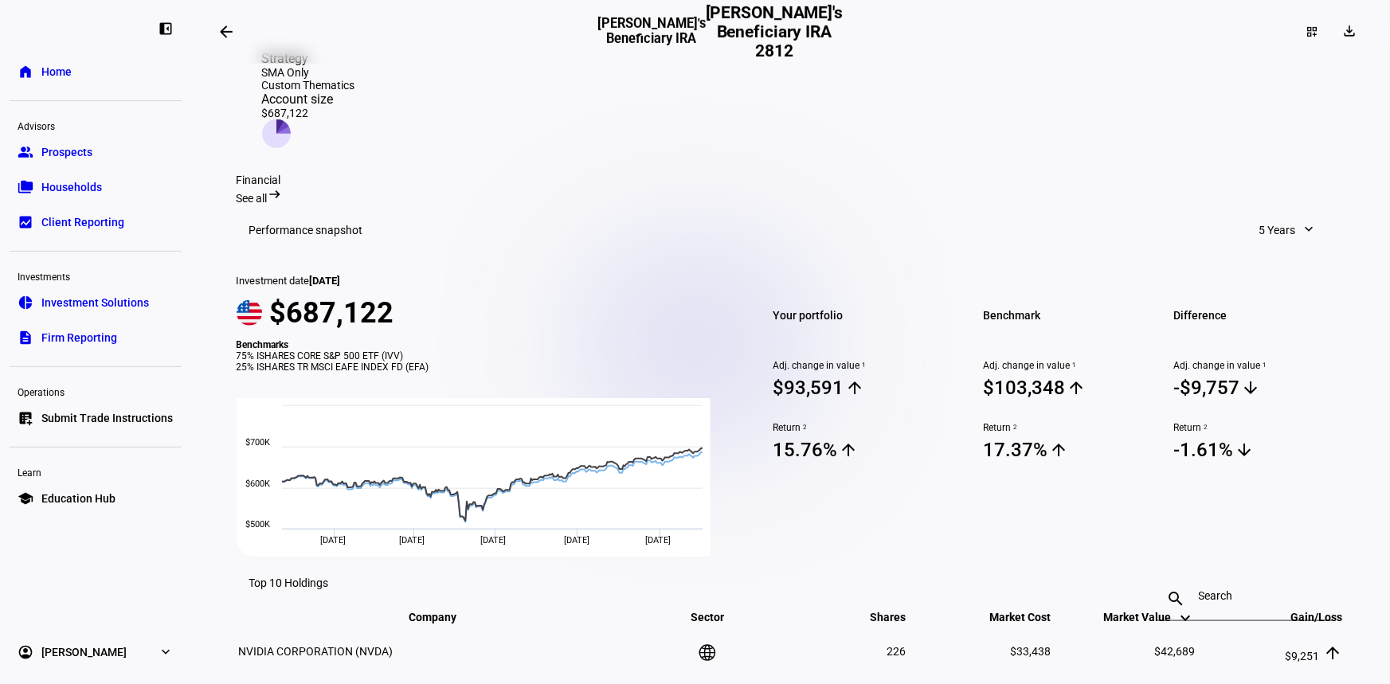
click at [1275, 214] on span "5 Years" at bounding box center [1277, 230] width 37 height 32
click at [1216, 220] on div "Month to Date" at bounding box center [1245, 219] width 132 height 13
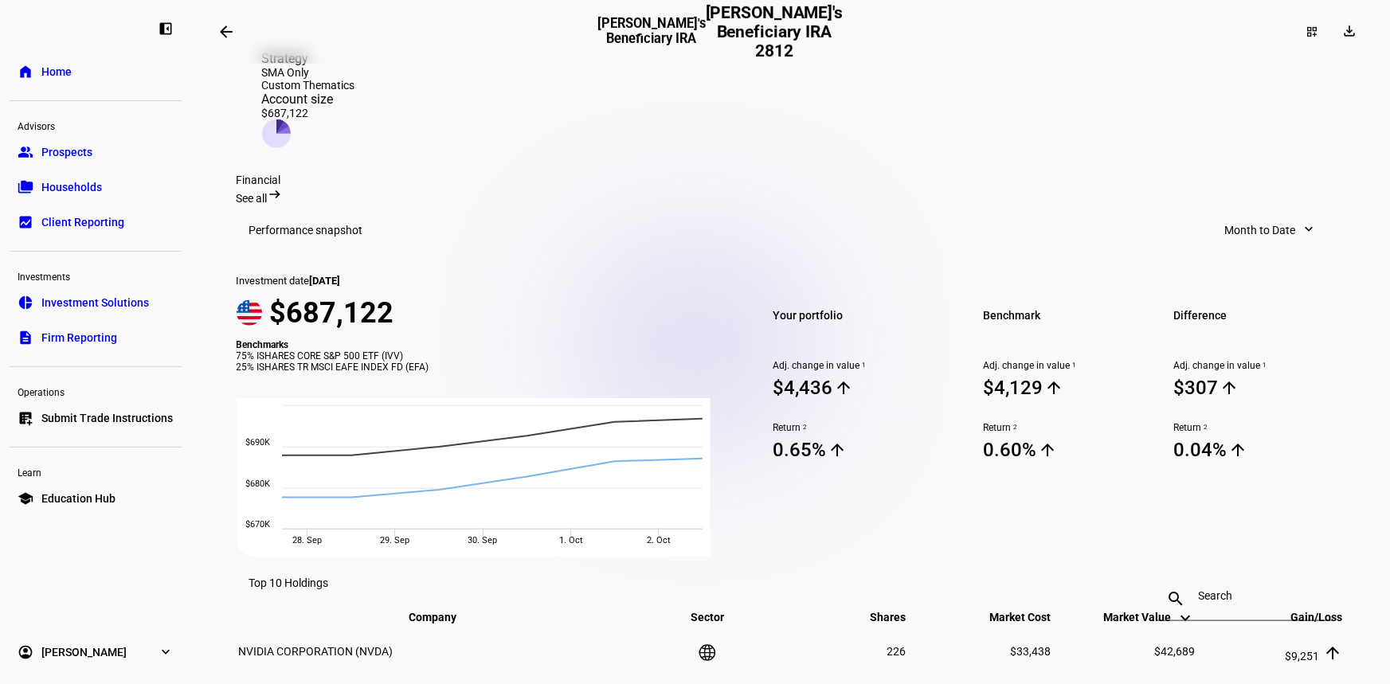
click at [808, 544] on section "Financial See all arrow_right_alt Performance snapshot Month to Date expand_mor…" at bounding box center [791, 663] width 1109 height 978
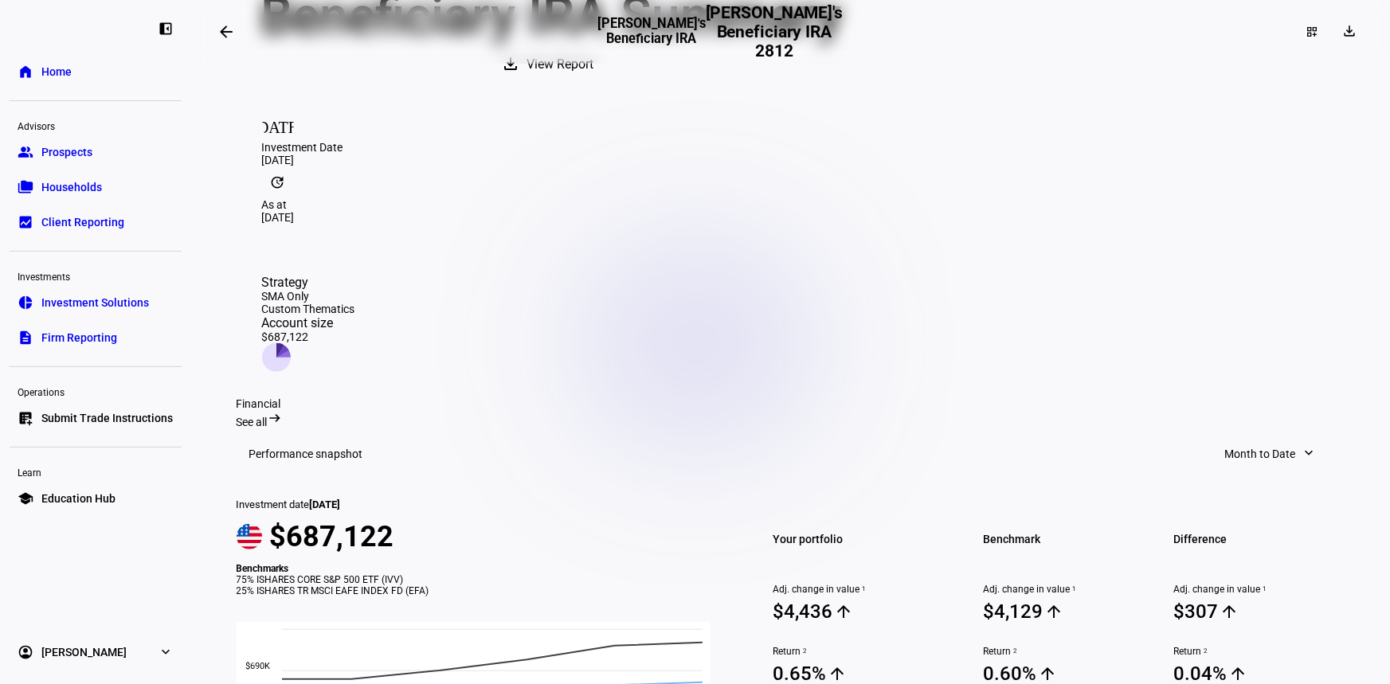
scroll to position [0, 0]
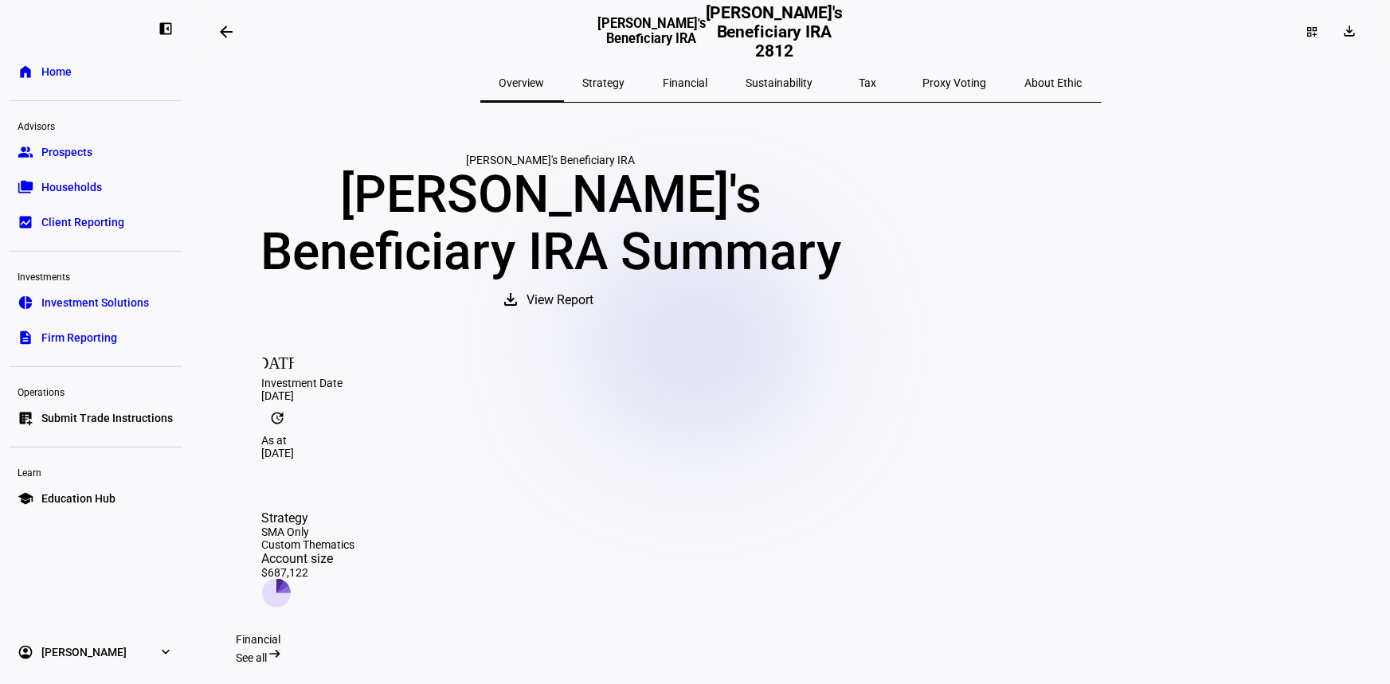
click at [33, 28] on div at bounding box center [59, 27] width 80 height 18
click at [83, 92] on div at bounding box center [96, 101] width 172 height 20
click at [80, 76] on link "home Home" at bounding box center [96, 72] width 172 height 32
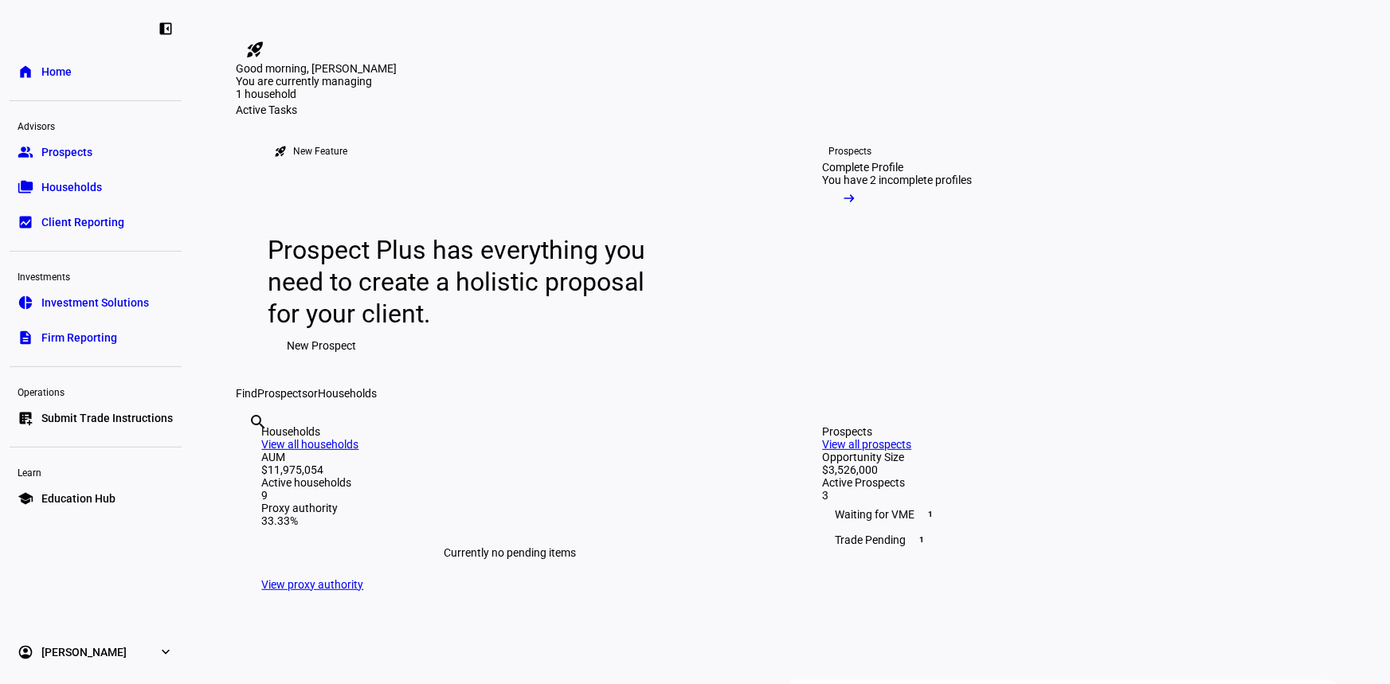
click at [396, 104] on div "1 household" at bounding box center [316, 96] width 159 height 16
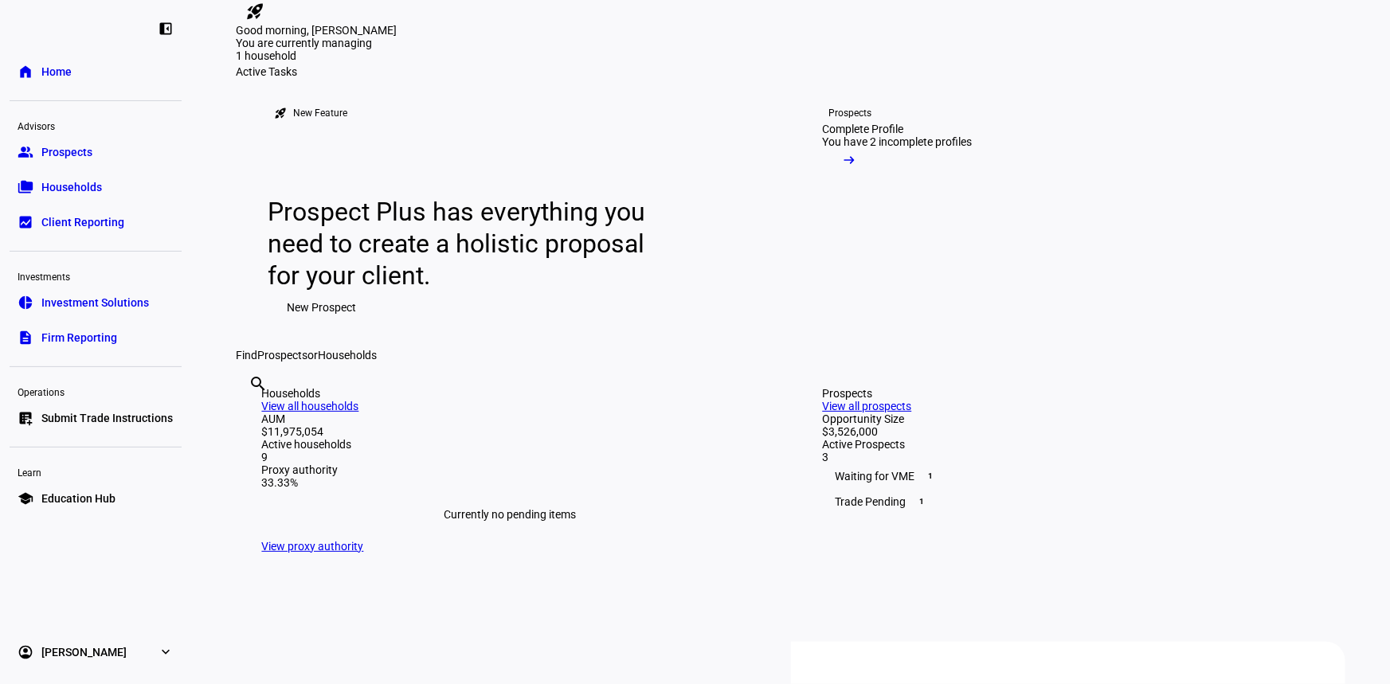
scroll to position [72, 0]
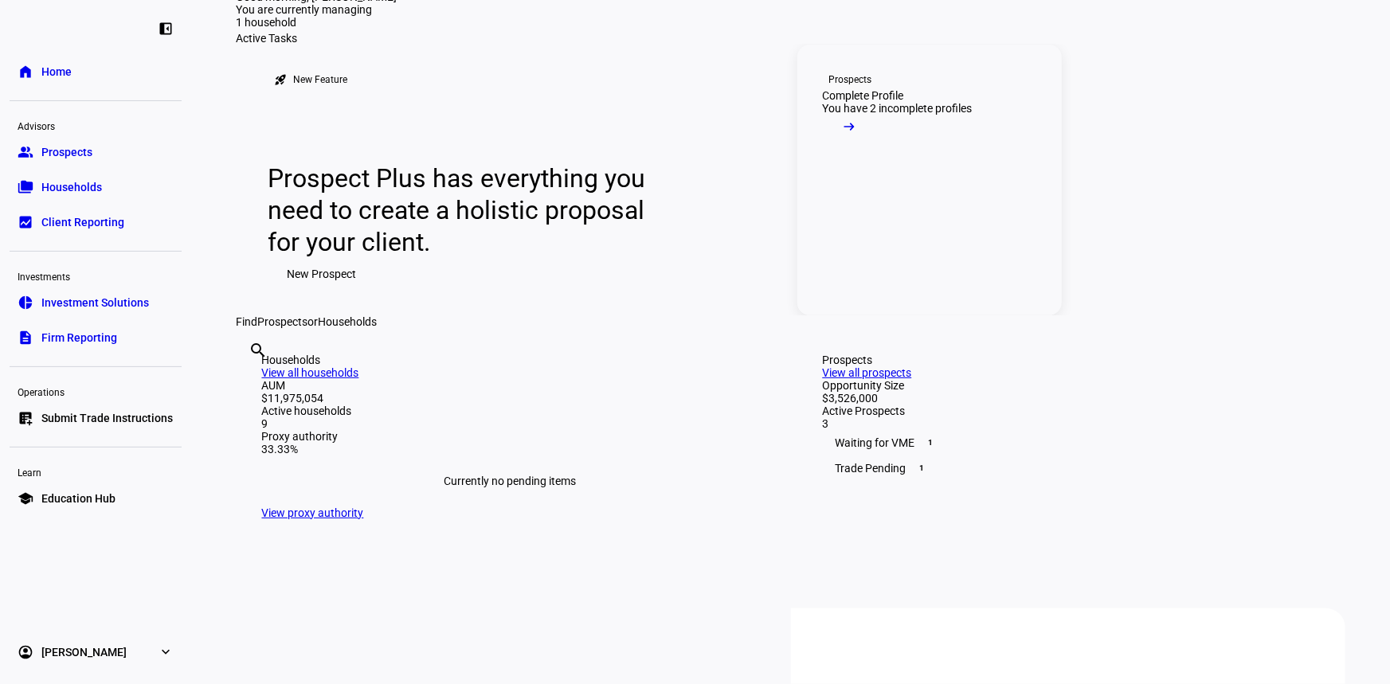
click at [858, 135] on mat-icon "arrow_right_alt" at bounding box center [850, 127] width 16 height 16
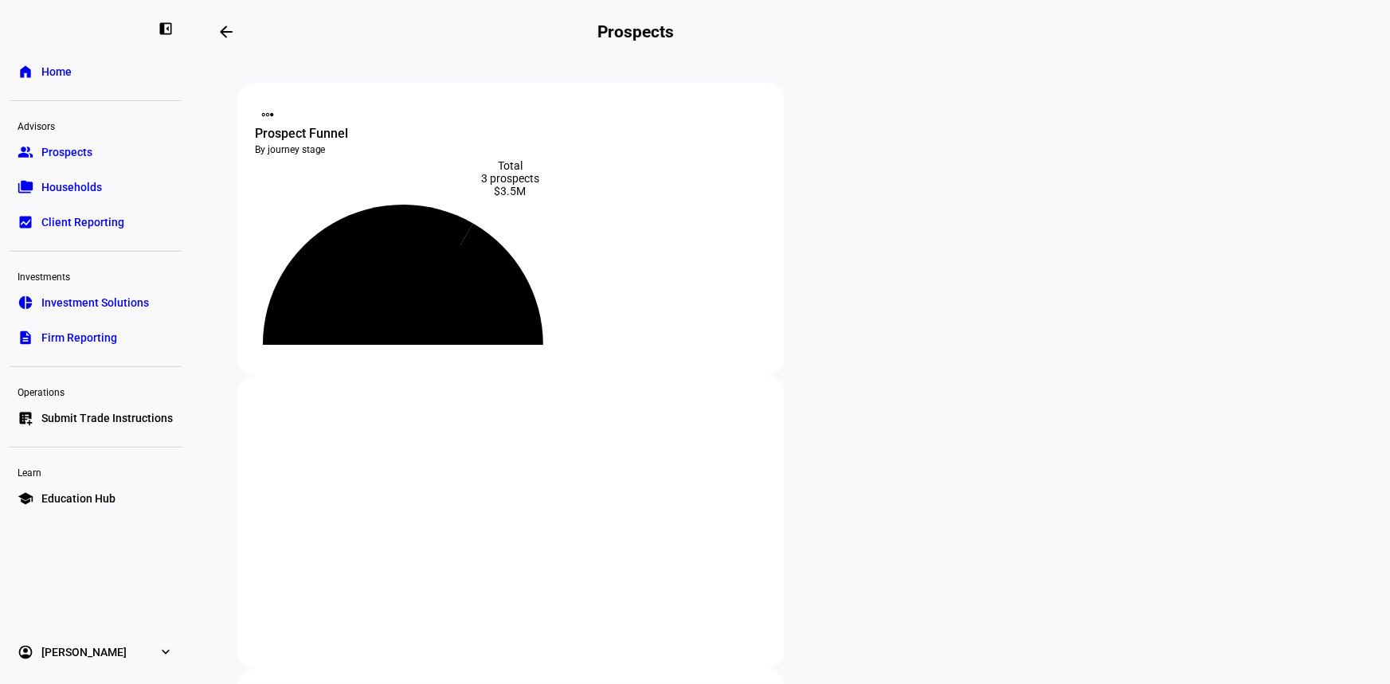
scroll to position [289, 0]
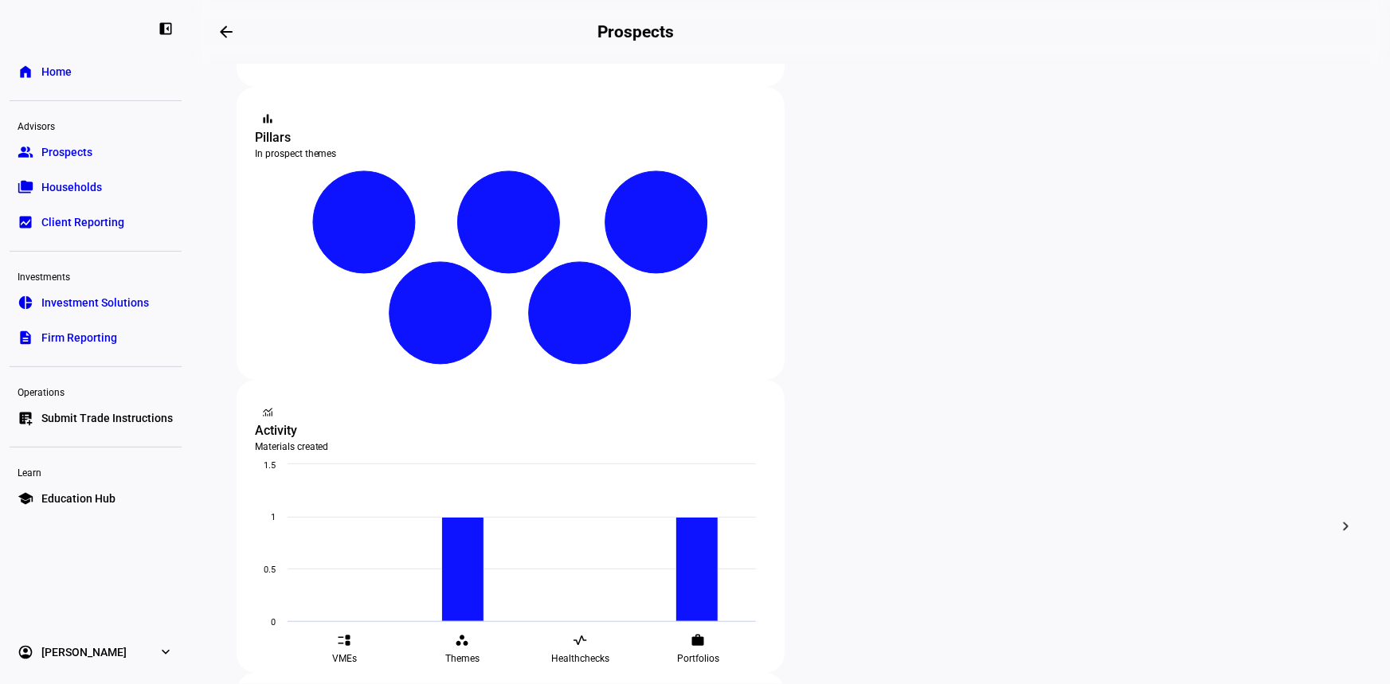
click at [526, 367] on span "Archive" at bounding box center [529, 373] width 37 height 13
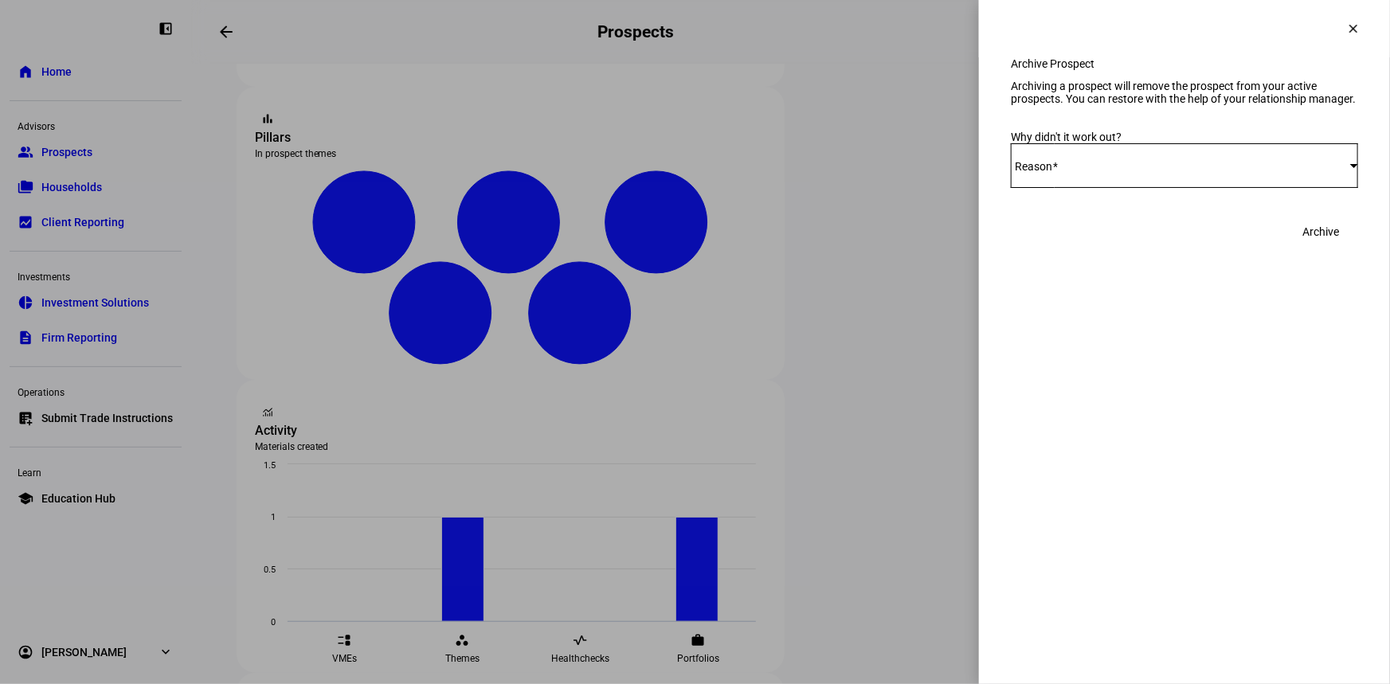
click at [1188, 188] on div "Select Reason" at bounding box center [1184, 165] width 347 height 45
click at [1083, 361] on mat-option "Other" at bounding box center [1184, 380] width 347 height 38
click at [1046, 251] on div at bounding box center [1184, 228] width 347 height 45
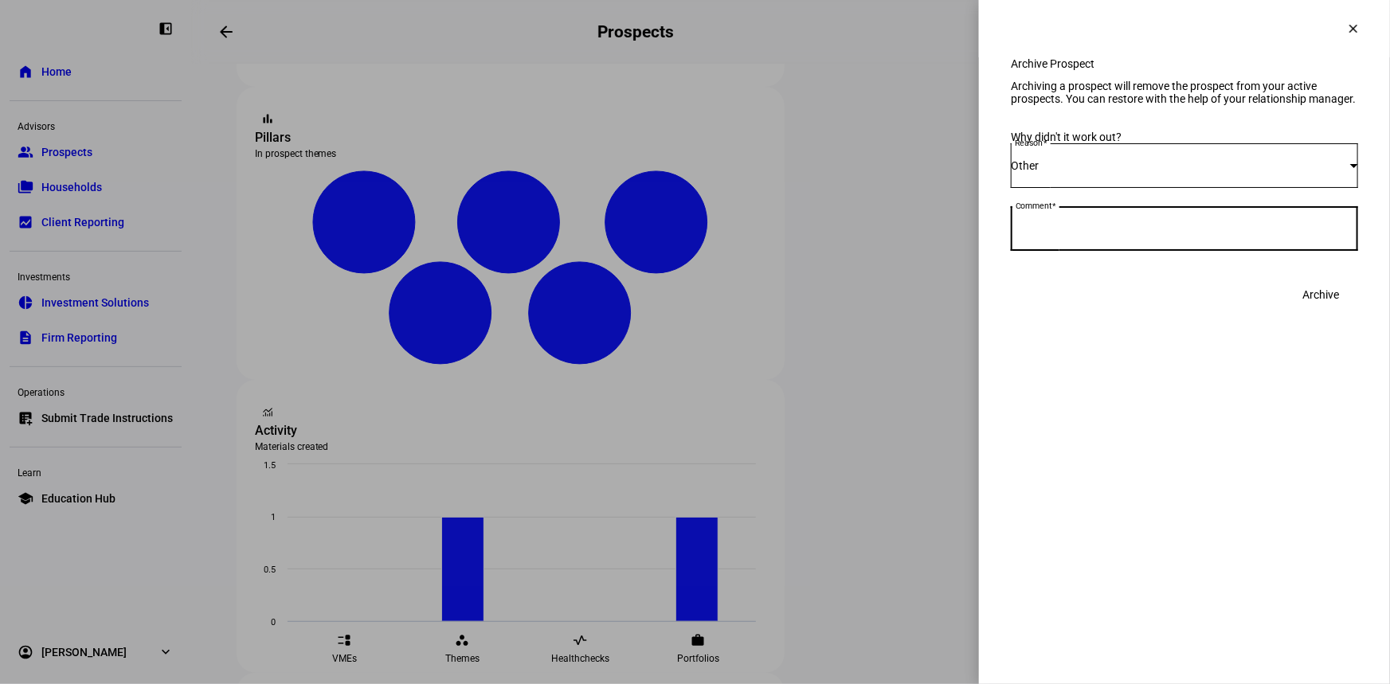
click at [1260, 311] on div "Archive" at bounding box center [1184, 295] width 347 height 32
click at [1097, 251] on div at bounding box center [1184, 228] width 347 height 45
type textarea "not interested anymore"
click at [1343, 311] on span at bounding box center [1320, 295] width 75 height 32
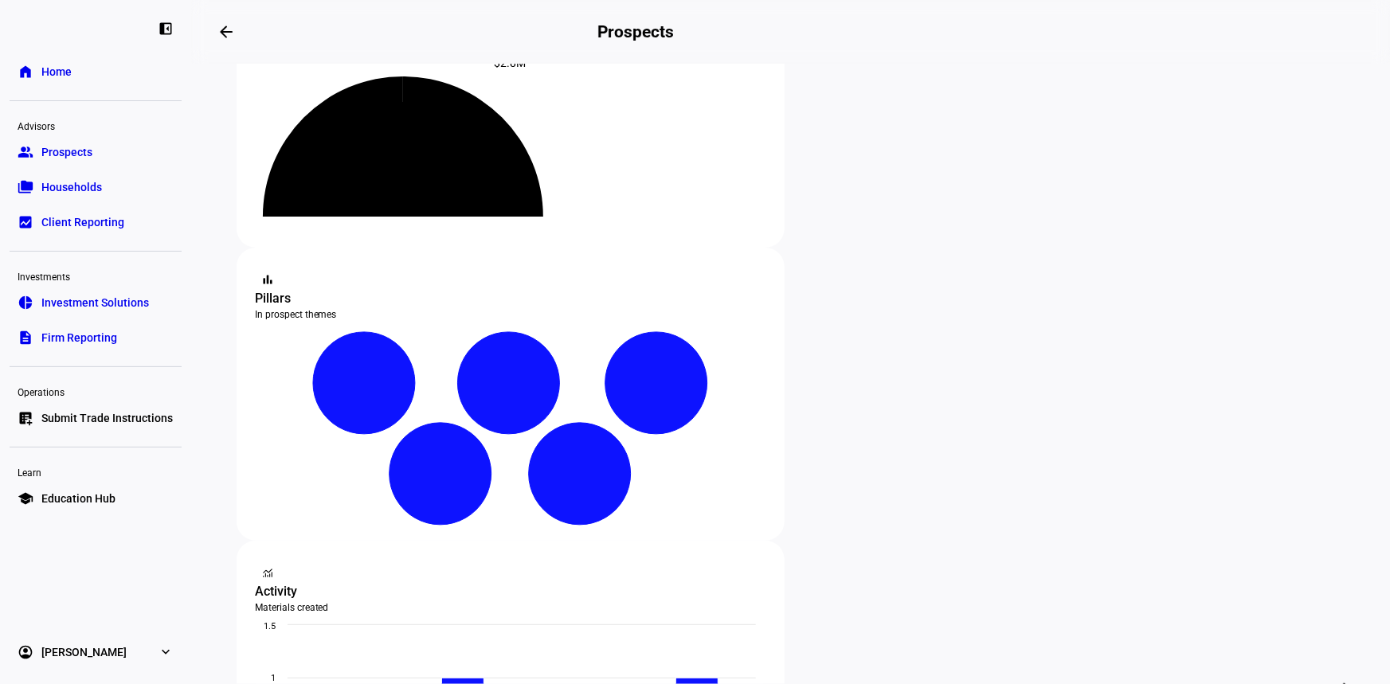
scroll to position [0, 0]
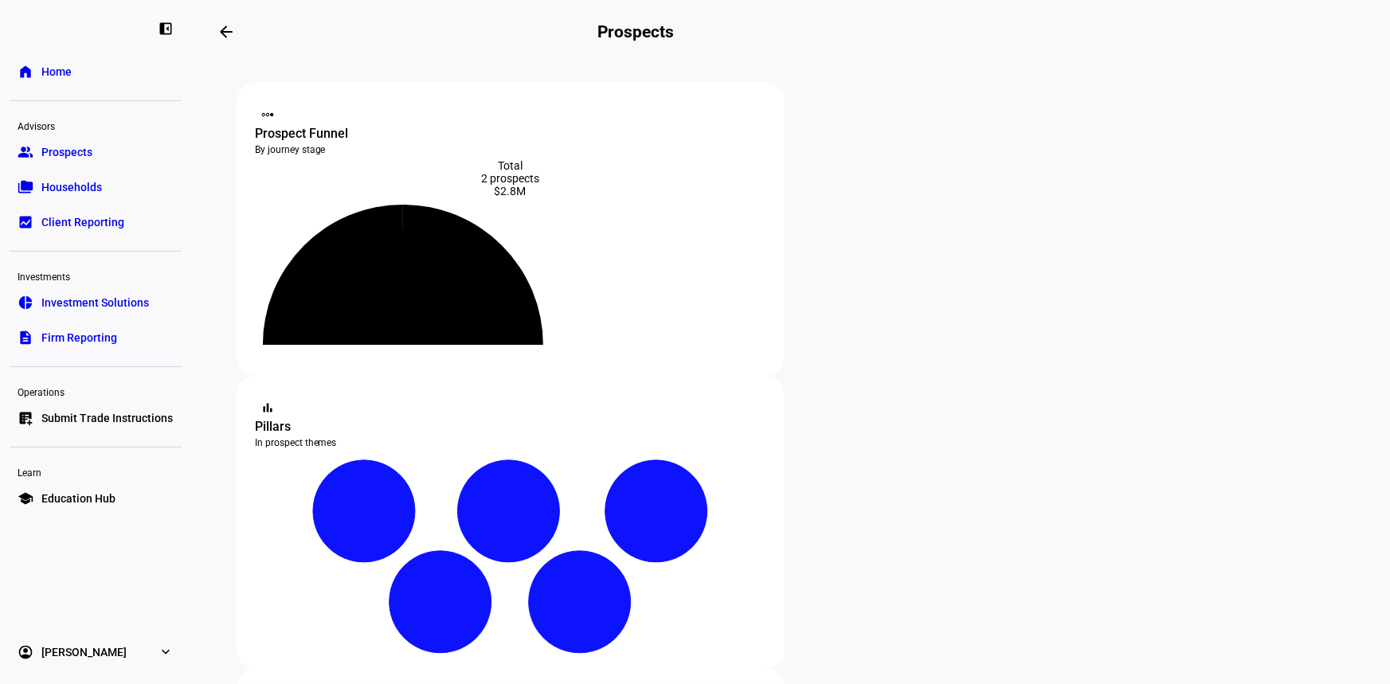
click at [60, 64] on span "Home" at bounding box center [56, 72] width 30 height 16
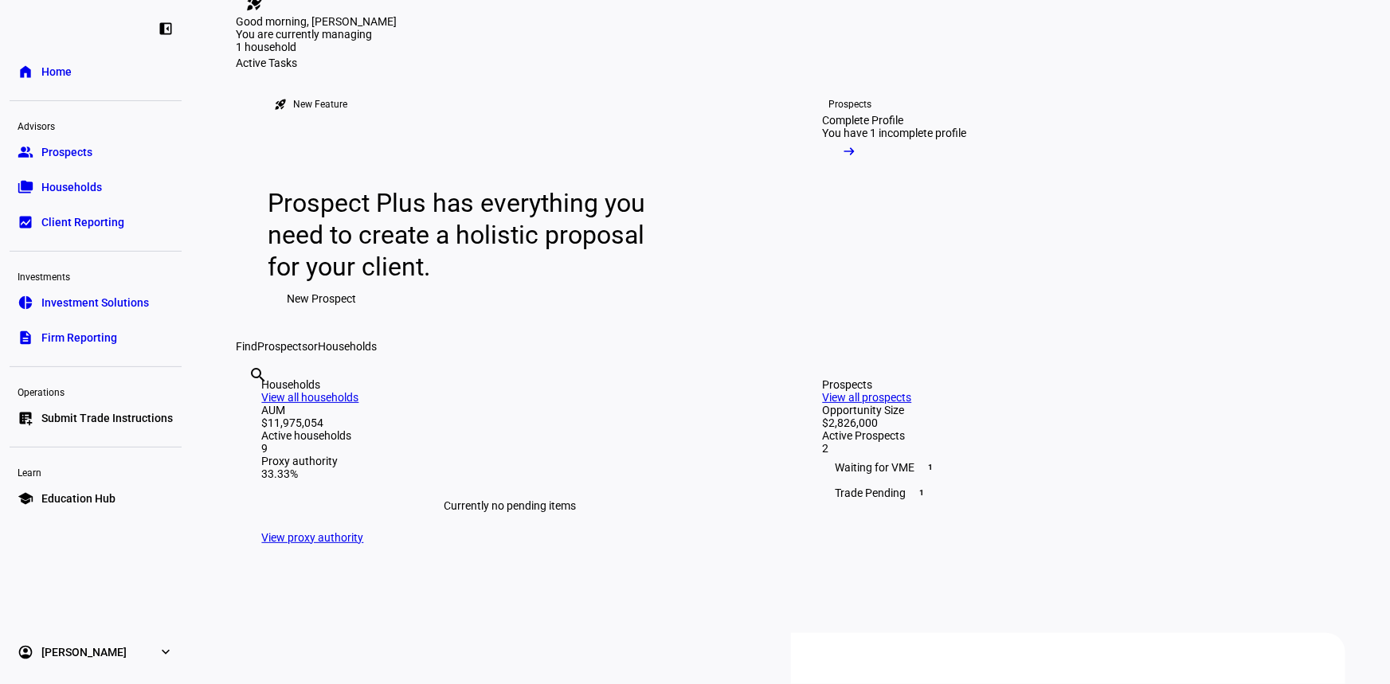
scroll to position [72, 0]
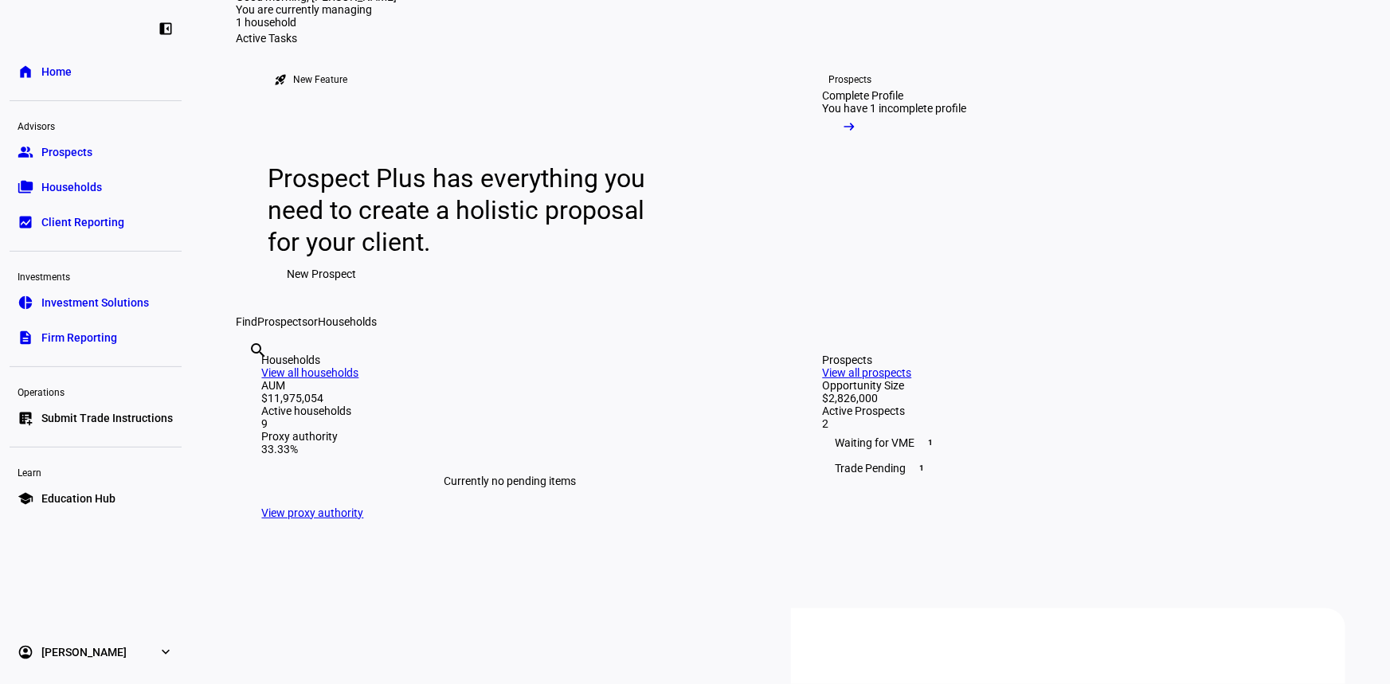
drag, startPoint x: 131, startPoint y: 303, endPoint x: 159, endPoint y: 327, distance: 36.7
click at [131, 303] on span "Investment Solutions" at bounding box center [95, 303] width 108 height 16
